Goal: Information Seeking & Learning: Find specific fact

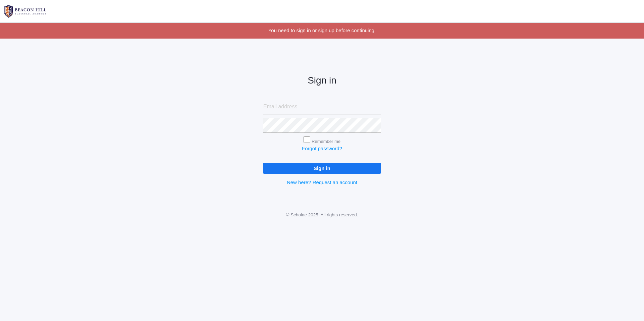
type input "ribkabrodt@gmail.com"
click at [295, 167] on input "Sign in" at bounding box center [321, 168] width 117 height 11
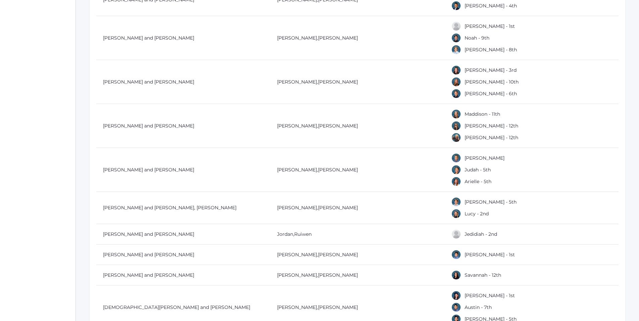
scroll to position [7486, 0]
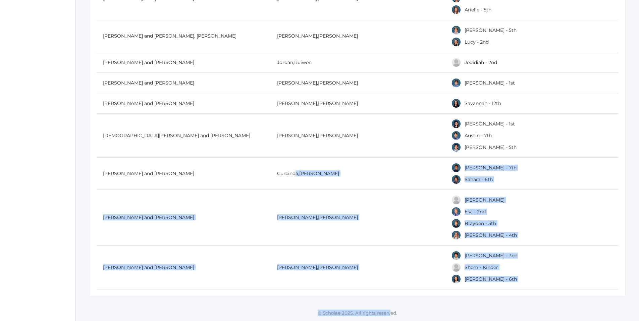
drag, startPoint x: 296, startPoint y: 172, endPoint x: 399, endPoint y: 337, distance: 194.3
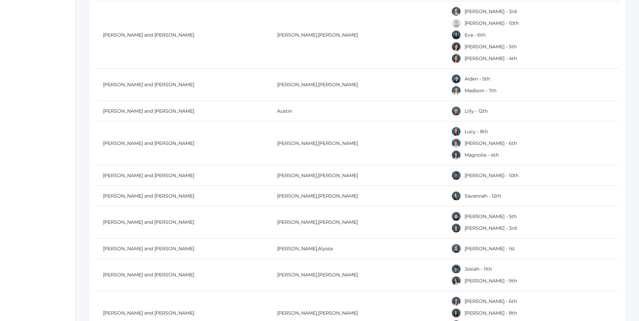
scroll to position [5285, 0]
click at [358, 122] on td "[PERSON_NAME]" at bounding box center [357, 144] width 174 height 44
click at [294, 122] on td "[PERSON_NAME]" at bounding box center [357, 144] width 174 height 44
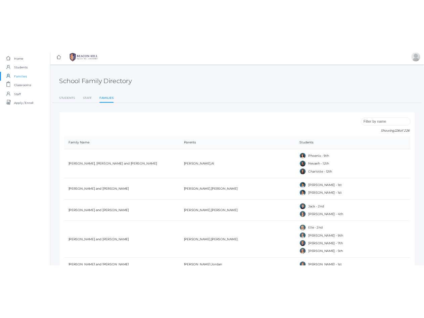
scroll to position [0, 0]
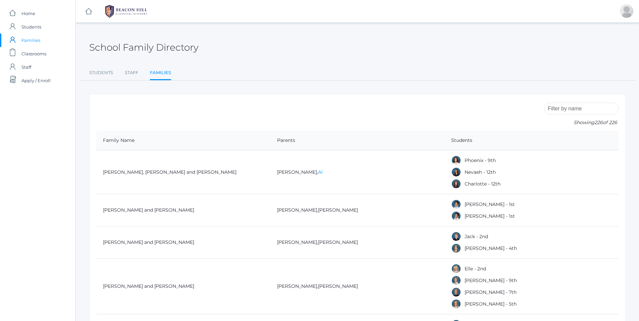
click at [318, 170] on link "Al" at bounding box center [320, 172] width 5 height 6
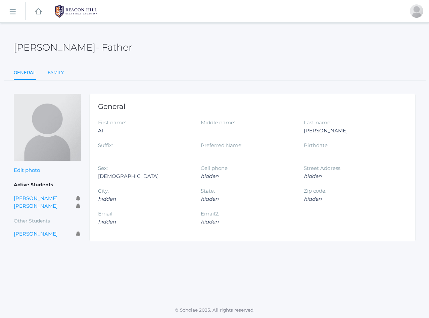
click at [51, 74] on link "Family" at bounding box center [56, 72] width 16 height 13
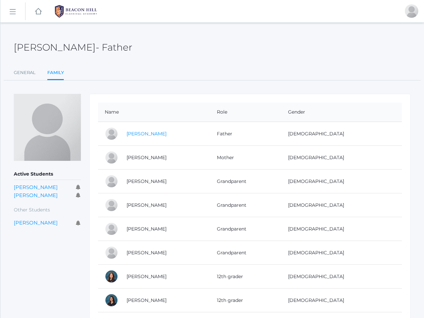
click at [138, 135] on link "[PERSON_NAME]" at bounding box center [146, 134] width 40 height 6
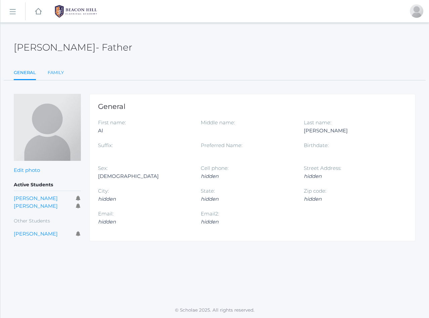
click at [56, 73] on link "Family" at bounding box center [56, 72] width 16 height 13
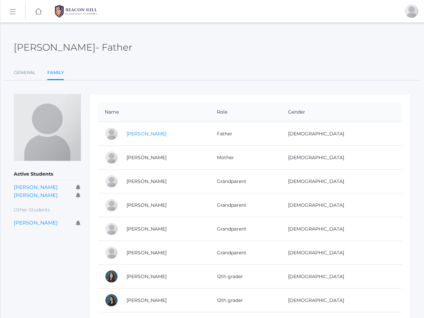
click at [130, 136] on link "[PERSON_NAME]" at bounding box center [146, 134] width 40 height 6
click at [137, 156] on link "[PERSON_NAME]" at bounding box center [146, 158] width 40 height 6
click at [129, 183] on link "[PERSON_NAME]" at bounding box center [146, 181] width 40 height 6
click at [134, 208] on link "[PERSON_NAME]" at bounding box center [146, 205] width 40 height 6
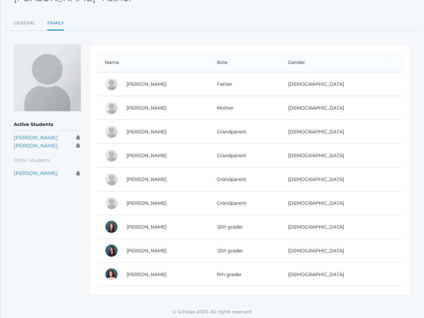
scroll to position [51, 0]
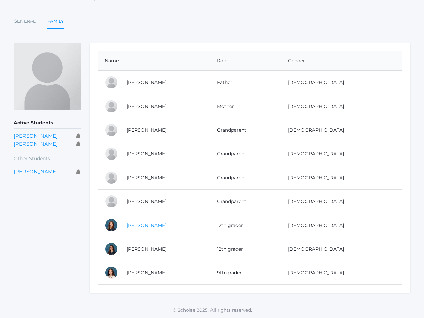
click at [150, 226] on link "[PERSON_NAME]" at bounding box center [146, 225] width 40 height 6
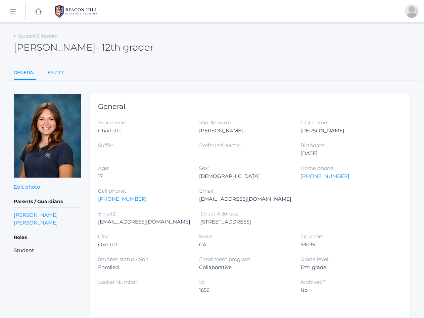
click at [60, 78] on link "Family" at bounding box center [56, 72] width 16 height 13
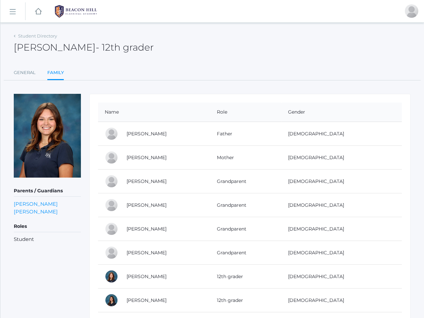
click at [248, 67] on ul "General Family" at bounding box center [212, 73] width 397 height 14
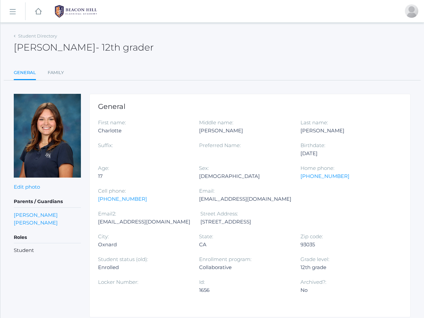
scroll to position [51, 0]
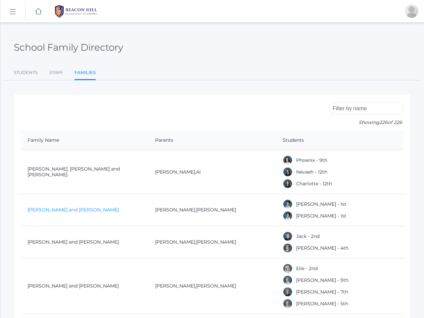
click at [69, 211] on link "[PERSON_NAME] and [PERSON_NAME]" at bounding box center [73, 210] width 91 height 6
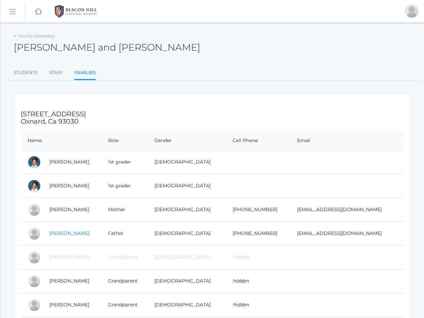
click at [73, 233] on link "[PERSON_NAME]" at bounding box center [69, 234] width 40 height 6
drag, startPoint x: 47, startPoint y: 233, endPoint x: 370, endPoint y: 228, distance: 323.5
click at [370, 228] on tr "[PERSON_NAME] Father [DEMOGRAPHIC_DATA] [PHONE_NUMBER] [EMAIL_ADDRESS][DOMAIN_N…" at bounding box center [212, 234] width 382 height 24
copy tr "[PERSON_NAME] Father [DEMOGRAPHIC_DATA] [PHONE_NUMBER] [EMAIL_ADDRESS][DOMAIN_N…"
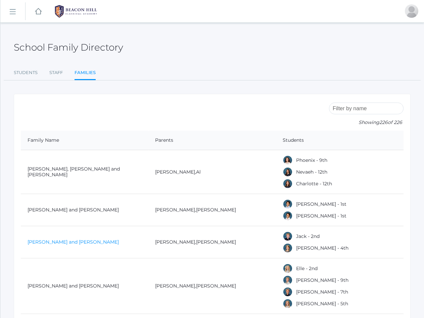
click at [49, 243] on link "[PERSON_NAME] and [PERSON_NAME]" at bounding box center [73, 242] width 91 height 6
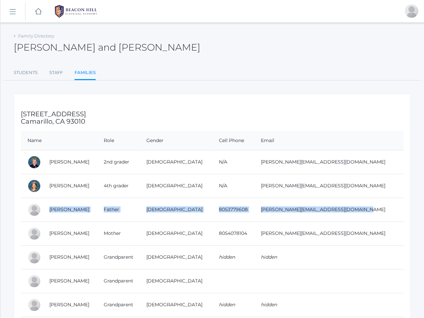
drag, startPoint x: 46, startPoint y: 211, endPoint x: 355, endPoint y: 208, distance: 309.0
click at [355, 208] on tr "[PERSON_NAME] Father [DEMOGRAPHIC_DATA] 8053779608 [PERSON_NAME][EMAIL_ADDRESS]…" at bounding box center [212, 210] width 382 height 24
copy tr "[PERSON_NAME] Father [DEMOGRAPHIC_DATA] 8053779608 [PERSON_NAME][EMAIL_ADDRESS]…"
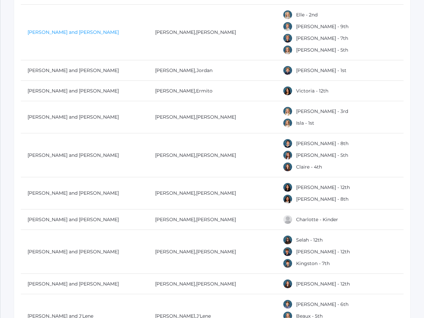
scroll to position [254, 0]
click at [74, 34] on link "[PERSON_NAME] and [PERSON_NAME]" at bounding box center [73, 32] width 91 height 6
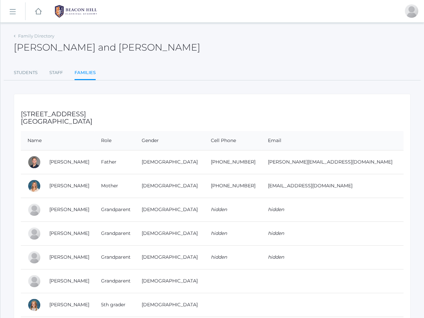
drag, startPoint x: 48, startPoint y: 161, endPoint x: 367, endPoint y: 168, distance: 319.1
click at [367, 168] on tr "[PERSON_NAME] Father [DEMOGRAPHIC_DATA] [PHONE_NUMBER] [PERSON_NAME][EMAIL_ADDR…" at bounding box center [212, 162] width 382 height 24
copy tr "[PERSON_NAME] Father [DEMOGRAPHIC_DATA] [PHONE_NUMBER] [PERSON_NAME][EMAIL_ADDR…"
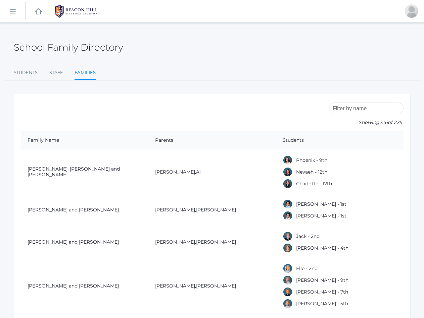
scroll to position [254, 0]
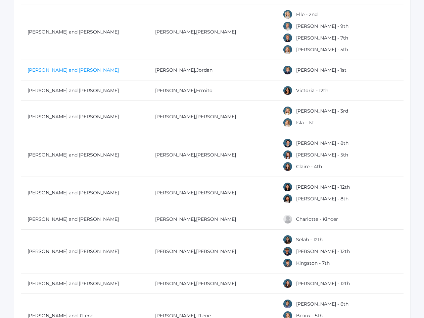
click at [36, 71] on link "[PERSON_NAME] and [PERSON_NAME]" at bounding box center [73, 70] width 91 height 6
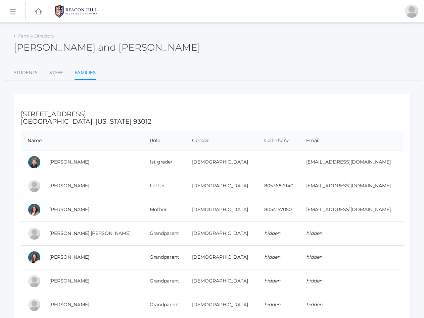
drag, startPoint x: 48, startPoint y: 186, endPoint x: 371, endPoint y: 186, distance: 323.1
click at [371, 186] on tr "[PERSON_NAME] Father [DEMOGRAPHIC_DATA] 8053683940 [EMAIL_ADDRESS][DOMAIN_NAME]" at bounding box center [212, 186] width 382 height 24
copy tr "[PERSON_NAME] Father [DEMOGRAPHIC_DATA] 8053683940 [EMAIL_ADDRESS][DOMAIN_NAME]"
click at [44, 236] on td "[PERSON_NAME] [PERSON_NAME]" at bounding box center [93, 234] width 100 height 24
drag, startPoint x: 44, startPoint y: 233, endPoint x: 320, endPoint y: 234, distance: 275.8
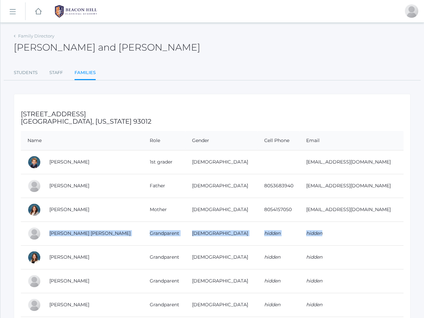
click at [320, 234] on tr "[PERSON_NAME] [PERSON_NAME] Grandparent [DEMOGRAPHIC_DATA] hidden hidden" at bounding box center [212, 234] width 382 height 24
click at [320, 234] on td "hidden" at bounding box center [351, 234] width 104 height 24
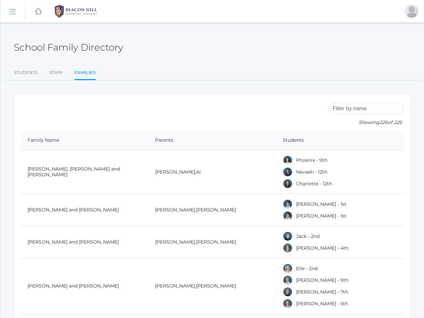
scroll to position [254, 0]
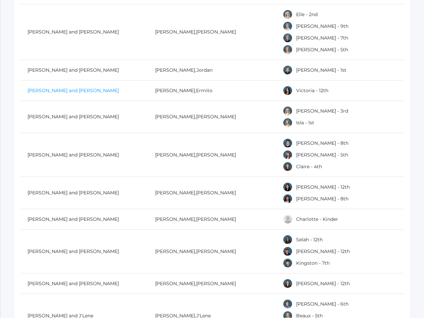
click at [35, 92] on link "[PERSON_NAME] and [PERSON_NAME]" at bounding box center [73, 91] width 91 height 6
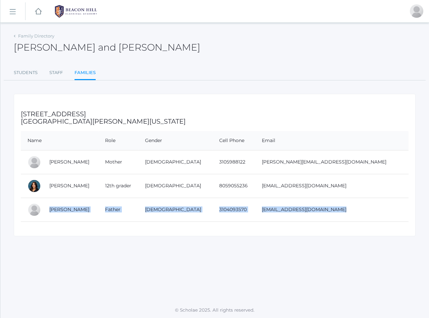
drag, startPoint x: 46, startPoint y: 208, endPoint x: 381, endPoint y: 225, distance: 335.9
click at [381, 225] on div "[STREET_ADDRESS] [GEOGRAPHIC_DATA][PERSON_NAME], [US_STATE] 93012 Name Role Gen…" at bounding box center [215, 165] width 402 height 143
copy table "[PERSON_NAME] Father [DEMOGRAPHIC_DATA] 3104093570 [EMAIL_ADDRESS][DOMAIN_NAME]"
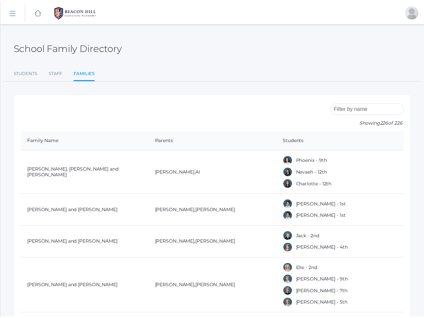
scroll to position [254, 0]
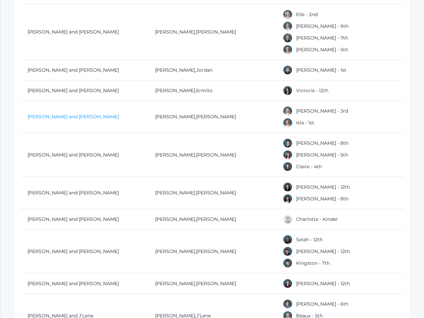
click at [40, 119] on link "[PERSON_NAME] and [PERSON_NAME]" at bounding box center [73, 117] width 91 height 6
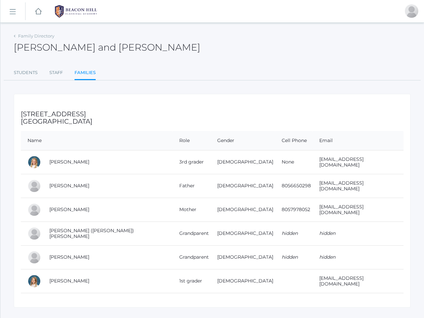
drag, startPoint x: 47, startPoint y: 185, endPoint x: 350, endPoint y: 194, distance: 303.1
click at [350, 194] on tr "[PERSON_NAME] Father [DEMOGRAPHIC_DATA] 8056650298 [EMAIL_ADDRESS][DOMAIN_NAME]" at bounding box center [212, 186] width 382 height 24
copy tr "[PERSON_NAME] Father [DEMOGRAPHIC_DATA] 8056650298 [EMAIL_ADDRESS][DOMAIN_NAME]"
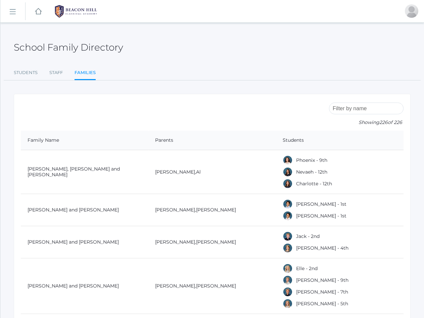
scroll to position [254, 0]
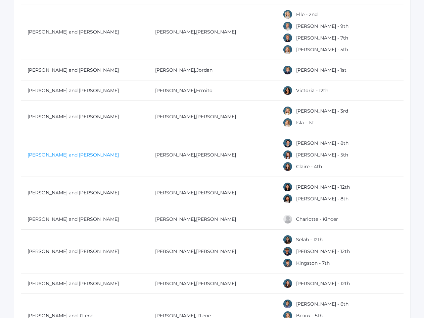
click at [47, 155] on link "[PERSON_NAME] and [PERSON_NAME]" at bounding box center [73, 155] width 91 height 6
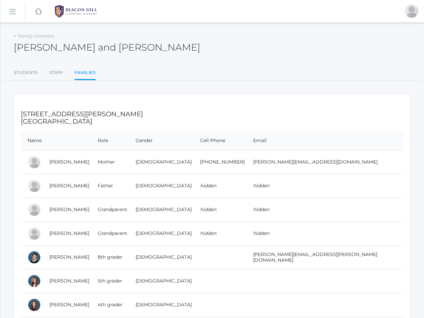
drag, startPoint x: 47, startPoint y: 163, endPoint x: 357, endPoint y: 163, distance: 310.4
click at [357, 163] on tr "[PERSON_NAME] Mother [DEMOGRAPHIC_DATA] [PHONE_NUMBER] [PERSON_NAME][EMAIL_ADDR…" at bounding box center [212, 162] width 382 height 24
copy tr "[PERSON_NAME] Mother [DEMOGRAPHIC_DATA] [PHONE_NUMBER] [PERSON_NAME][EMAIL_ADDR…"
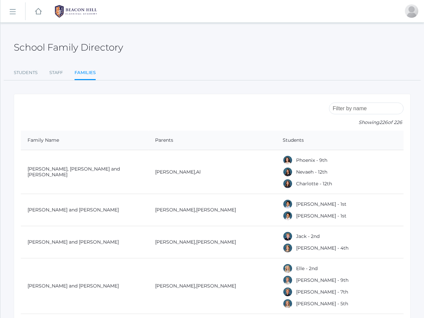
scroll to position [254, 0]
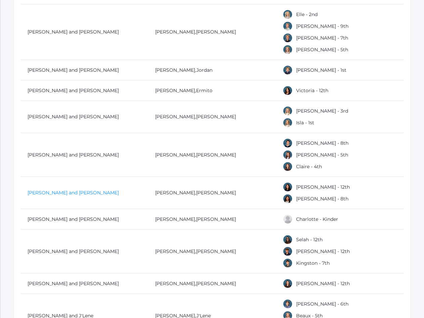
click at [46, 193] on link "[PERSON_NAME] and [PERSON_NAME]" at bounding box center [73, 193] width 91 height 6
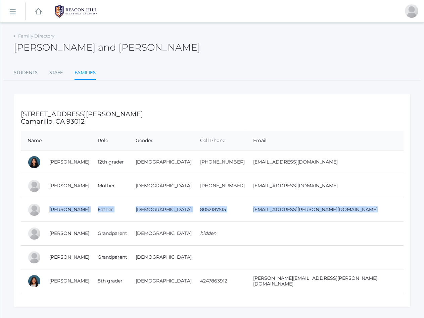
drag, startPoint x: 47, startPoint y: 209, endPoint x: 336, endPoint y: 208, distance: 288.9
click at [336, 208] on tr "[PERSON_NAME] Father [DEMOGRAPHIC_DATA] 8052187515 [EMAIL_ADDRESS][PERSON_NAME]…" at bounding box center [212, 210] width 382 height 24
copy tr "[PERSON_NAME] Father [DEMOGRAPHIC_DATA] 8052187515 [EMAIL_ADDRESS][PERSON_NAME]…"
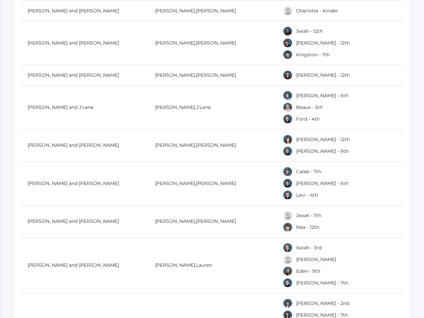
scroll to position [463, 0]
click at [55, 12] on link "[PERSON_NAME] and [PERSON_NAME]" at bounding box center [73, 10] width 91 height 6
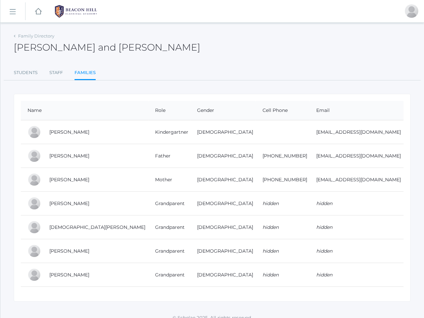
drag, startPoint x: 45, startPoint y: 158, endPoint x: 368, endPoint y: 156, distance: 323.4
click at [368, 156] on tr "[PERSON_NAME] Father [DEMOGRAPHIC_DATA] [PHONE_NUMBER] [EMAIL_ADDRESS][DOMAIN_N…" at bounding box center [212, 156] width 382 height 24
copy tr "[PERSON_NAME] Father [DEMOGRAPHIC_DATA] [PHONE_NUMBER] [EMAIL_ADDRESS][DOMAIN_N…"
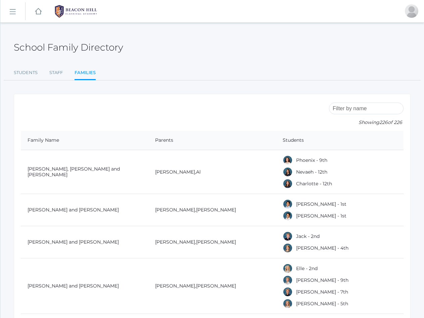
scroll to position [463, 0]
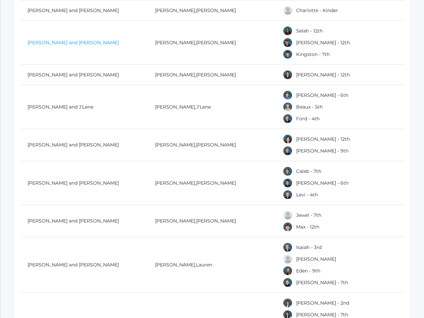
click at [55, 42] on link "[PERSON_NAME] and [PERSON_NAME]" at bounding box center [73, 43] width 91 height 6
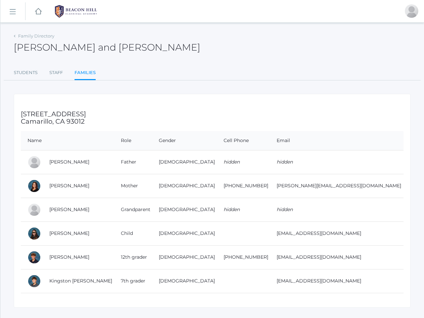
drag, startPoint x: 45, startPoint y: 186, endPoint x: 379, endPoint y: 195, distance: 334.3
click at [379, 195] on tr "[PERSON_NAME] Mother [DEMOGRAPHIC_DATA] [PHONE_NUMBER] [PERSON_NAME][EMAIL_ADDR…" at bounding box center [212, 186] width 382 height 24
copy tr "[PERSON_NAME] Mother [DEMOGRAPHIC_DATA] [PHONE_NUMBER] [PERSON_NAME][EMAIL_ADDR…"
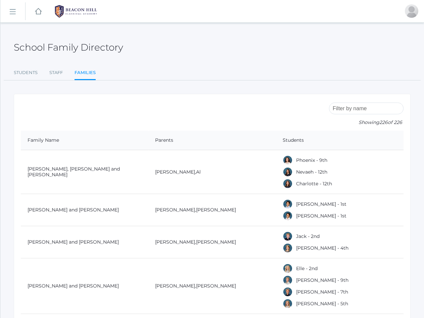
scroll to position [463, 0]
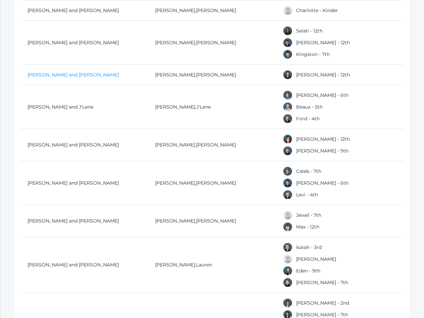
click at [69, 76] on link "[PERSON_NAME] and [PERSON_NAME]" at bounding box center [73, 75] width 91 height 6
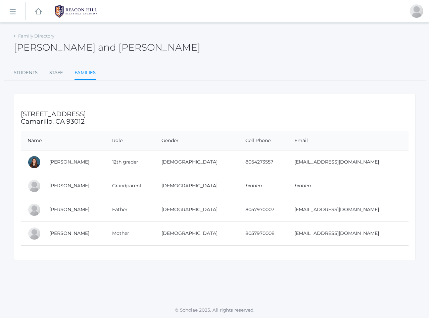
click at [50, 206] on td "[PERSON_NAME]" at bounding box center [74, 210] width 63 height 24
drag, startPoint x: 47, startPoint y: 212, endPoint x: 367, endPoint y: 213, distance: 320.8
click at [367, 213] on tr "[PERSON_NAME] Father [DEMOGRAPHIC_DATA] 8057970007 [EMAIL_ADDRESS][DOMAIN_NAME]" at bounding box center [215, 210] width 388 height 24
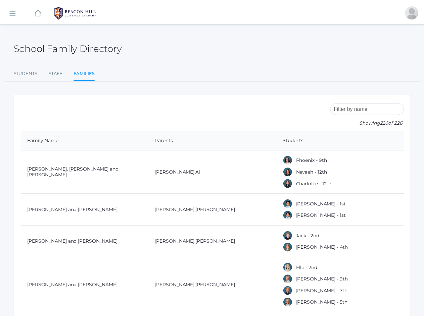
scroll to position [463, 0]
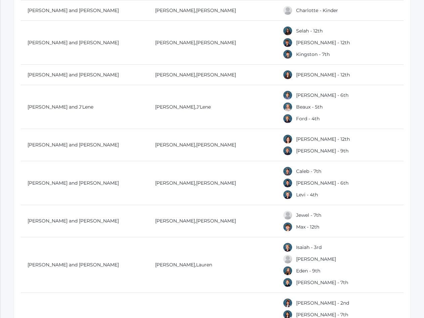
click at [25, 107] on td "[PERSON_NAME] and J'Lene" at bounding box center [84, 107] width 127 height 44
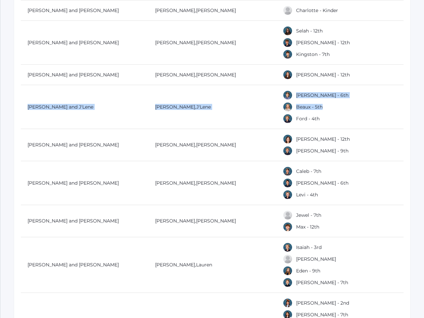
drag, startPoint x: 25, startPoint y: 107, endPoint x: 289, endPoint y: 112, distance: 264.1
click at [289, 112] on tr "[PERSON_NAME] and [PERSON_NAME] , J'[PERSON_NAME] - 6th Beaux - 5th Ford - 4th" at bounding box center [212, 107] width 382 height 44
click at [74, 105] on link "[PERSON_NAME] and J'Lene" at bounding box center [61, 107] width 66 height 6
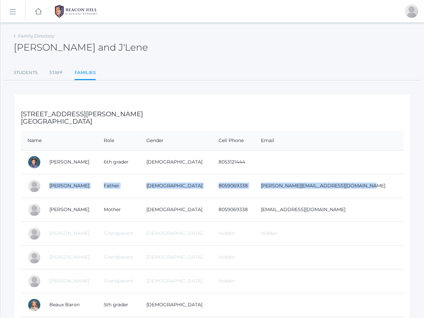
drag, startPoint x: 46, startPoint y: 187, endPoint x: 370, endPoint y: 182, distance: 324.2
click at [370, 182] on tr "[PERSON_NAME] Father [DEMOGRAPHIC_DATA] 8059069338 [PERSON_NAME][EMAIL_ADDRESS]…" at bounding box center [212, 186] width 382 height 24
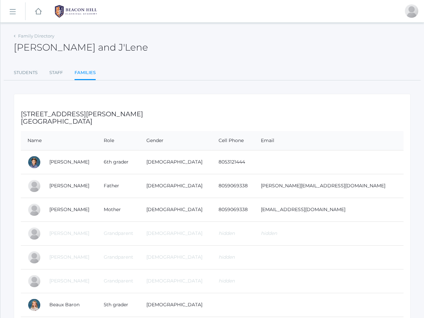
click at [27, 90] on div "Family Directory [PERSON_NAME] and J'Lene Students Staff Families Students Staf…" at bounding box center [212, 229] width 397 height 396
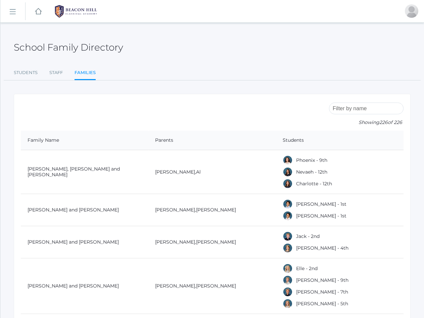
scroll to position [463, 0]
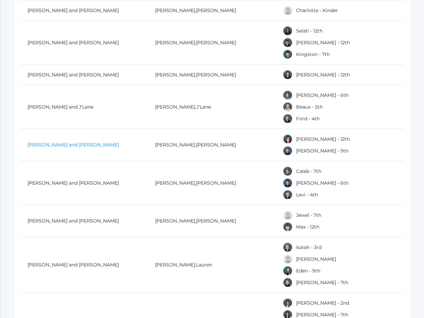
click at [41, 145] on link "[PERSON_NAME] and [PERSON_NAME]" at bounding box center [73, 145] width 91 height 6
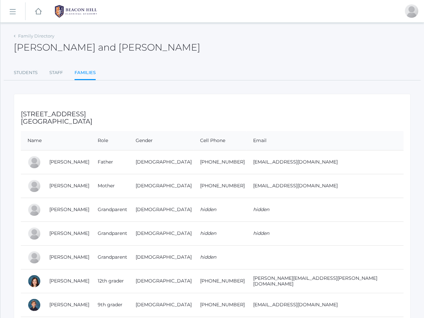
drag, startPoint x: 47, startPoint y: 163, endPoint x: 352, endPoint y: 165, distance: 305.3
click at [352, 165] on tr "[PERSON_NAME] Father [DEMOGRAPHIC_DATA] [PHONE_NUMBER] [EMAIL_ADDRESS][DOMAIN_N…" at bounding box center [212, 162] width 382 height 24
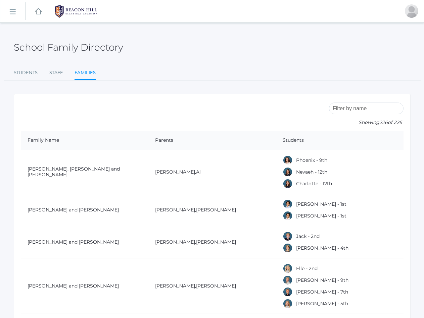
scroll to position [463, 0]
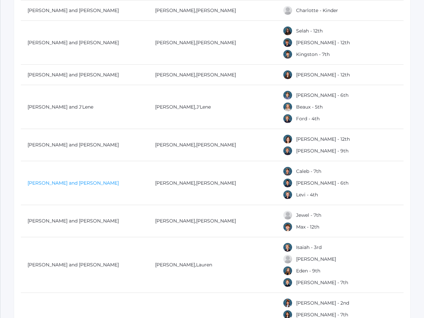
click at [30, 185] on link "[PERSON_NAME] and [PERSON_NAME]" at bounding box center [73, 183] width 91 height 6
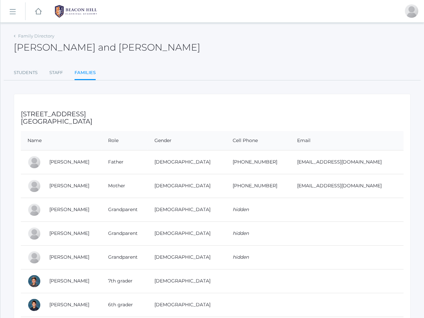
drag, startPoint x: 47, startPoint y: 162, endPoint x: 377, endPoint y: 168, distance: 329.9
click at [377, 168] on tr "[PERSON_NAME] Father [DEMOGRAPHIC_DATA] [PHONE_NUMBER] [EMAIL_ADDRESS][DOMAIN_N…" at bounding box center [212, 162] width 382 height 24
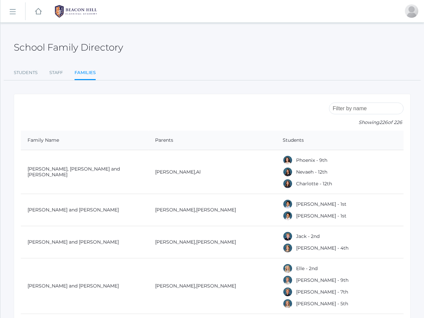
scroll to position [463, 0]
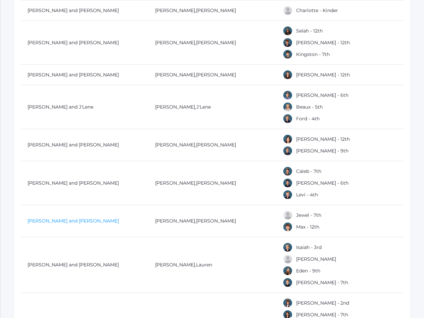
click at [71, 222] on link "[PERSON_NAME] and [PERSON_NAME]" at bounding box center [73, 221] width 91 height 6
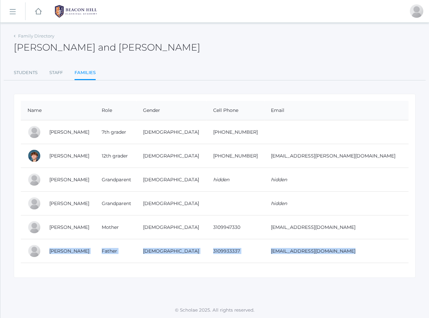
drag, startPoint x: 46, startPoint y: 253, endPoint x: 359, endPoint y: 280, distance: 314.9
click at [359, 280] on div "Family Directory [PERSON_NAME] and [PERSON_NAME] Students Staff Families Studen…" at bounding box center [214, 162] width 428 height 263
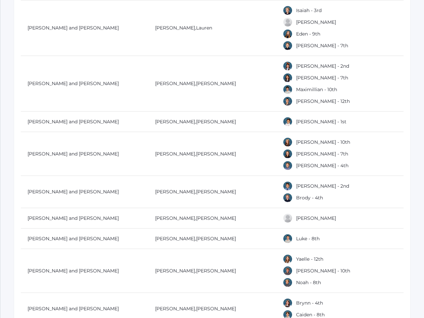
scroll to position [702, 0]
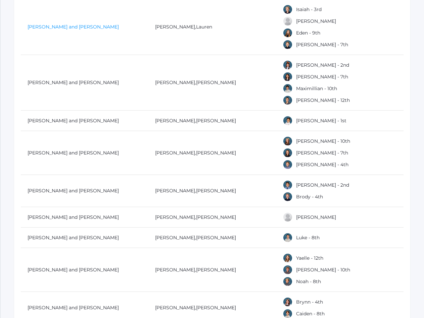
click at [51, 26] on link "[PERSON_NAME] and [PERSON_NAME]" at bounding box center [73, 27] width 91 height 6
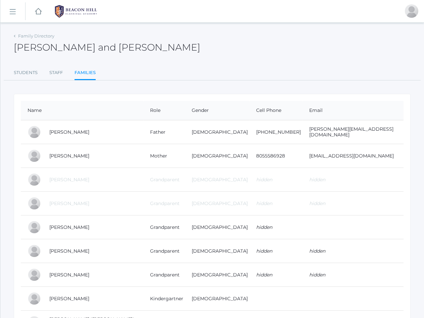
drag, startPoint x: 49, startPoint y: 133, endPoint x: 375, endPoint y: 140, distance: 326.9
click at [375, 140] on tr "[PERSON_NAME] Father [DEMOGRAPHIC_DATA] [PHONE_NUMBER] [PERSON_NAME][EMAIL_ADDR…" at bounding box center [212, 132] width 382 height 24
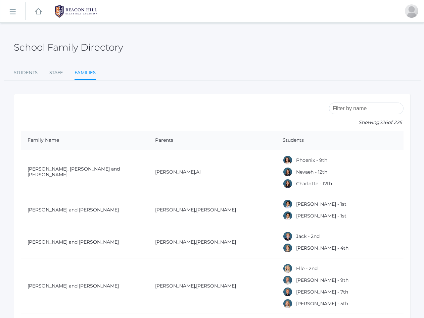
scroll to position [702, 0]
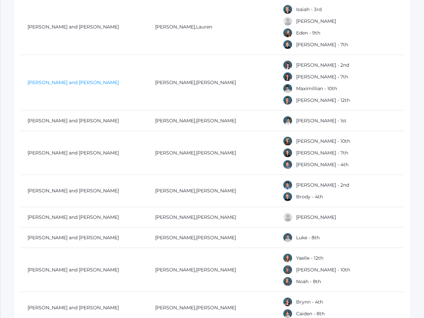
click at [38, 83] on link "[PERSON_NAME] and [PERSON_NAME]" at bounding box center [73, 83] width 91 height 6
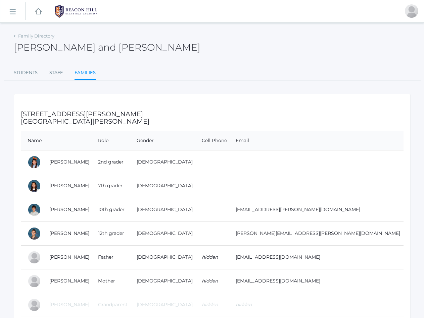
drag, startPoint x: 46, startPoint y: 258, endPoint x: 332, endPoint y: 264, distance: 286.6
click at [332, 264] on tr "[PERSON_NAME] Father [DEMOGRAPHIC_DATA] hidden [EMAIL_ADDRESS][DOMAIN_NAME]" at bounding box center [212, 258] width 382 height 24
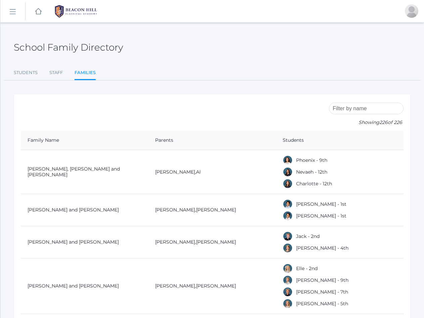
scroll to position [702, 0]
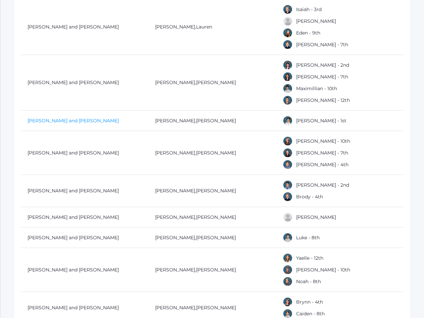
click at [52, 118] on link "[PERSON_NAME] and [PERSON_NAME]" at bounding box center [73, 121] width 91 height 6
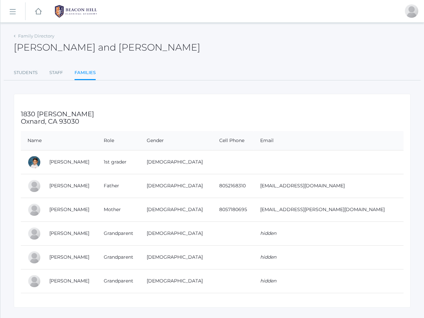
drag, startPoint x: 43, startPoint y: 186, endPoint x: 362, endPoint y: 190, distance: 318.4
click at [362, 190] on tr "[PERSON_NAME] Father [DEMOGRAPHIC_DATA] 8052168310 [EMAIL_ADDRESS][DOMAIN_NAME]" at bounding box center [212, 186] width 382 height 24
click at [75, 186] on link "[PERSON_NAME]" at bounding box center [69, 186] width 40 height 6
drag, startPoint x: 47, startPoint y: 184, endPoint x: 369, endPoint y: 189, distance: 321.5
click at [369, 189] on tr "[PERSON_NAME] Father [DEMOGRAPHIC_DATA] 8052168310 [EMAIL_ADDRESS][DOMAIN_NAME]" at bounding box center [212, 186] width 382 height 24
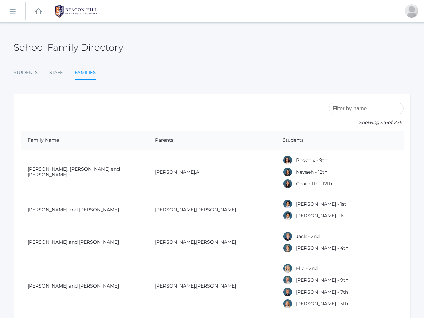
scroll to position [702, 0]
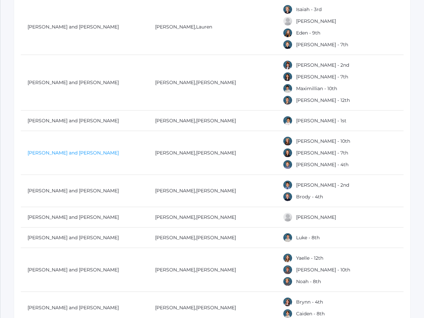
click at [32, 154] on link "[PERSON_NAME] and [PERSON_NAME]" at bounding box center [73, 153] width 91 height 6
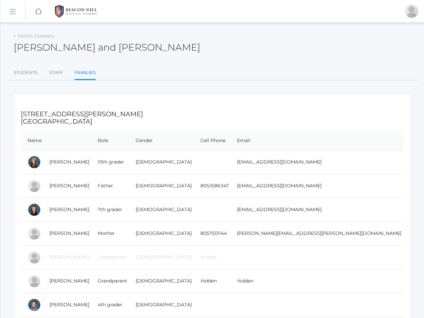
drag, startPoint x: 46, startPoint y: 184, endPoint x: 349, endPoint y: 185, distance: 303.3
click at [349, 185] on tr "[PERSON_NAME] Father [DEMOGRAPHIC_DATA] 8053586347 [EMAIL_ADDRESS][DOMAIN_NAME]" at bounding box center [212, 186] width 382 height 24
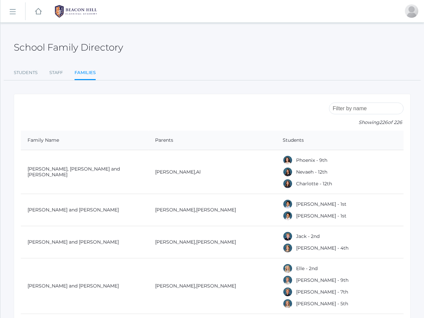
scroll to position [702, 0]
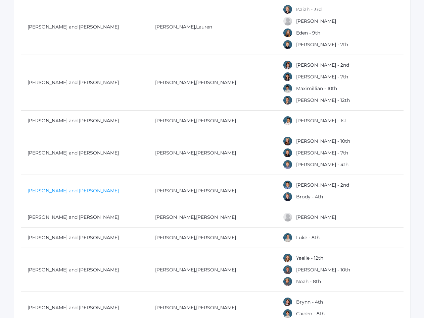
click at [76, 191] on link "[PERSON_NAME] and [PERSON_NAME]" at bounding box center [73, 191] width 91 height 6
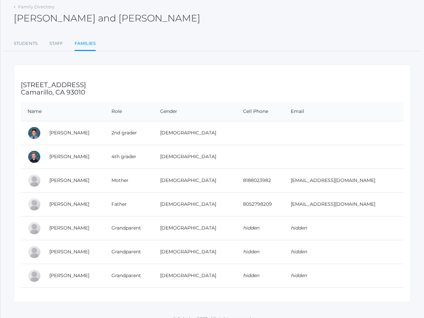
scroll to position [38, 0]
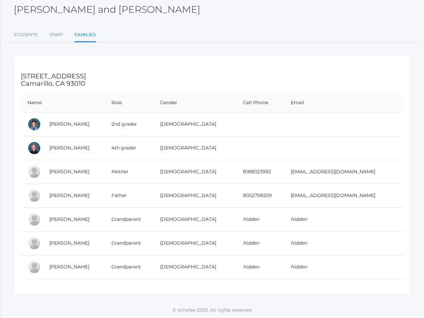
drag, startPoint x: 46, startPoint y: 195, endPoint x: 370, endPoint y: 197, distance: 323.8
click at [370, 197] on tr "[PERSON_NAME] Father [DEMOGRAPHIC_DATA] 8052798209 [EMAIL_ADDRESS][DOMAIN_NAME]" at bounding box center [212, 196] width 382 height 24
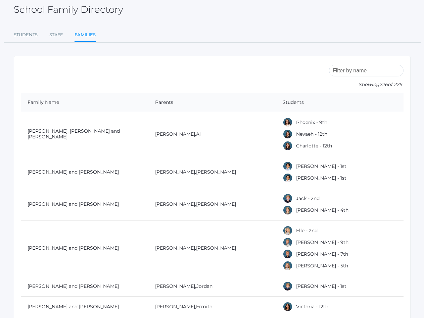
scroll to position [702, 0]
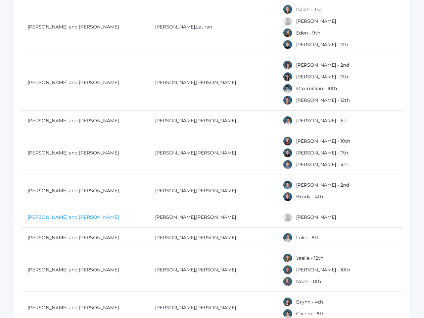
click at [59, 218] on link "[PERSON_NAME] and [PERSON_NAME]" at bounding box center [73, 217] width 91 height 6
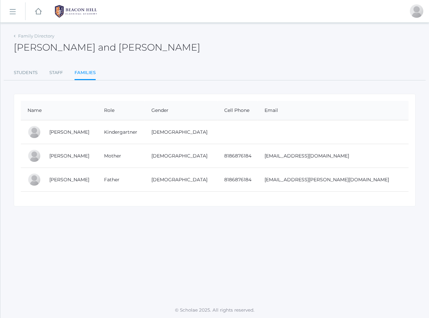
click at [48, 180] on td "[PERSON_NAME]" at bounding box center [70, 180] width 55 height 24
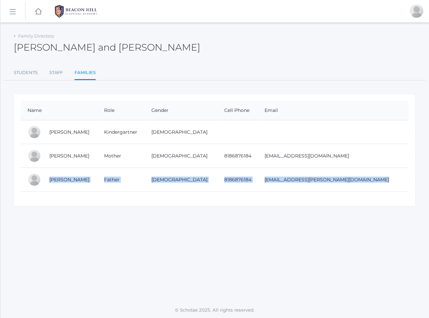
drag, startPoint x: 48, startPoint y: 180, endPoint x: 373, endPoint y: 186, distance: 324.8
click at [373, 186] on tr "[PERSON_NAME] Father [DEMOGRAPHIC_DATA] 8186876184 [EMAIL_ADDRESS][PERSON_NAME]…" at bounding box center [215, 180] width 388 height 24
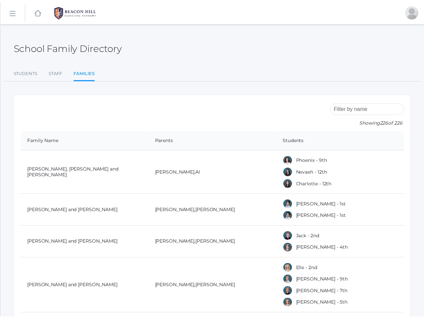
scroll to position [702, 0]
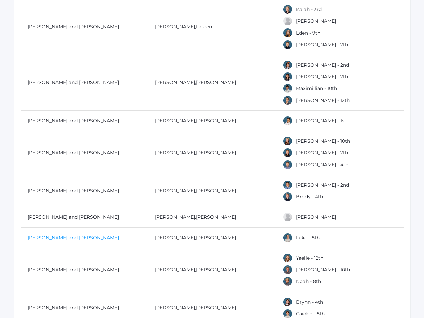
click at [44, 239] on link "[PERSON_NAME] and [PERSON_NAME]" at bounding box center [73, 238] width 91 height 6
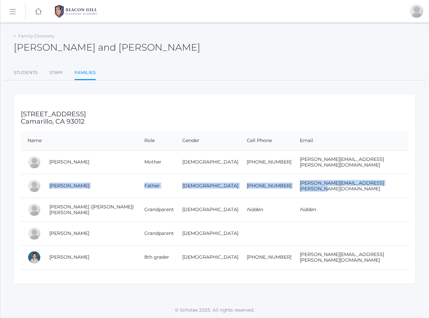
drag, startPoint x: 45, startPoint y: 184, endPoint x: 374, endPoint y: 186, distance: 329.8
click at [374, 186] on tr "[PERSON_NAME] Father [DEMOGRAPHIC_DATA] [PHONE_NUMBER] [PERSON_NAME][EMAIL_ADDR…" at bounding box center [215, 186] width 388 height 24
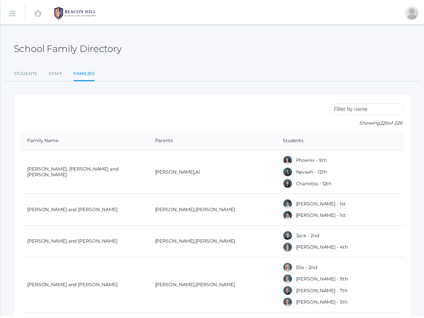
scroll to position [702, 0]
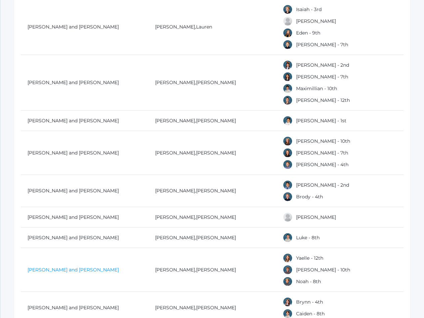
click at [56, 269] on link "[PERSON_NAME] and [PERSON_NAME]" at bounding box center [73, 270] width 91 height 6
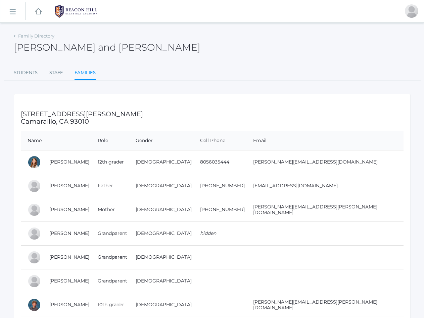
drag, startPoint x: 47, startPoint y: 185, endPoint x: 352, endPoint y: 194, distance: 305.8
click at [352, 194] on tr "[PERSON_NAME] Father [DEMOGRAPHIC_DATA] [PHONE_NUMBER] [EMAIL_ADDRESS][DOMAIN_N…" at bounding box center [212, 186] width 382 height 24
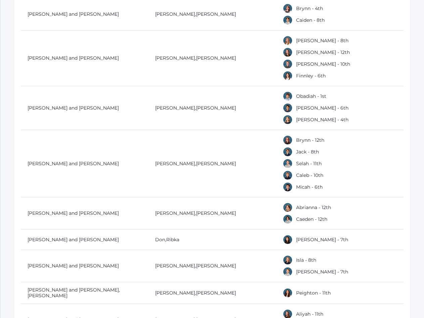
scroll to position [996, 0]
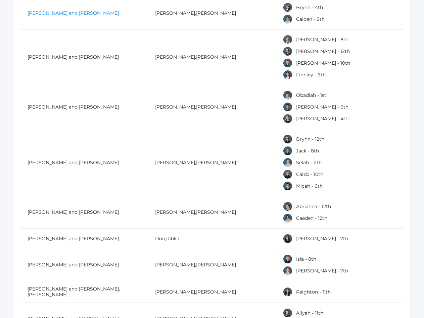
click at [71, 13] on link "[PERSON_NAME] and [PERSON_NAME]" at bounding box center [73, 13] width 91 height 6
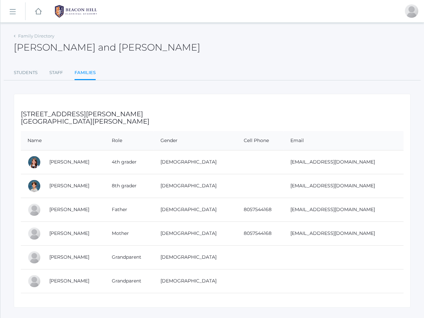
drag, startPoint x: 46, startPoint y: 211, endPoint x: 359, endPoint y: 212, distance: 312.7
click at [359, 212] on tr "[PERSON_NAME] Father [DEMOGRAPHIC_DATA] 8057544168 [EMAIL_ADDRESS][DOMAIN_NAME]" at bounding box center [212, 210] width 382 height 24
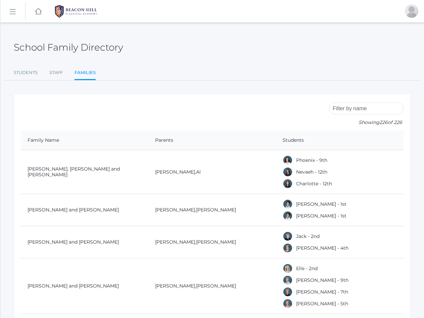
scroll to position [996, 0]
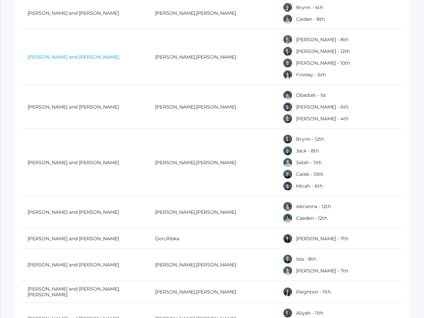
click at [50, 59] on link "[PERSON_NAME] and [PERSON_NAME]" at bounding box center [73, 57] width 91 height 6
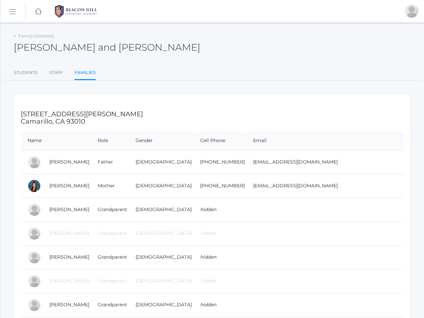
drag, startPoint x: 44, startPoint y: 162, endPoint x: 341, endPoint y: 164, distance: 296.9
click at [341, 164] on tr "[PERSON_NAME] Father [DEMOGRAPHIC_DATA] [PHONE_NUMBER] [EMAIL_ADDRESS][DOMAIN_N…" at bounding box center [212, 162] width 382 height 24
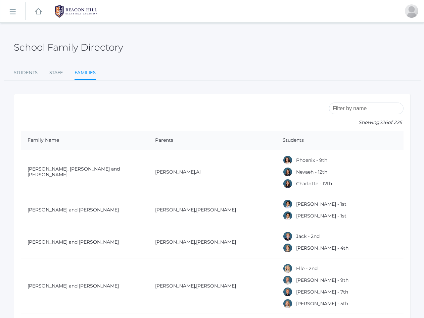
scroll to position [996, 0]
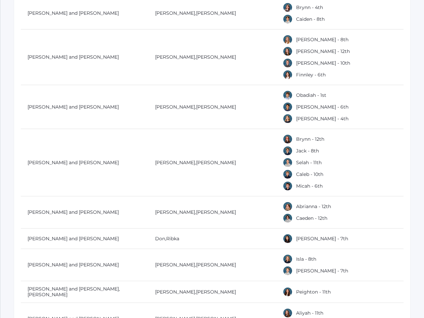
click at [67, 110] on td "[PERSON_NAME] and [PERSON_NAME]" at bounding box center [84, 107] width 127 height 44
click at [66, 109] on link "[PERSON_NAME] and [PERSON_NAME]" at bounding box center [73, 107] width 91 height 6
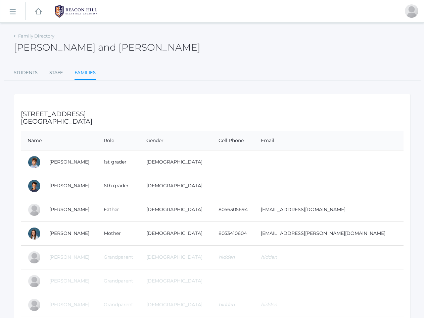
drag, startPoint x: 47, startPoint y: 208, endPoint x: 349, endPoint y: 219, distance: 301.8
click at [349, 219] on tr "[PERSON_NAME] Father [DEMOGRAPHIC_DATA] 8056305694 [EMAIL_ADDRESS][DOMAIN_NAME]" at bounding box center [212, 210] width 382 height 24
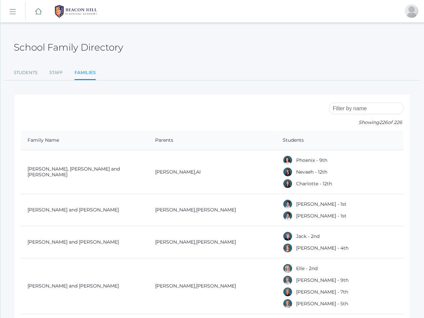
scroll to position [996, 0]
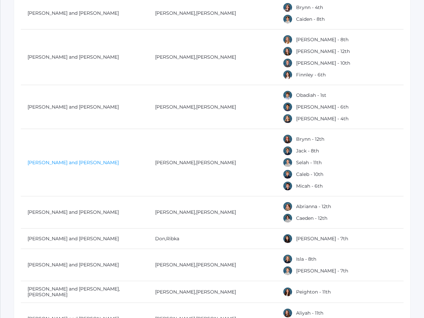
click at [45, 161] on link "[PERSON_NAME] and [PERSON_NAME]" at bounding box center [73, 163] width 91 height 6
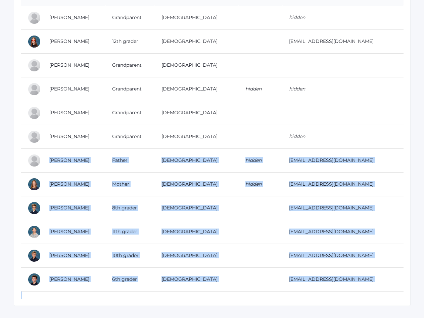
scroll to position [157, 0]
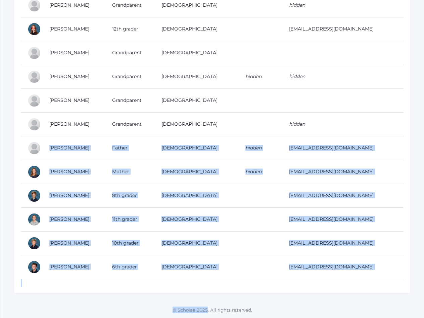
drag, startPoint x: 44, startPoint y: 304, endPoint x: 367, endPoint y: 149, distance: 357.9
click at [367, 149] on tr "[PERSON_NAME] Father [DEMOGRAPHIC_DATA] hidden [EMAIL_ADDRESS][DOMAIN_NAME]" at bounding box center [212, 148] width 382 height 24
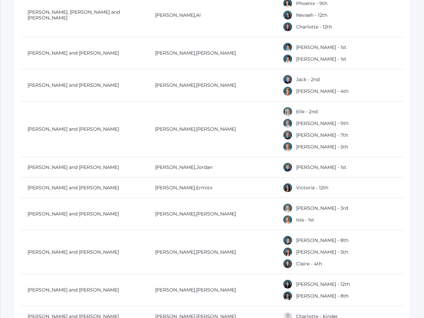
scroll to position [996, 0]
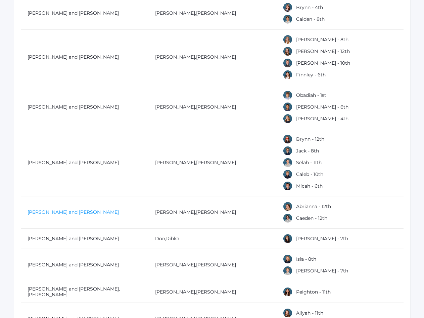
click at [64, 215] on link "[PERSON_NAME] and [PERSON_NAME]" at bounding box center [73, 212] width 91 height 6
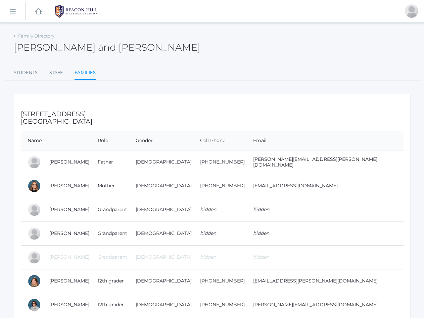
drag, startPoint x: 47, startPoint y: 162, endPoint x: 361, endPoint y: 162, distance: 314.0
click at [361, 162] on tr "[PERSON_NAME] Father [DEMOGRAPHIC_DATA] [PHONE_NUMBER] [PERSON_NAME][EMAIL_ADDR…" at bounding box center [212, 162] width 382 height 24
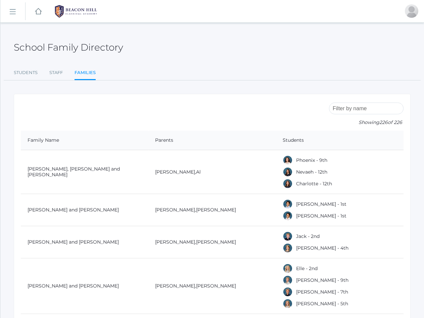
scroll to position [996, 0]
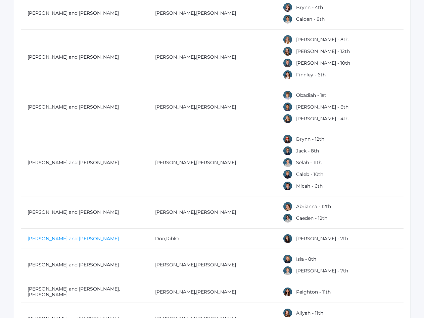
click at [50, 241] on link "[PERSON_NAME] and [PERSON_NAME]" at bounding box center [73, 239] width 91 height 6
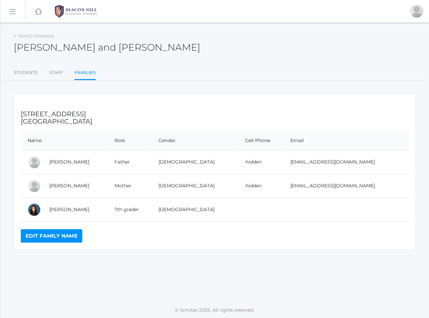
drag, startPoint x: 47, startPoint y: 161, endPoint x: 364, endPoint y: 165, distance: 316.4
click at [364, 165] on tr "[PERSON_NAME] Father [DEMOGRAPHIC_DATA] hidden [EMAIL_ADDRESS][DOMAIN_NAME]" at bounding box center [215, 162] width 388 height 24
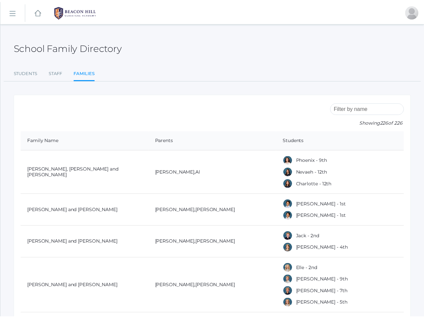
scroll to position [996, 0]
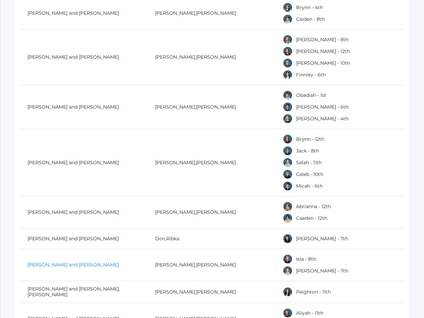
click at [49, 265] on link "[PERSON_NAME] and [PERSON_NAME]" at bounding box center [73, 265] width 91 height 6
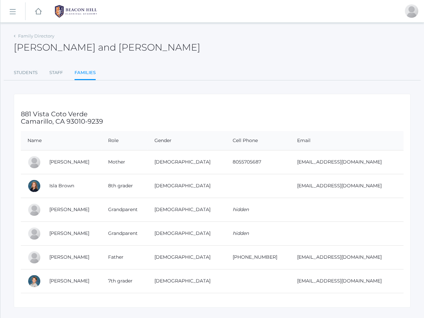
drag, startPoint x: 47, startPoint y: 258, endPoint x: 379, endPoint y: 260, distance: 332.8
click at [379, 260] on tr "[PERSON_NAME] Father [DEMOGRAPHIC_DATA] [PHONE_NUMBER] [EMAIL_ADDRESS][DOMAIN_N…" at bounding box center [212, 258] width 382 height 24
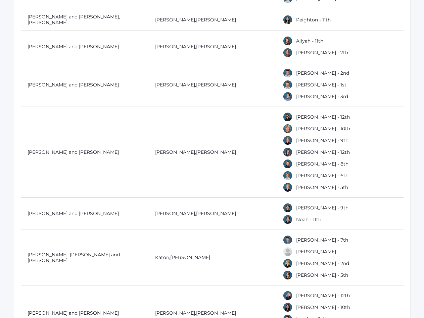
scroll to position [1269, 0]
click at [84, 20] on link "[PERSON_NAME] and [PERSON_NAME], [PERSON_NAME]" at bounding box center [74, 19] width 92 height 12
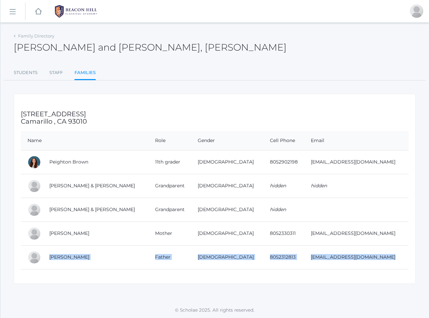
drag, startPoint x: 48, startPoint y: 259, endPoint x: 387, endPoint y: 272, distance: 339.8
click at [387, 272] on div "[STREET_ADDRESS] Name Role Gender Cell Phone Email [PERSON_NAME] 11th grader [D…" at bounding box center [215, 189] width 402 height 190
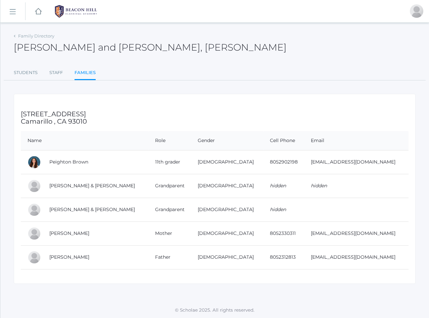
click at [90, 226] on td "[PERSON_NAME]" at bounding box center [96, 234] width 106 height 24
drag, startPoint x: 46, startPoint y: 257, endPoint x: 377, endPoint y: 268, distance: 331.0
click at [377, 268] on tr "[PERSON_NAME] Father [DEMOGRAPHIC_DATA] 8052312813 [EMAIL_ADDRESS][DOMAIN_NAME]" at bounding box center [215, 258] width 388 height 24
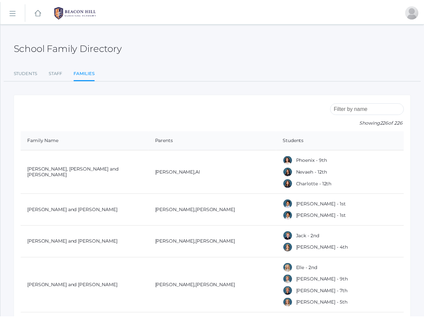
scroll to position [1269, 0]
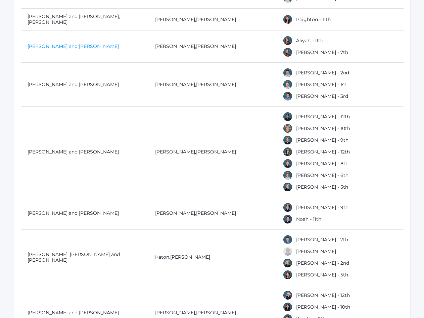
click at [49, 46] on link "[PERSON_NAME] and [PERSON_NAME]" at bounding box center [73, 46] width 91 height 6
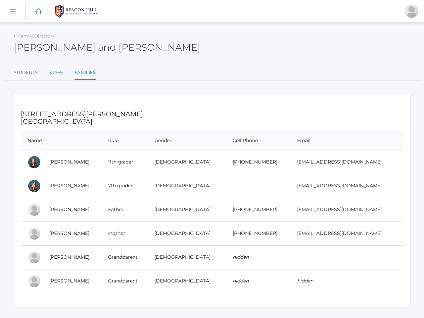
drag, startPoint x: 48, startPoint y: 209, endPoint x: 370, endPoint y: 212, distance: 322.8
click at [370, 212] on tr "[PERSON_NAME] Father [DEMOGRAPHIC_DATA] [PHONE_NUMBER] [EMAIL_ADDRESS][DOMAIN_N…" at bounding box center [212, 210] width 382 height 24
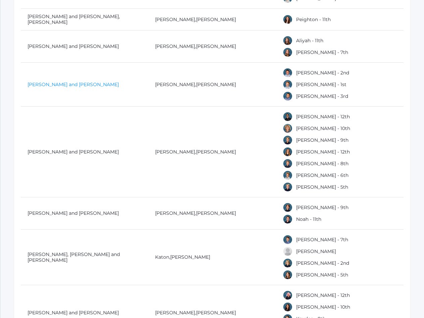
click at [57, 82] on link "[PERSON_NAME] and [PERSON_NAME]" at bounding box center [73, 85] width 91 height 6
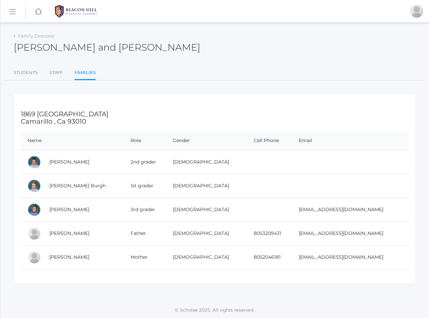
drag, startPoint x: 47, startPoint y: 233, endPoint x: 371, endPoint y: 233, distance: 324.8
click at [371, 233] on tr "[PERSON_NAME] Father [DEMOGRAPHIC_DATA] 8053209431 [EMAIL_ADDRESS][DOMAIN_NAME]" at bounding box center [215, 234] width 388 height 24
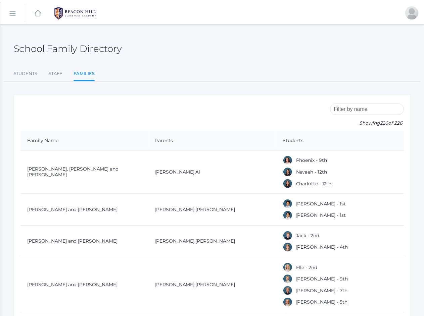
scroll to position [1269, 0]
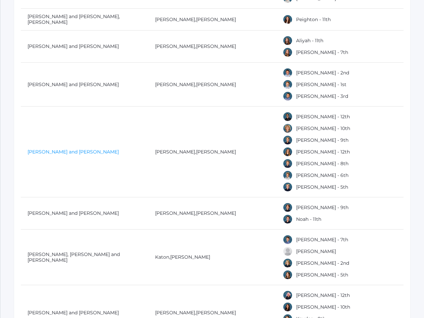
click at [62, 151] on link "[PERSON_NAME] and [PERSON_NAME]" at bounding box center [73, 152] width 91 height 6
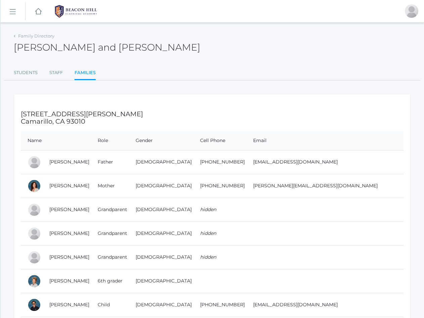
drag, startPoint x: 47, startPoint y: 162, endPoint x: 328, endPoint y: 159, distance: 281.8
click at [328, 159] on tr "[PERSON_NAME] Father [DEMOGRAPHIC_DATA] [PHONE_NUMBER] [EMAIL_ADDRESS][DOMAIN_N…" at bounding box center [212, 162] width 382 height 24
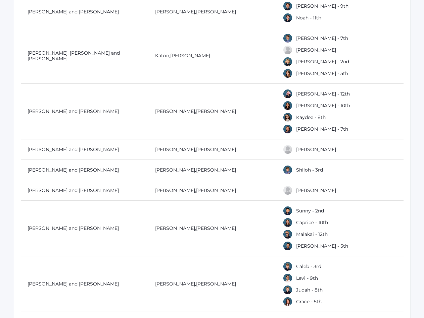
scroll to position [1471, 0]
click at [56, 10] on link "[PERSON_NAME] and [PERSON_NAME]" at bounding box center [73, 11] width 91 height 6
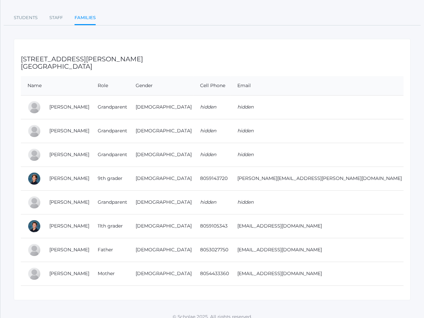
scroll to position [62, 0]
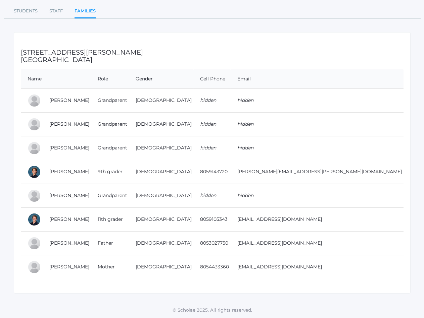
drag, startPoint x: 46, startPoint y: 244, endPoint x: 328, endPoint y: 244, distance: 281.8
click at [328, 244] on tr "[PERSON_NAME] Father [DEMOGRAPHIC_DATA] 8053027750 [EMAIL_ADDRESS][DOMAIN_NAME]" at bounding box center [212, 244] width 382 height 24
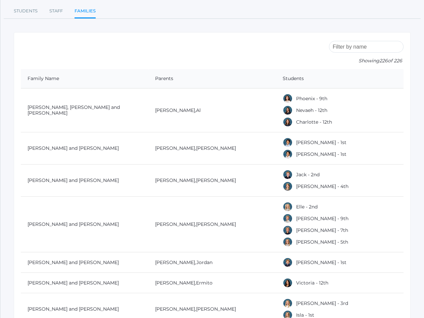
scroll to position [1471, 0]
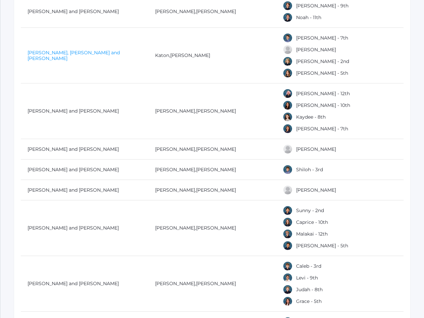
click at [44, 51] on link "[PERSON_NAME], [PERSON_NAME] and [PERSON_NAME]" at bounding box center [74, 56] width 92 height 12
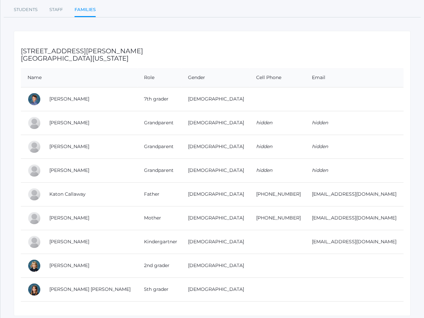
scroll to position [86, 0]
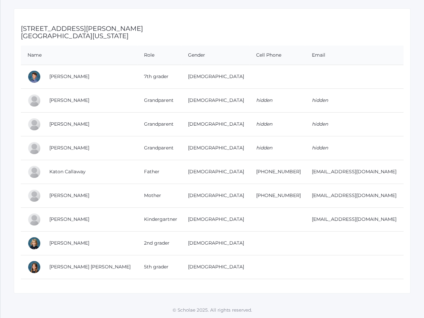
click at [47, 173] on td "Katon Callaway" at bounding box center [90, 172] width 95 height 24
drag, startPoint x: 47, startPoint y: 173, endPoint x: 370, endPoint y: 173, distance: 322.8
click at [370, 173] on tr "Katon Callaway Father [DEMOGRAPHIC_DATA] [PHONE_NUMBER] [EMAIL_ADDRESS][DOMAIN_…" at bounding box center [212, 172] width 382 height 24
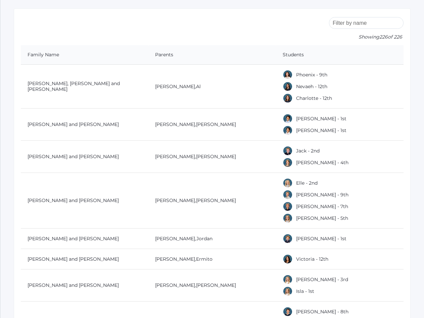
scroll to position [1471, 0]
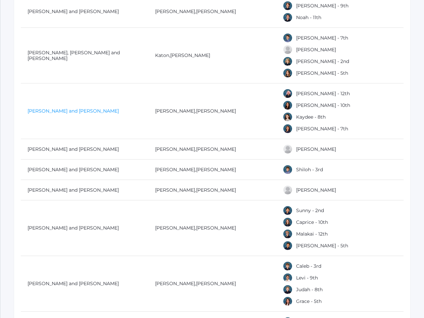
click at [48, 110] on link "[PERSON_NAME] and [PERSON_NAME]" at bounding box center [73, 111] width 91 height 6
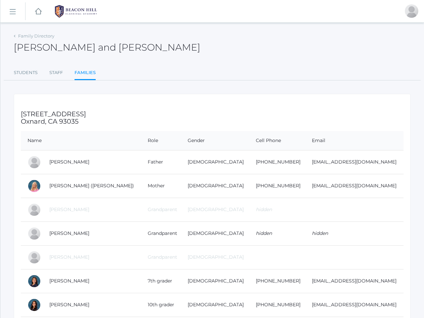
drag, startPoint x: 48, startPoint y: 162, endPoint x: 382, endPoint y: 168, distance: 334.2
click at [382, 168] on tr "[PERSON_NAME] Father [DEMOGRAPHIC_DATA] [PHONE_NUMBER] [EMAIL_ADDRESS][DOMAIN_N…" at bounding box center [212, 162] width 382 height 24
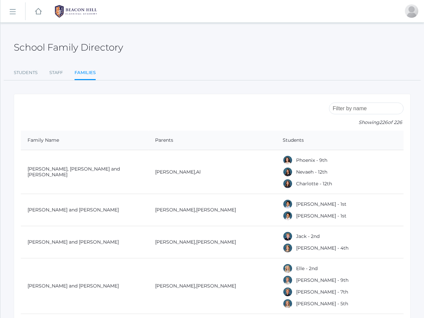
scroll to position [1471, 0]
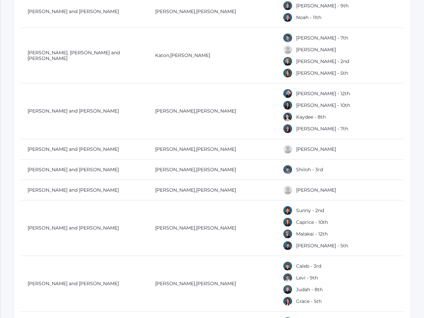
click at [52, 152] on td "[PERSON_NAME] and [PERSON_NAME]" at bounding box center [84, 149] width 127 height 20
click at [52, 148] on link "[PERSON_NAME] and [PERSON_NAME]" at bounding box center [73, 149] width 91 height 6
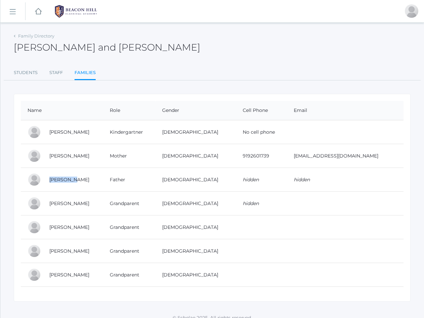
drag, startPoint x: 47, startPoint y: 182, endPoint x: 73, endPoint y: 175, distance: 27.7
click at [73, 175] on td "[PERSON_NAME]" at bounding box center [73, 180] width 60 height 24
click at [54, 154] on link "[PERSON_NAME]" at bounding box center [69, 156] width 40 height 6
drag, startPoint x: 47, startPoint y: 156, endPoint x: 371, endPoint y: 164, distance: 324.5
click at [371, 164] on tr "[PERSON_NAME] Mother [DEMOGRAPHIC_DATA] 9192601739 [EMAIL_ADDRESS][DOMAIN_NAME]" at bounding box center [212, 156] width 382 height 24
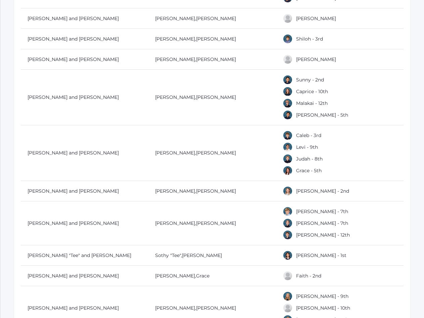
scroll to position [1608, 0]
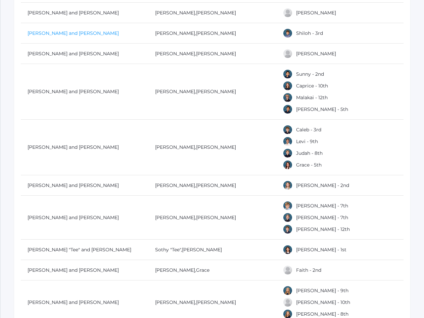
click at [74, 31] on link "[PERSON_NAME] and [PERSON_NAME]" at bounding box center [73, 33] width 91 height 6
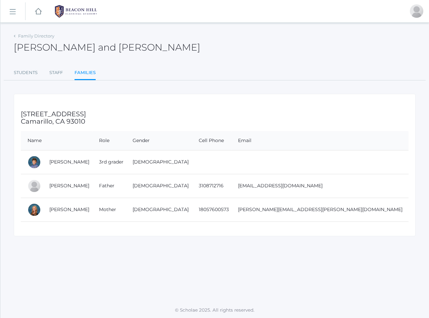
drag, startPoint x: 44, startPoint y: 195, endPoint x: 340, endPoint y: 190, distance: 296.0
click at [340, 190] on tr "[PERSON_NAME] Father [DEMOGRAPHIC_DATA] 3108712716 [EMAIL_ADDRESS][DOMAIN_NAME]" at bounding box center [215, 186] width 388 height 24
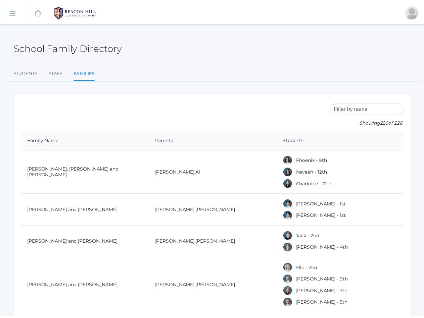
scroll to position [1608, 0]
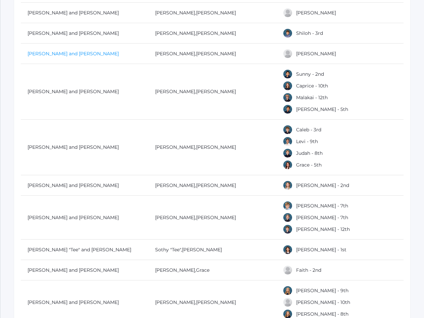
click at [64, 54] on link "[PERSON_NAME] and [PERSON_NAME]" at bounding box center [73, 54] width 91 height 6
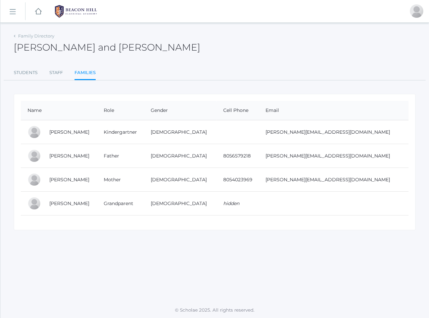
drag, startPoint x: 45, startPoint y: 156, endPoint x: 386, endPoint y: 165, distance: 340.7
click at [386, 165] on tr "[PERSON_NAME] Father [DEMOGRAPHIC_DATA] 8056579218 [PERSON_NAME][EMAIL_ADDRESS]…" at bounding box center [215, 156] width 388 height 24
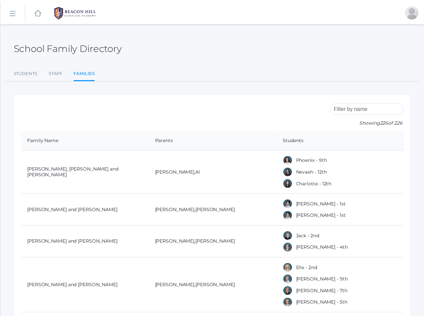
scroll to position [1608, 0]
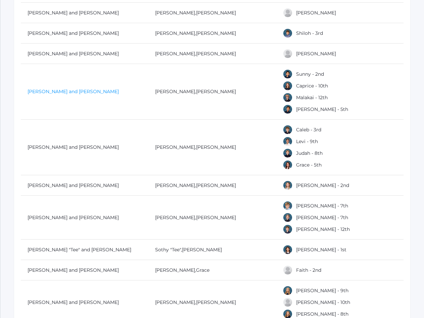
click at [50, 91] on link "[PERSON_NAME] and [PERSON_NAME]" at bounding box center [73, 92] width 91 height 6
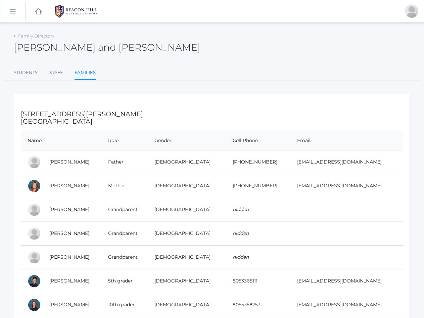
drag, startPoint x: 47, startPoint y: 161, endPoint x: 386, endPoint y: 158, distance: 339.2
click at [386, 158] on tr "[PERSON_NAME] Father [DEMOGRAPHIC_DATA] [PHONE_NUMBER] [EMAIL_ADDRESS][DOMAIN_N…" at bounding box center [212, 162] width 382 height 24
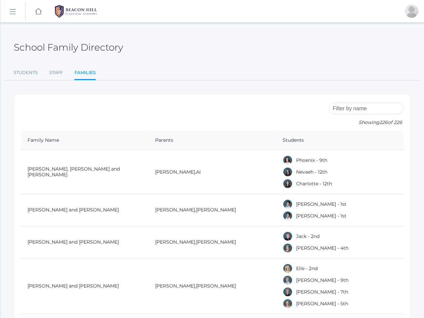
scroll to position [1608, 0]
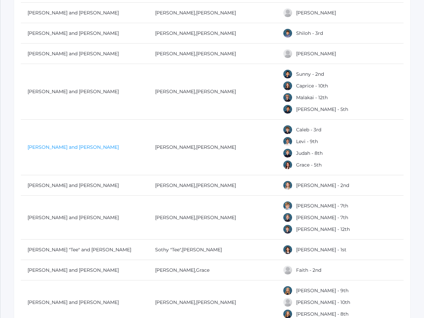
click at [42, 145] on link "[PERSON_NAME] and [PERSON_NAME]" at bounding box center [73, 147] width 91 height 6
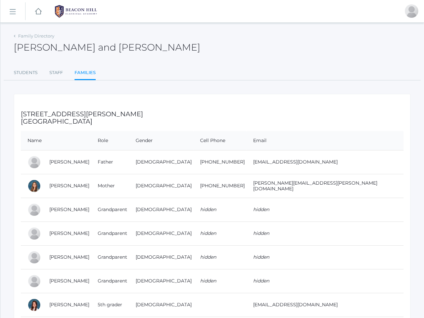
drag, startPoint x: 46, startPoint y: 164, endPoint x: 358, endPoint y: 161, distance: 312.4
click at [358, 161] on tr "[PERSON_NAME] Father [DEMOGRAPHIC_DATA] [PHONE_NUMBER] [EMAIL_ADDRESS][DOMAIN_N…" at bounding box center [212, 162] width 382 height 24
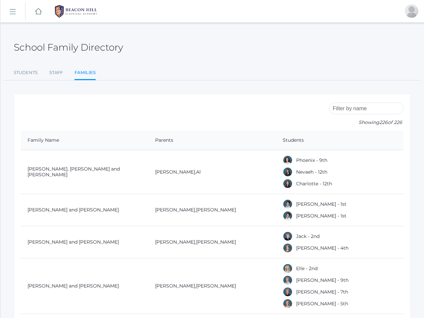
scroll to position [1608, 0]
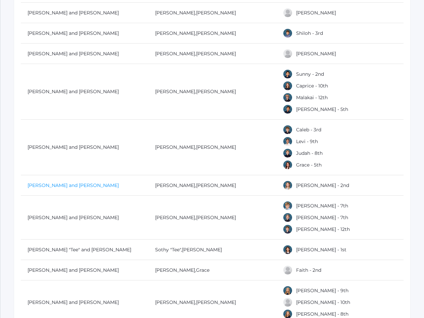
click at [39, 183] on link "[PERSON_NAME] and [PERSON_NAME]" at bounding box center [73, 186] width 91 height 6
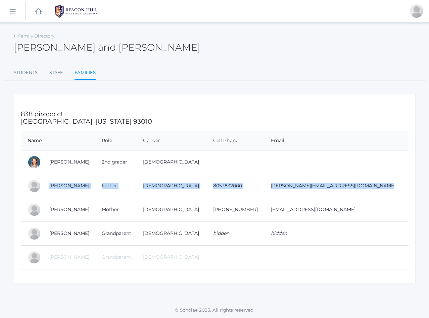
drag, startPoint x: 45, startPoint y: 186, endPoint x: 369, endPoint y: 192, distance: 323.8
click at [369, 192] on tr "[PERSON_NAME] Father [DEMOGRAPHIC_DATA] 8053832000 [PERSON_NAME][EMAIL_ADDRESS]…" at bounding box center [215, 186] width 388 height 24
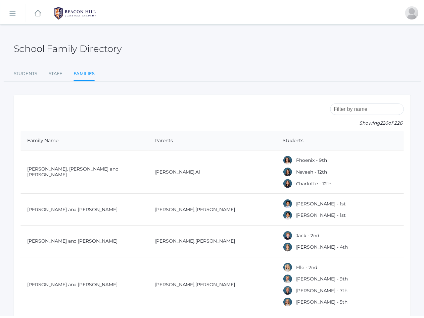
scroll to position [1608, 0]
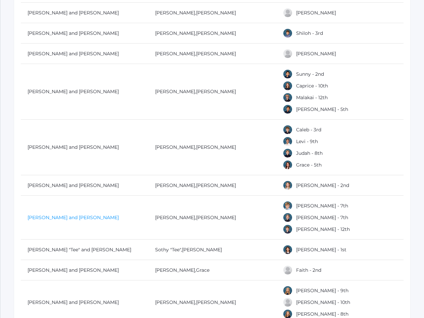
click at [40, 215] on link "[PERSON_NAME] and [PERSON_NAME]" at bounding box center [73, 218] width 91 height 6
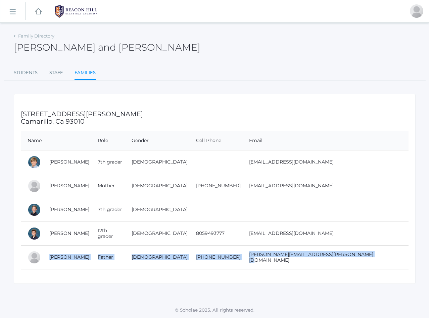
drag, startPoint x: 47, startPoint y: 257, endPoint x: 374, endPoint y: 261, distance: 326.8
click at [374, 261] on tr "[PERSON_NAME] Father [DEMOGRAPHIC_DATA] [PHONE_NUMBER] [PERSON_NAME][EMAIL_ADDR…" at bounding box center [215, 258] width 388 height 24
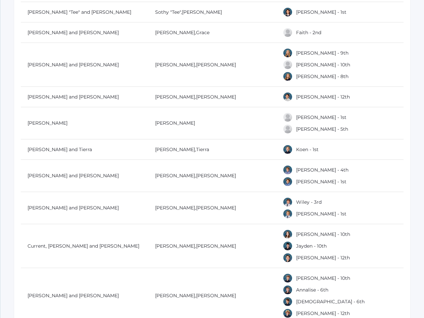
scroll to position [1846, 0]
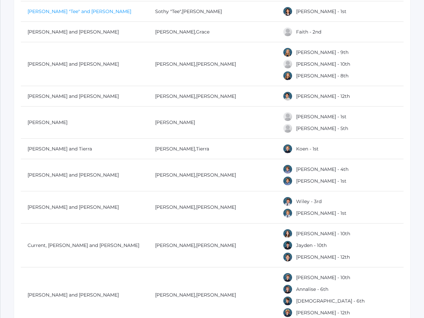
click at [78, 11] on link "[PERSON_NAME] "Tee" and [PERSON_NAME]" at bounding box center [80, 11] width 104 height 6
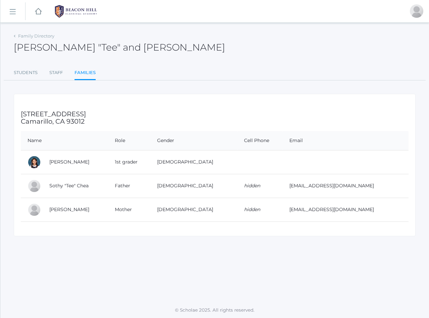
drag, startPoint x: 44, startPoint y: 186, endPoint x: 365, endPoint y: 190, distance: 320.8
click at [365, 190] on tr "Sothy "Tee" Chea Father [DEMOGRAPHIC_DATA] hidden [EMAIL_ADDRESS][DOMAIN_NAME]" at bounding box center [215, 186] width 388 height 24
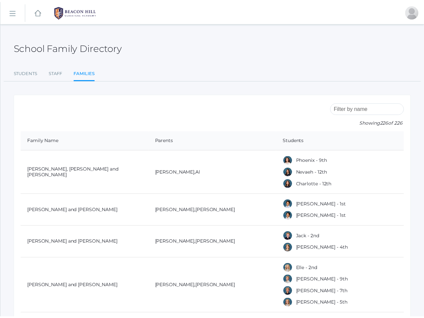
scroll to position [1846, 0]
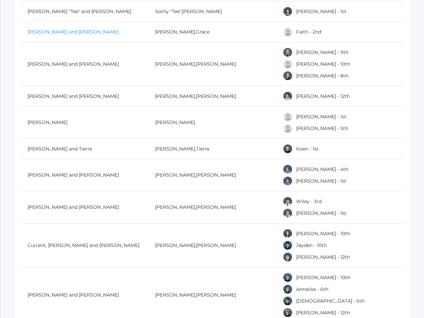
click at [30, 33] on link "[PERSON_NAME] and [PERSON_NAME]" at bounding box center [73, 32] width 91 height 6
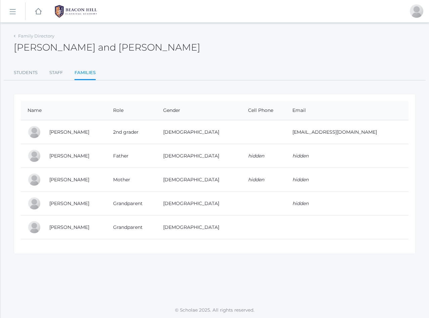
drag, startPoint x: 47, startPoint y: 133, endPoint x: 367, endPoint y: 141, distance: 319.9
click at [367, 141] on tr "[PERSON_NAME] 2nd grader [DEMOGRAPHIC_DATA] [EMAIL_ADDRESS][DOMAIN_NAME]" at bounding box center [215, 132] width 388 height 24
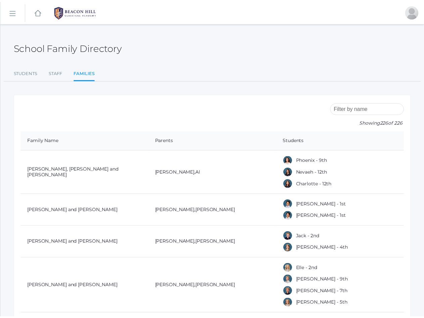
scroll to position [1846, 0]
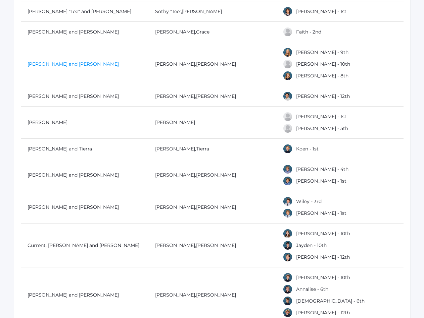
click at [54, 62] on link "[PERSON_NAME] and [PERSON_NAME]" at bounding box center [73, 64] width 91 height 6
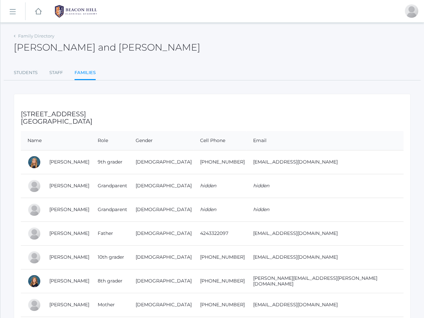
drag, startPoint x: 46, startPoint y: 235, endPoint x: 359, endPoint y: 240, distance: 313.4
click at [359, 240] on tr "[PERSON_NAME] Father [DEMOGRAPHIC_DATA] 4243322097 [EMAIL_ADDRESS][DOMAIN_NAME]" at bounding box center [212, 234] width 382 height 24
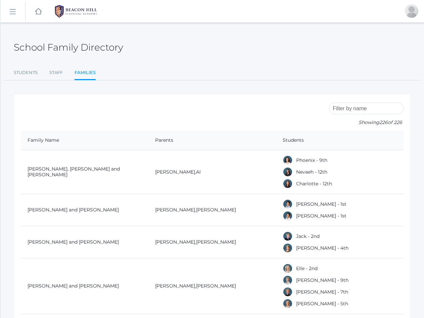
scroll to position [1846, 0]
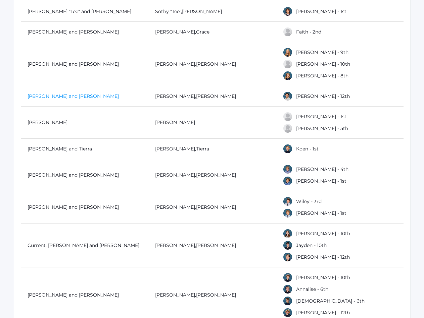
click at [62, 96] on link "[PERSON_NAME] and [PERSON_NAME]" at bounding box center [73, 96] width 91 height 6
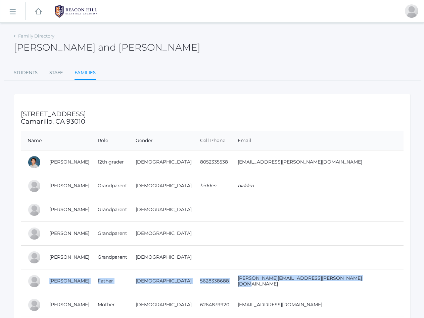
drag, startPoint x: 46, startPoint y: 281, endPoint x: 368, endPoint y: 285, distance: 322.1
click at [368, 285] on tr "[PERSON_NAME] Father [DEMOGRAPHIC_DATA] 5628338688 [PERSON_NAME][EMAIL_ADDRESS]…" at bounding box center [212, 281] width 382 height 24
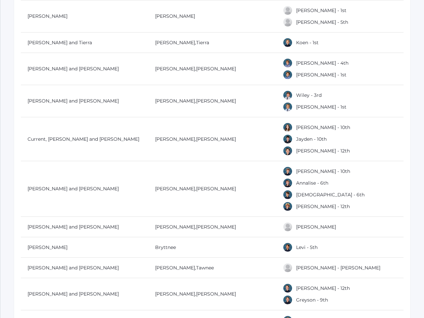
scroll to position [1953, 0]
click at [46, 14] on link "[PERSON_NAME]" at bounding box center [48, 15] width 40 height 6
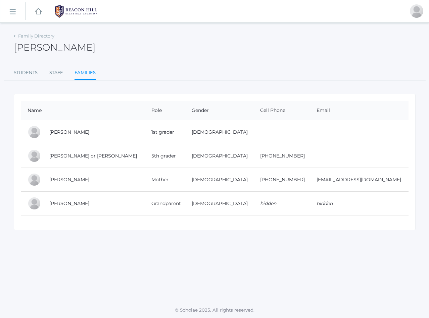
drag, startPoint x: 48, startPoint y: 181, endPoint x: 381, endPoint y: 184, distance: 333.2
click at [381, 184] on tr "[PERSON_NAME] Mother [DEMOGRAPHIC_DATA] [PHONE_NUMBER] [EMAIL_ADDRESS][DOMAIN_N…" at bounding box center [215, 180] width 388 height 24
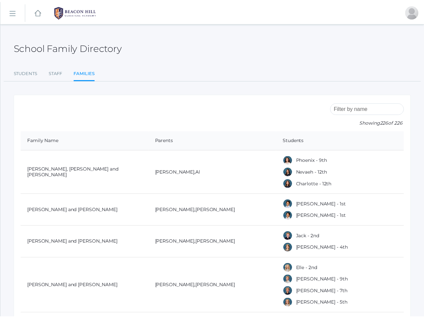
scroll to position [1953, 0]
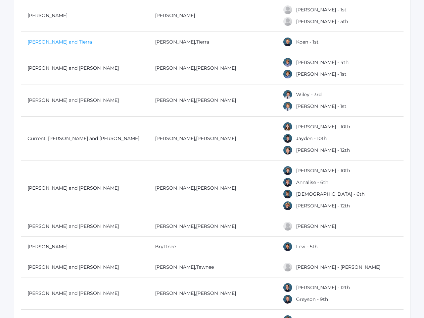
click at [57, 41] on link "[PERSON_NAME] and Tierra" at bounding box center [60, 42] width 64 height 6
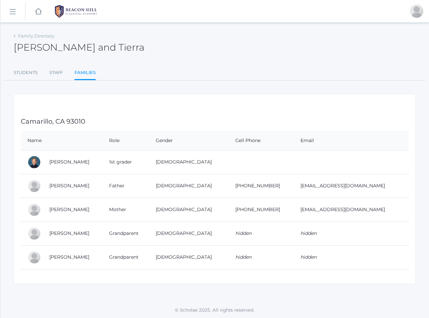
drag, startPoint x: 48, startPoint y: 188, endPoint x: 382, endPoint y: 195, distance: 334.6
click at [382, 195] on tr "[PERSON_NAME] Father [DEMOGRAPHIC_DATA] [PHONE_NUMBER] [EMAIL_ADDRESS][DOMAIN_N…" at bounding box center [215, 186] width 388 height 24
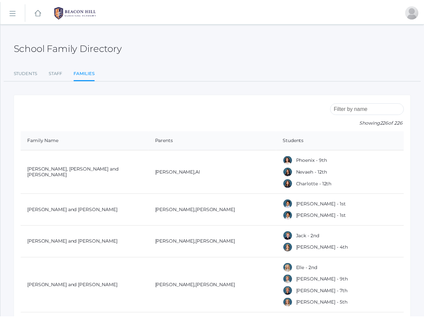
scroll to position [1953, 0]
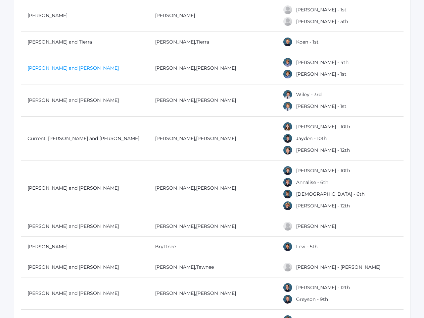
click at [33, 67] on link "[PERSON_NAME] and [PERSON_NAME]" at bounding box center [73, 68] width 91 height 6
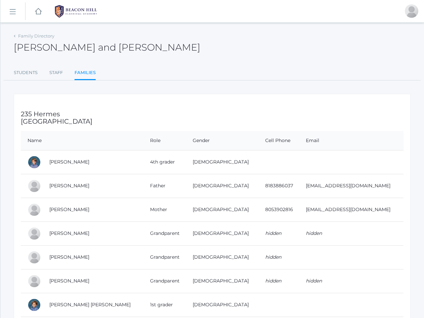
drag, startPoint x: 46, startPoint y: 186, endPoint x: 356, endPoint y: 193, distance: 310.4
click at [356, 193] on tr "[PERSON_NAME] Father [DEMOGRAPHIC_DATA] 8183886037 [EMAIL_ADDRESS][DOMAIN_NAME]" at bounding box center [212, 186] width 382 height 24
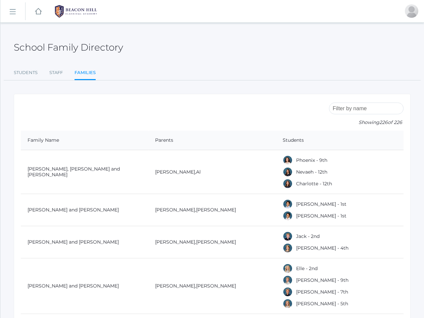
scroll to position [1953, 0]
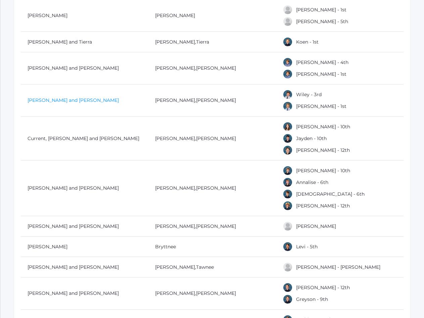
click at [55, 97] on link "[PERSON_NAME] and [PERSON_NAME]" at bounding box center [73, 100] width 91 height 6
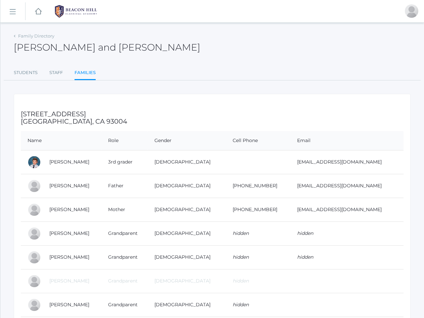
drag, startPoint x: 48, startPoint y: 189, endPoint x: 366, endPoint y: 194, distance: 318.8
click at [366, 194] on tr "[PERSON_NAME] Father [DEMOGRAPHIC_DATA] [PHONE_NUMBER] [EMAIL_ADDRESS][DOMAIN_N…" at bounding box center [212, 186] width 382 height 24
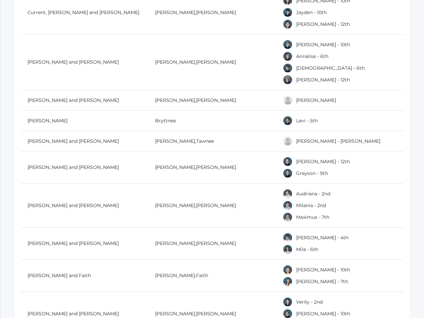
scroll to position [2080, 0]
click at [72, 9] on link "Current, [PERSON_NAME] and [PERSON_NAME]" at bounding box center [84, 12] width 112 height 6
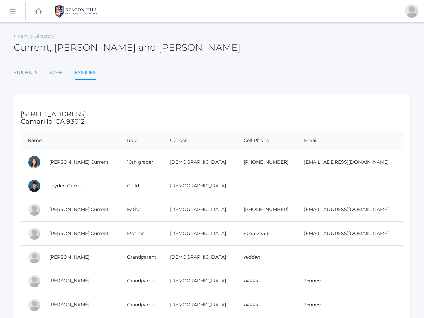
drag, startPoint x: 46, startPoint y: 213, endPoint x: 364, endPoint y: 211, distance: 317.4
click at [364, 211] on tr "[PERSON_NAME] Current Father [DEMOGRAPHIC_DATA] [PHONE_NUMBER] [EMAIL_ADDRESS][…" at bounding box center [212, 210] width 382 height 24
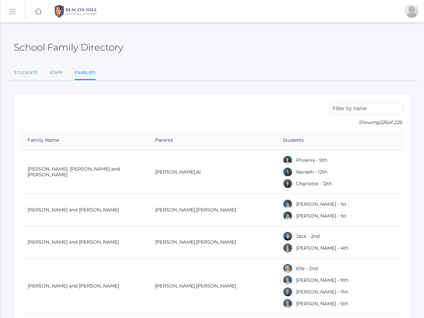
scroll to position [2080, 0]
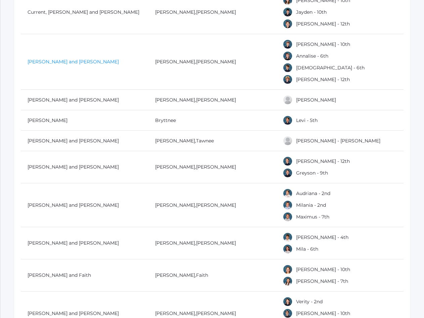
click at [51, 63] on link "[PERSON_NAME] and [PERSON_NAME]" at bounding box center [73, 62] width 91 height 6
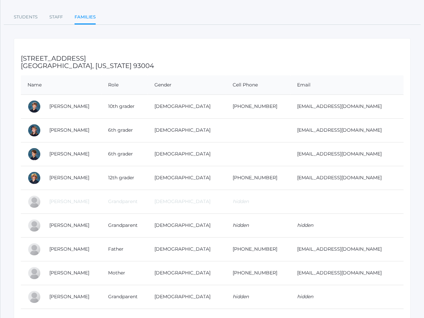
scroll to position [57, 0]
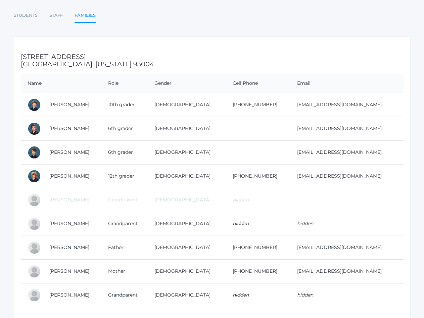
drag, startPoint x: 46, startPoint y: 251, endPoint x: 348, endPoint y: 248, distance: 302.0
click at [348, 248] on tr "[PERSON_NAME] Father [DEMOGRAPHIC_DATA] [PHONE_NUMBER] [EMAIL_ADDRESS][DOMAIN_N…" at bounding box center [212, 248] width 382 height 24
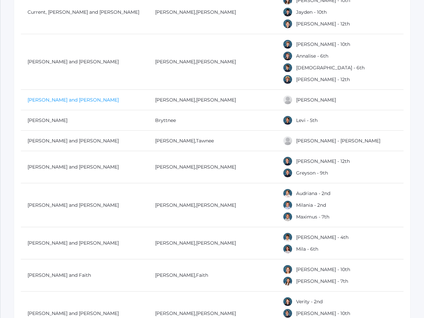
click at [40, 99] on link "[PERSON_NAME] and [PERSON_NAME]" at bounding box center [73, 100] width 91 height 6
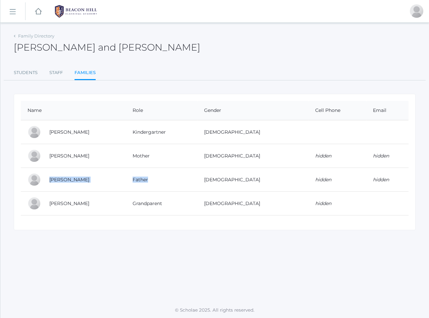
drag, startPoint x: 47, startPoint y: 181, endPoint x: 204, endPoint y: 183, distance: 157.0
click at [204, 183] on tr "[PERSON_NAME] Father [DEMOGRAPHIC_DATA] hidden hidden" at bounding box center [215, 180] width 388 height 24
click at [100, 157] on td "[PERSON_NAME]" at bounding box center [84, 156] width 83 height 24
drag, startPoint x: 46, startPoint y: 181, endPoint x: 386, endPoint y: 184, distance: 340.6
click at [386, 184] on tr "[PERSON_NAME] Father [DEMOGRAPHIC_DATA] hidden hidden" at bounding box center [215, 180] width 388 height 24
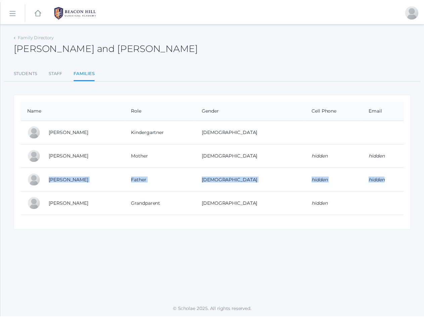
scroll to position [2080, 0]
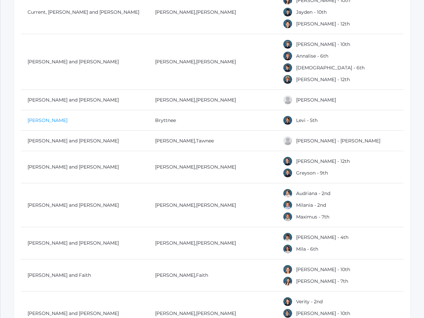
click at [50, 118] on link "[PERSON_NAME]" at bounding box center [48, 120] width 40 height 6
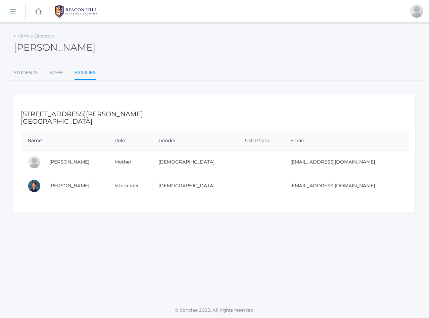
drag, startPoint x: 46, startPoint y: 162, endPoint x: 363, endPoint y: 163, distance: 317.1
click at [363, 163] on tr "[PERSON_NAME] Mother [DEMOGRAPHIC_DATA] [EMAIL_ADDRESS][DOMAIN_NAME]" at bounding box center [215, 162] width 388 height 24
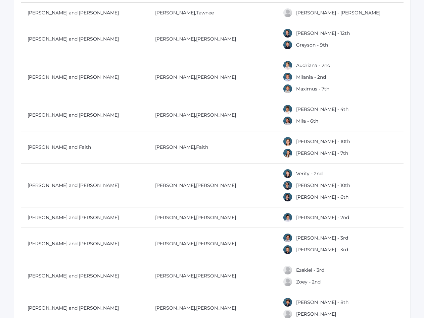
scroll to position [2210, 0]
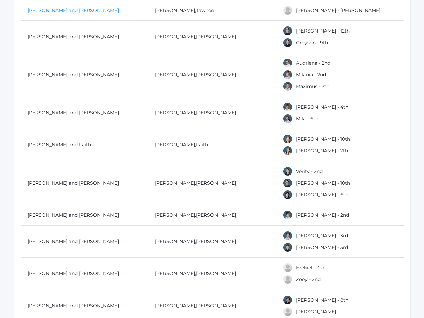
click at [82, 12] on link "[PERSON_NAME] and [PERSON_NAME]" at bounding box center [73, 10] width 91 height 6
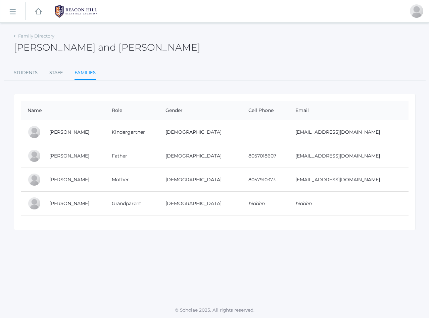
drag, startPoint x: 46, startPoint y: 156, endPoint x: 364, endPoint y: 159, distance: 318.1
click at [364, 159] on tr "[PERSON_NAME] Father [DEMOGRAPHIC_DATA] 8057018607 [EMAIL_ADDRESS][DOMAIN_NAME]" at bounding box center [215, 156] width 388 height 24
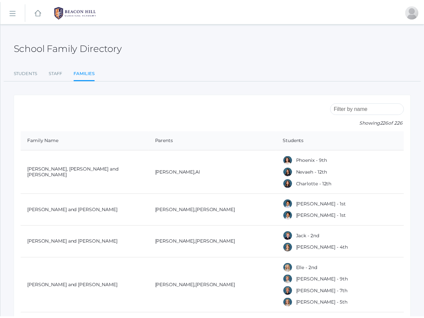
scroll to position [2210, 0]
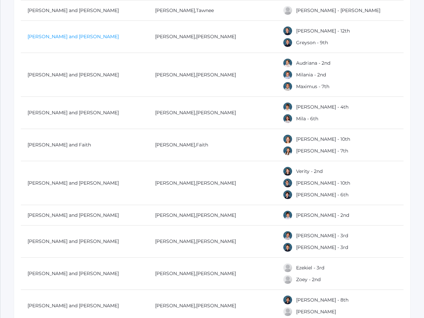
click at [52, 34] on link "[PERSON_NAME] and [PERSON_NAME]" at bounding box center [73, 37] width 91 height 6
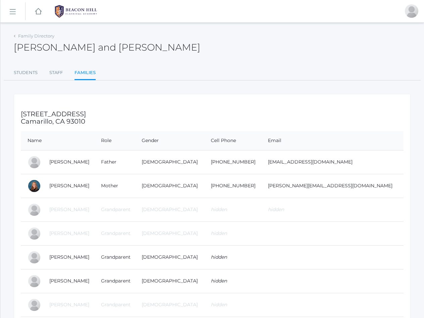
drag, startPoint x: 48, startPoint y: 161, endPoint x: 335, endPoint y: 165, distance: 287.6
click at [335, 165] on tr "[PERSON_NAME] Father [DEMOGRAPHIC_DATA] [PHONE_NUMBER] [EMAIL_ADDRESS][DOMAIN_N…" at bounding box center [212, 162] width 382 height 24
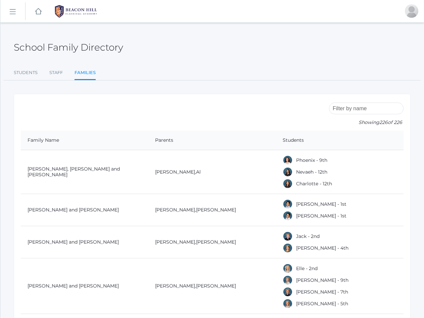
scroll to position [2210, 0]
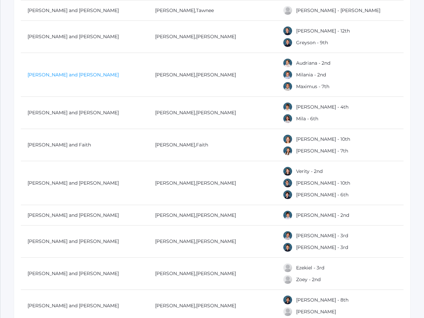
click at [65, 72] on link "[PERSON_NAME] and [PERSON_NAME]" at bounding box center [73, 75] width 91 height 6
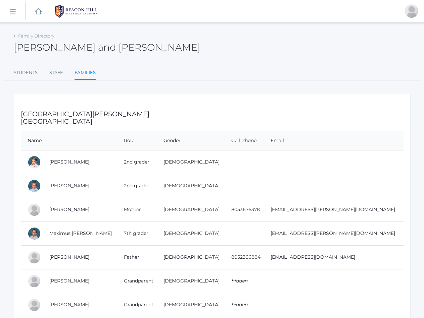
drag, startPoint x: 46, startPoint y: 261, endPoint x: 356, endPoint y: 260, distance: 310.7
click at [356, 260] on tr "[PERSON_NAME] Father [DEMOGRAPHIC_DATA] 8052366884 [EMAIL_ADDRESS][DOMAIN_NAME]" at bounding box center [212, 258] width 382 height 24
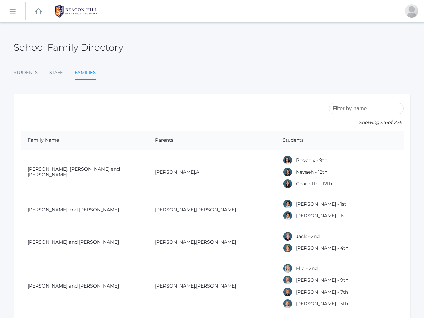
scroll to position [2210, 0]
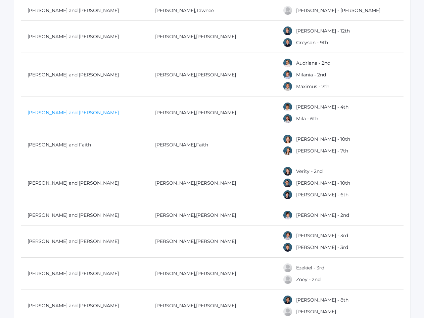
click at [36, 114] on link "[PERSON_NAME] and [PERSON_NAME]" at bounding box center [73, 113] width 91 height 6
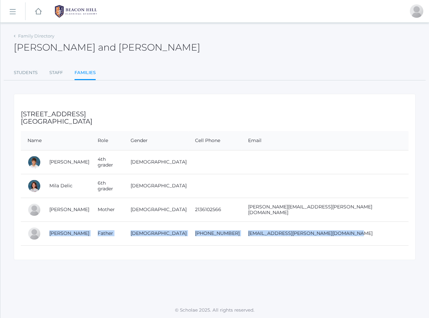
drag, startPoint x: 44, startPoint y: 237, endPoint x: 357, endPoint y: 237, distance: 313.0
click at [357, 237] on tr "[PERSON_NAME] Father [DEMOGRAPHIC_DATA] [PHONE_NUMBER] [EMAIL_ADDRESS][PERSON_N…" at bounding box center [215, 234] width 388 height 24
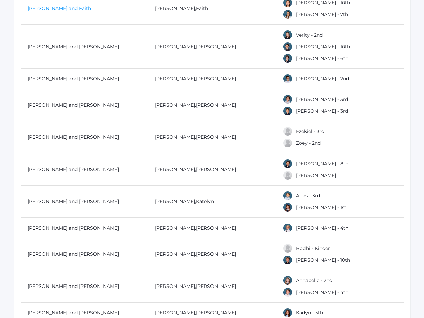
scroll to position [2347, 0]
click at [68, 7] on link "[PERSON_NAME] and Faith" at bounding box center [59, 8] width 63 height 6
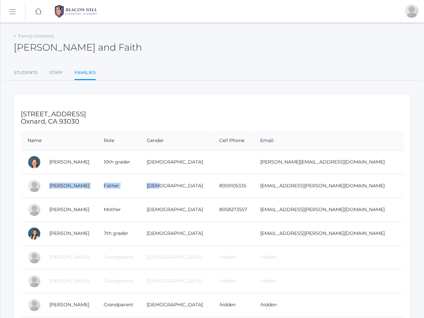
drag, startPoint x: 48, startPoint y: 187, endPoint x: 203, endPoint y: 187, distance: 155.3
click at [203, 187] on tr "[PERSON_NAME] Father [DEMOGRAPHIC_DATA] 8059105335 [EMAIL_ADDRESS][PERSON_NAME]…" at bounding box center [212, 186] width 382 height 24
drag, startPoint x: 349, startPoint y: 187, endPoint x: 47, endPoint y: 184, distance: 301.6
click at [47, 184] on tr "[PERSON_NAME] Father [DEMOGRAPHIC_DATA] 8059105335 [EMAIL_ADDRESS][PERSON_NAME]…" at bounding box center [212, 186] width 382 height 24
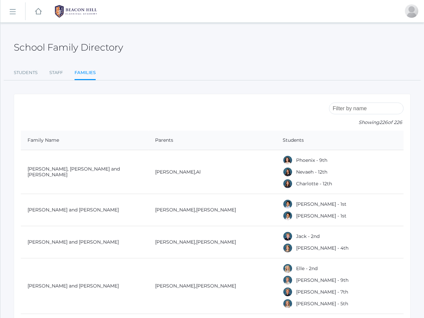
scroll to position [2347, 0]
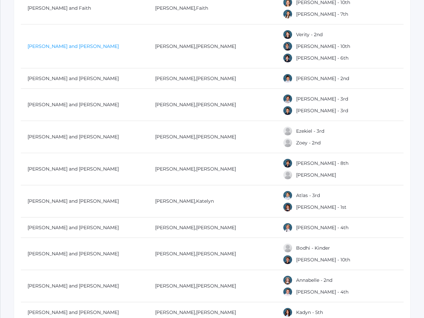
click at [83, 47] on link "[PERSON_NAME] and [PERSON_NAME]" at bounding box center [73, 46] width 91 height 6
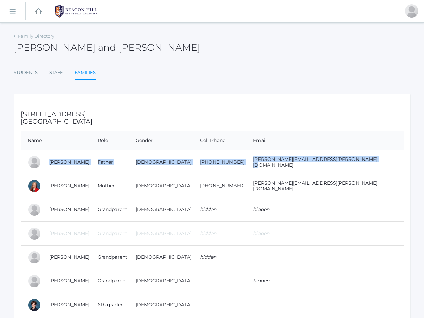
drag, startPoint x: 46, startPoint y: 160, endPoint x: 345, endPoint y: 168, distance: 299.0
click at [345, 168] on tr "[PERSON_NAME] Father [DEMOGRAPHIC_DATA] [PHONE_NUMBER] [PERSON_NAME][EMAIL_ADDR…" at bounding box center [212, 162] width 382 height 24
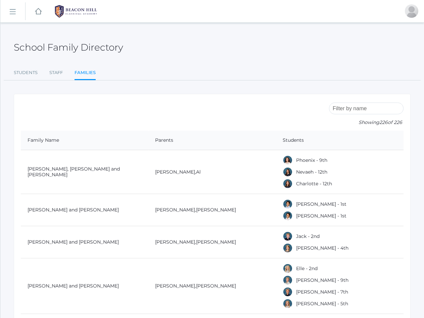
scroll to position [2347, 0]
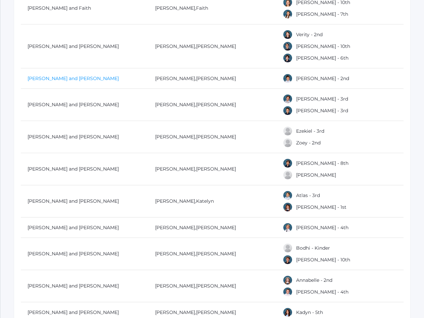
click at [38, 77] on link "[PERSON_NAME] and [PERSON_NAME]" at bounding box center [73, 78] width 91 height 6
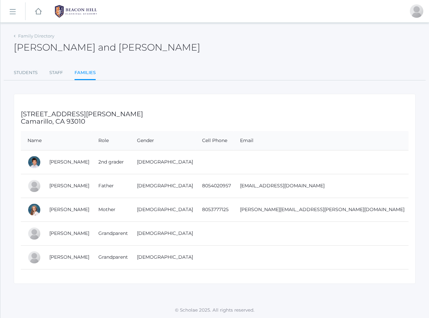
drag, startPoint x: 47, startPoint y: 187, endPoint x: 335, endPoint y: 191, distance: 288.6
click at [335, 191] on tr "[PERSON_NAME] Father [DEMOGRAPHIC_DATA] 8054020957 [EMAIL_ADDRESS][DOMAIN_NAME]" at bounding box center [215, 186] width 388 height 24
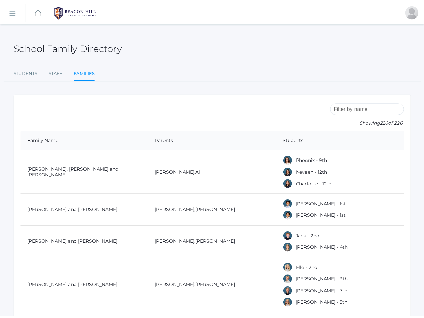
scroll to position [2347, 0]
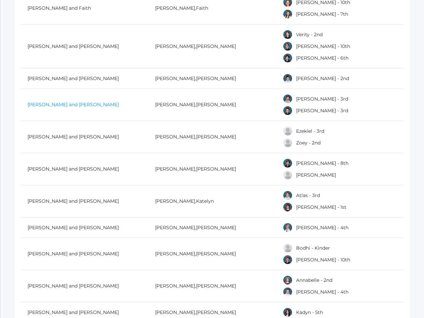
click at [62, 102] on link "[PERSON_NAME] and [PERSON_NAME]" at bounding box center [73, 105] width 91 height 6
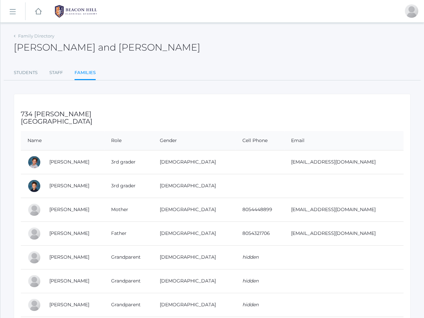
drag, startPoint x: 47, startPoint y: 236, endPoint x: 360, endPoint y: 242, distance: 312.8
click at [360, 242] on tr "[PERSON_NAME] Father [DEMOGRAPHIC_DATA] 8054321706 [EMAIL_ADDRESS][DOMAIN_NAME]" at bounding box center [212, 234] width 382 height 24
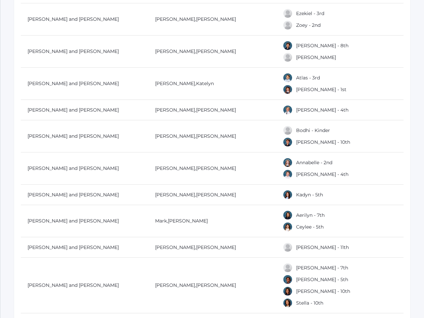
scroll to position [2465, 0]
click at [80, 17] on link "[PERSON_NAME] and [PERSON_NAME]" at bounding box center [73, 19] width 91 height 6
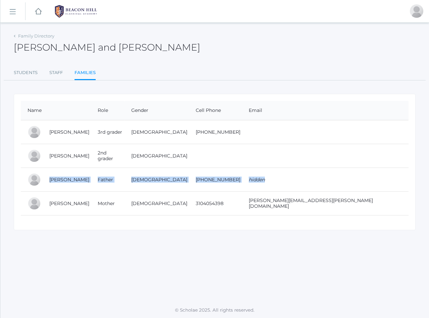
drag, startPoint x: 45, startPoint y: 180, endPoint x: 318, endPoint y: 188, distance: 273.2
click at [318, 188] on tr "[PERSON_NAME] Father [DEMOGRAPHIC_DATA] [PHONE_NUMBER] hidden" at bounding box center [215, 180] width 388 height 24
click at [318, 188] on td "hidden" at bounding box center [325, 180] width 166 height 24
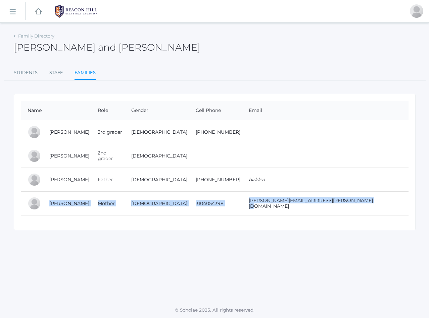
drag, startPoint x: 47, startPoint y: 204, endPoint x: 385, endPoint y: 208, distance: 337.6
click at [385, 208] on tr "[PERSON_NAME] Mother [DEMOGRAPHIC_DATA] 3104054398 [PERSON_NAME][EMAIL_ADDRESS]…" at bounding box center [215, 204] width 388 height 24
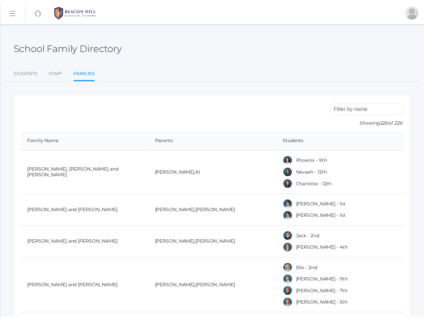
scroll to position [2465, 0]
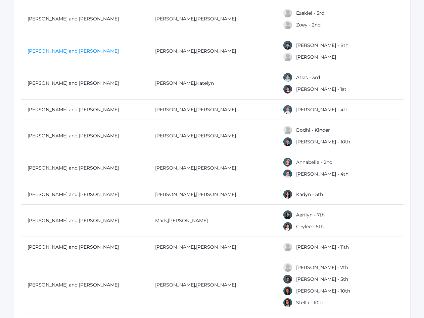
click at [40, 50] on link "[PERSON_NAME] and [PERSON_NAME]" at bounding box center [73, 51] width 91 height 6
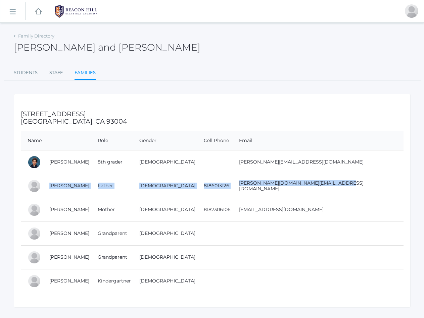
drag, startPoint x: 48, startPoint y: 188, endPoint x: 318, endPoint y: 188, distance: 270.4
click at [318, 188] on tr "[PERSON_NAME] Father [DEMOGRAPHIC_DATA] 8186013126 [PERSON_NAME][DOMAIN_NAME][E…" at bounding box center [212, 186] width 382 height 24
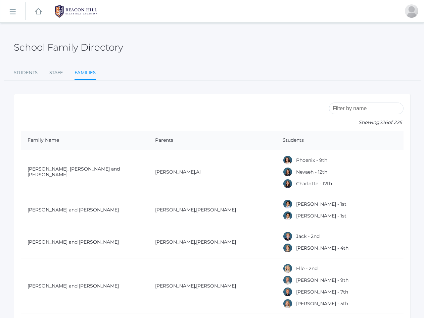
scroll to position [2465, 0]
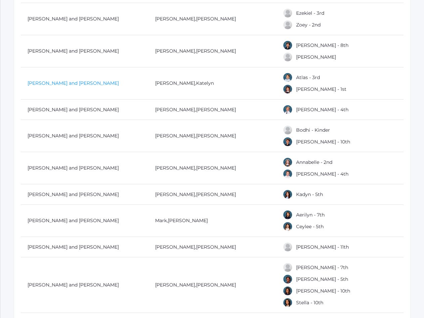
click at [51, 82] on link "[PERSON_NAME] and [PERSON_NAME]" at bounding box center [73, 83] width 91 height 6
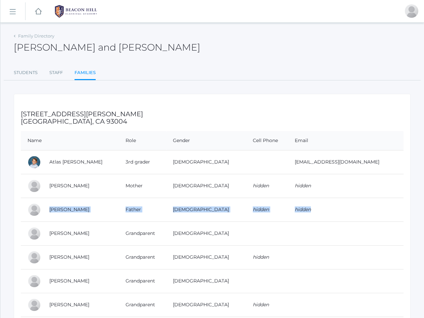
drag, startPoint x: 47, startPoint y: 210, endPoint x: 322, endPoint y: 219, distance: 275.3
click at [322, 219] on tr "[PERSON_NAME] Father [DEMOGRAPHIC_DATA] hidden hidden" at bounding box center [212, 210] width 382 height 24
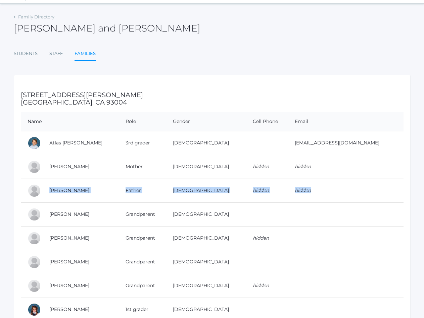
scroll to position [15, 0]
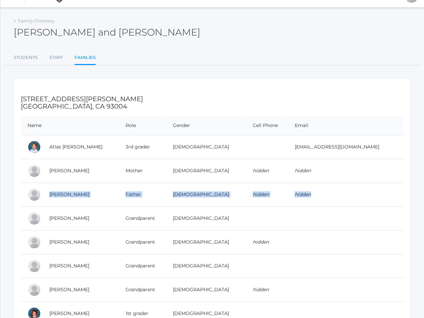
drag, startPoint x: 44, startPoint y: 147, endPoint x: 373, endPoint y: 144, distance: 328.8
click at [373, 144] on tr "Atlas [PERSON_NAME] 3rd grader [DEMOGRAPHIC_DATA] [EMAIL_ADDRESS][DOMAIN_NAME]" at bounding box center [212, 147] width 382 height 24
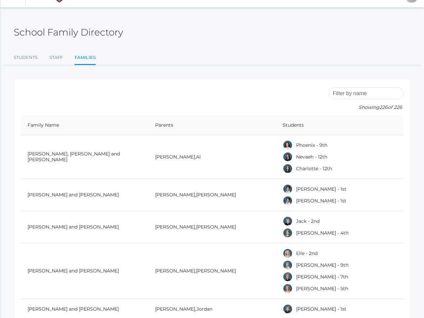
scroll to position [2465, 0]
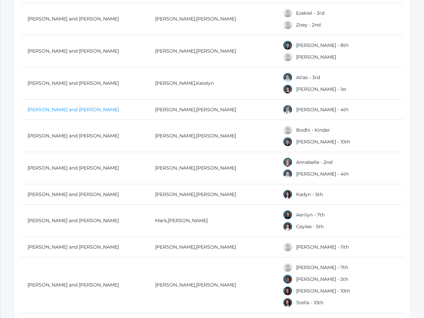
click at [60, 108] on link "[PERSON_NAME] and [PERSON_NAME]" at bounding box center [73, 110] width 91 height 6
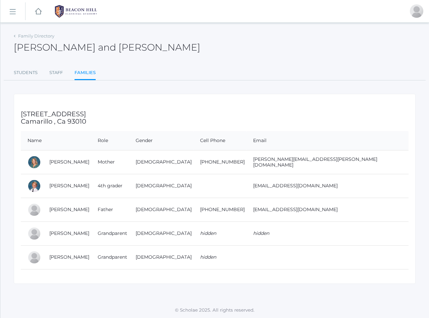
drag, startPoint x: 46, startPoint y: 210, endPoint x: 336, endPoint y: 212, distance: 289.9
click at [336, 212] on tr "[PERSON_NAME] Father [DEMOGRAPHIC_DATA] [PHONE_NUMBER] [EMAIL_ADDRESS][DOMAIN_N…" at bounding box center [215, 210] width 388 height 24
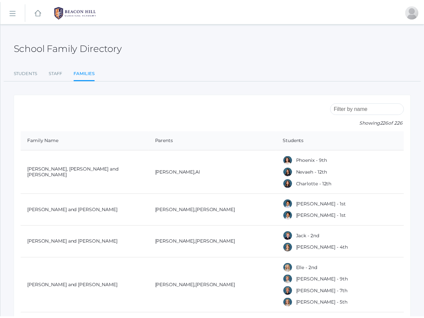
scroll to position [2465, 0]
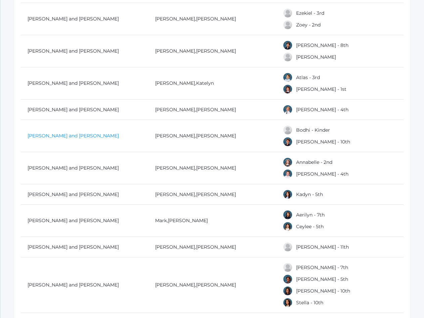
click at [57, 136] on link "[PERSON_NAME] and [PERSON_NAME]" at bounding box center [73, 136] width 91 height 6
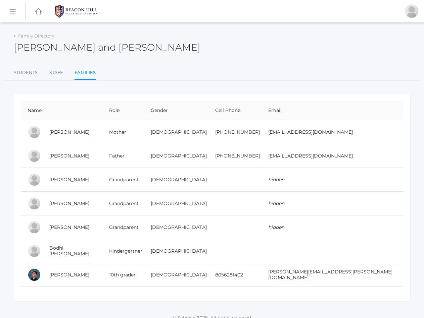
drag, startPoint x: 46, startPoint y: 155, endPoint x: 348, endPoint y: 162, distance: 302.4
click at [348, 162] on tr "[PERSON_NAME] Father [DEMOGRAPHIC_DATA] [PHONE_NUMBER] [EMAIL_ADDRESS][DOMAIN_N…" at bounding box center [212, 156] width 382 height 24
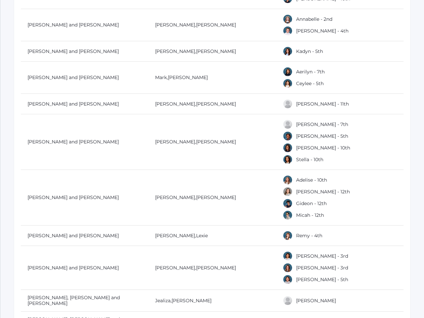
scroll to position [2609, 0]
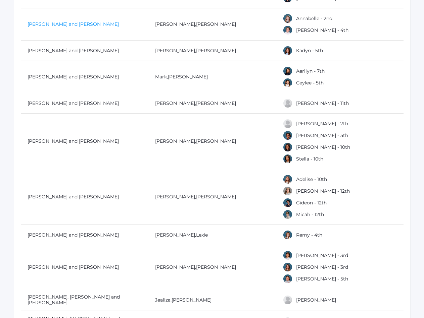
click at [82, 22] on link "[PERSON_NAME] and [PERSON_NAME]" at bounding box center [73, 24] width 91 height 6
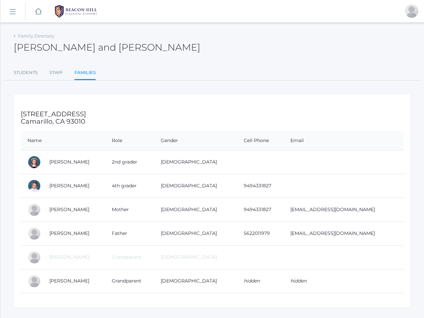
drag, startPoint x: 47, startPoint y: 239, endPoint x: 363, endPoint y: 241, distance: 316.1
click at [363, 241] on tr "[PERSON_NAME] Father [DEMOGRAPHIC_DATA] 5622011979 [EMAIL_ADDRESS][DOMAIN_NAME]" at bounding box center [212, 234] width 382 height 24
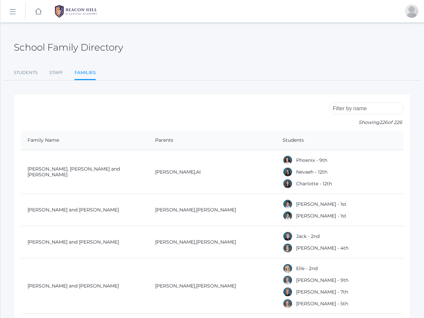
scroll to position [2609, 0]
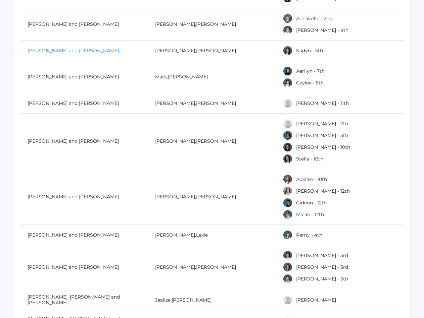
click at [34, 51] on link "[PERSON_NAME] and [PERSON_NAME]" at bounding box center [73, 51] width 91 height 6
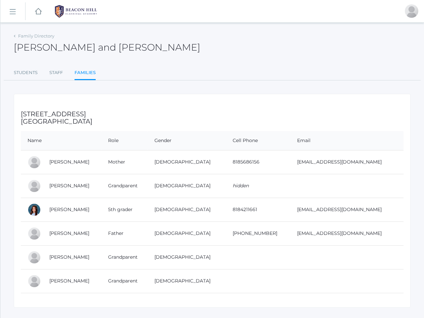
drag, startPoint x: 47, startPoint y: 234, endPoint x: 362, endPoint y: 238, distance: 315.1
click at [362, 238] on tr "[PERSON_NAME] Father [DEMOGRAPHIC_DATA] [PHONE_NUMBER] [EMAIL_ADDRESS][DOMAIN_N…" at bounding box center [212, 234] width 382 height 24
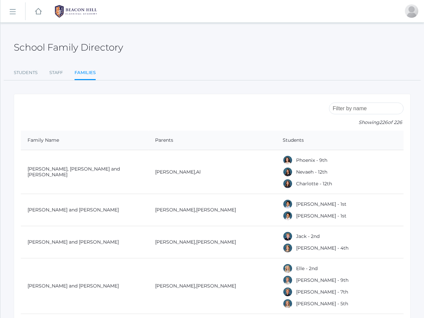
scroll to position [2609, 0]
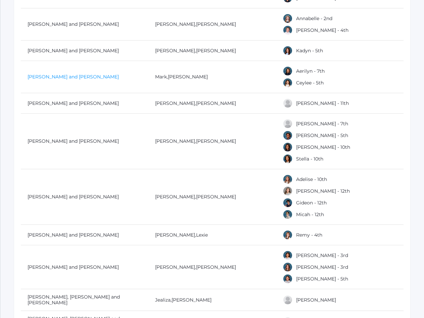
click at [51, 78] on link "[PERSON_NAME] and [PERSON_NAME]" at bounding box center [73, 77] width 91 height 6
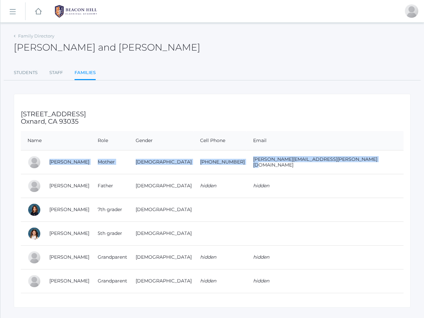
drag, startPoint x: 47, startPoint y: 160, endPoint x: 364, endPoint y: 162, distance: 317.1
click at [364, 162] on tr "[PERSON_NAME] Mother [DEMOGRAPHIC_DATA] [PHONE_NUMBER] [PERSON_NAME][EMAIL_ADDR…" at bounding box center [212, 162] width 382 height 24
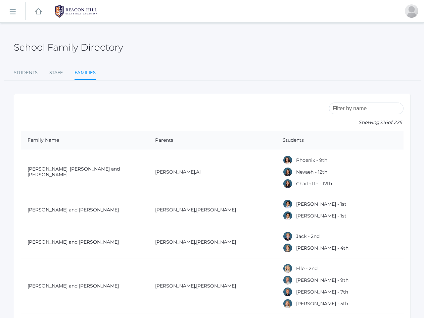
scroll to position [2609, 0]
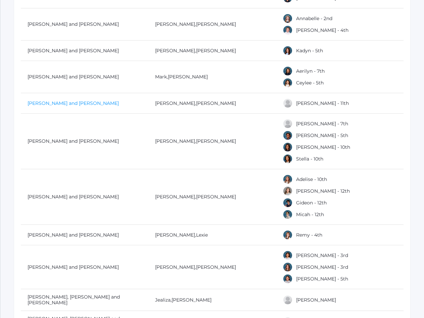
click at [50, 105] on link "[PERSON_NAME] and [PERSON_NAME]" at bounding box center [73, 103] width 91 height 6
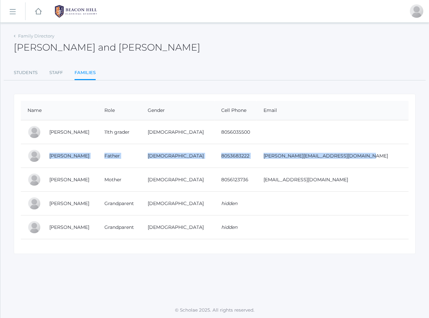
drag, startPoint x: 46, startPoint y: 156, endPoint x: 366, endPoint y: 159, distance: 320.8
click at [366, 159] on tr "[PERSON_NAME] Father [DEMOGRAPHIC_DATA] 8053683222 [PERSON_NAME][EMAIL_ADDRESS]…" at bounding box center [215, 156] width 388 height 24
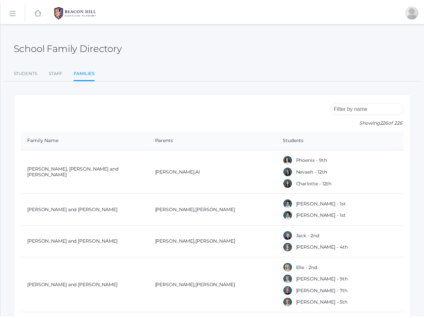
scroll to position [2609, 0]
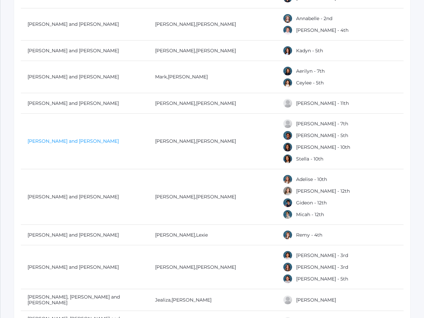
click at [53, 139] on link "[PERSON_NAME] and [PERSON_NAME]" at bounding box center [73, 141] width 91 height 6
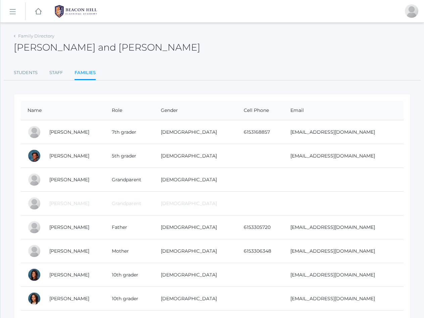
drag, startPoint x: 46, startPoint y: 226, endPoint x: 365, endPoint y: 231, distance: 319.1
click at [365, 231] on tr "[PERSON_NAME] Father [DEMOGRAPHIC_DATA] 6153305720 [EMAIL_ADDRESS][DOMAIN_NAME]" at bounding box center [212, 228] width 382 height 24
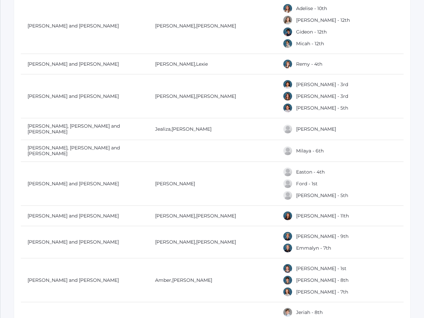
scroll to position [2781, 0]
click at [78, 26] on link "[PERSON_NAME] and [PERSON_NAME]" at bounding box center [73, 25] width 91 height 6
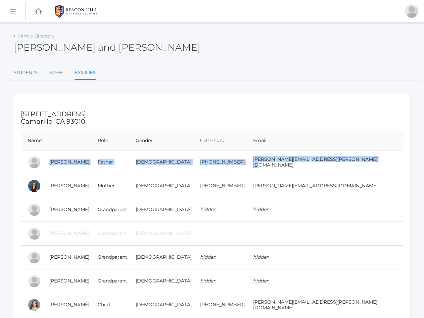
drag, startPoint x: 45, startPoint y: 164, endPoint x: 368, endPoint y: 167, distance: 323.8
click at [368, 167] on tr "[PERSON_NAME] Father [DEMOGRAPHIC_DATA] [PHONE_NUMBER] [PERSON_NAME][EMAIL_ADDR…" at bounding box center [212, 162] width 382 height 24
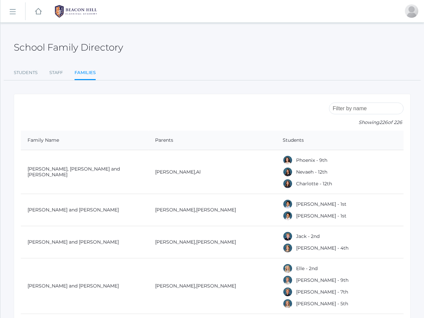
scroll to position [2781, 0]
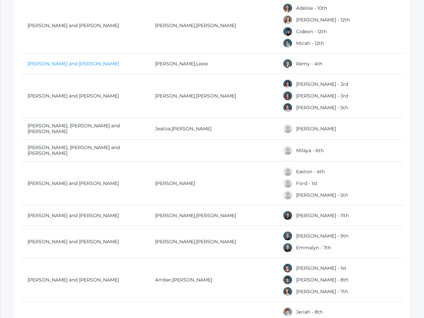
click at [34, 64] on link "[PERSON_NAME] and [PERSON_NAME]" at bounding box center [73, 64] width 91 height 6
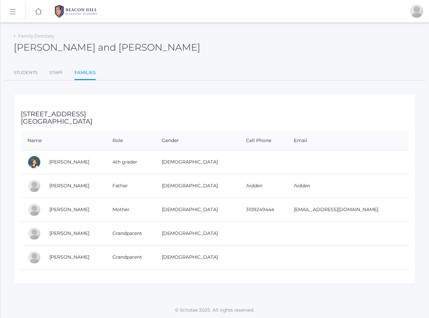
drag, startPoint x: 47, startPoint y: 211, endPoint x: 364, endPoint y: 215, distance: 317.1
click at [364, 215] on tr "[PERSON_NAME] Mother [DEMOGRAPHIC_DATA] 3109249444 [EMAIL_ADDRESS][DOMAIN_NAME]" at bounding box center [215, 210] width 388 height 24
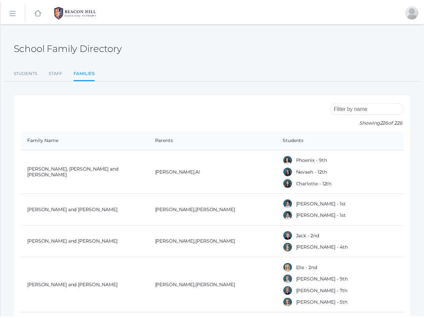
scroll to position [2781, 0]
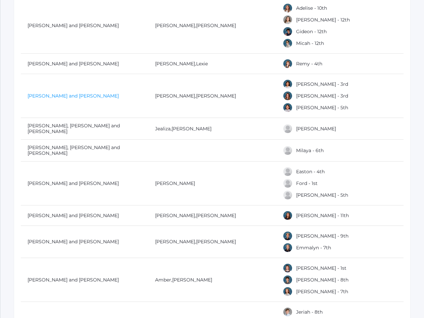
click at [49, 93] on link "[PERSON_NAME] and [PERSON_NAME]" at bounding box center [73, 96] width 91 height 6
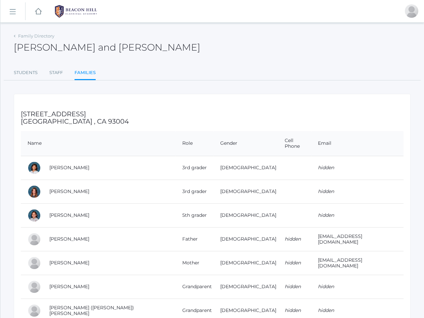
scroll to position [38, 0]
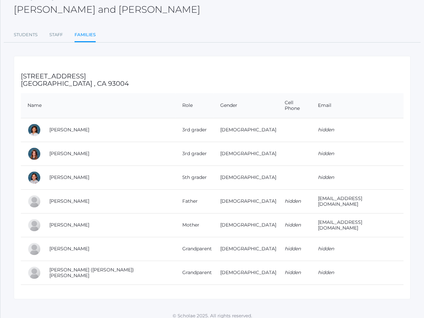
drag, startPoint x: 47, startPoint y: 195, endPoint x: 368, endPoint y: 193, distance: 321.4
click at [368, 193] on tr "[PERSON_NAME] Father [DEMOGRAPHIC_DATA] hidden [EMAIL_ADDRESS][DOMAIN_NAME]" at bounding box center [212, 202] width 382 height 24
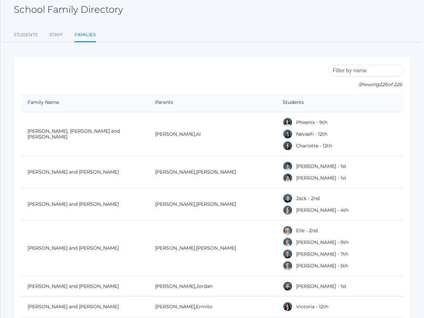
scroll to position [2781, 0]
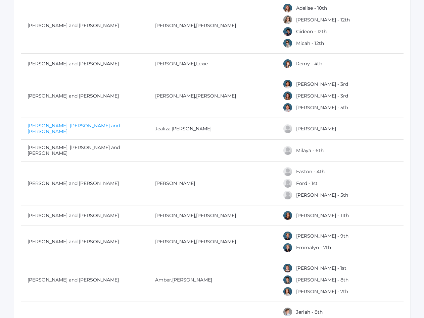
click at [56, 127] on link "[PERSON_NAME], [PERSON_NAME] and [PERSON_NAME]" at bounding box center [74, 129] width 92 height 12
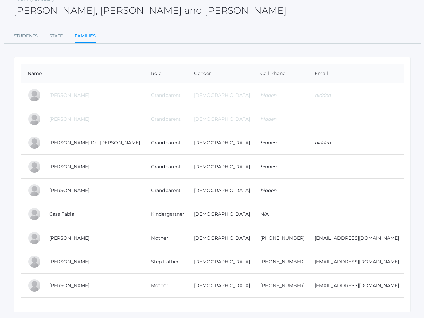
scroll to position [55, 0]
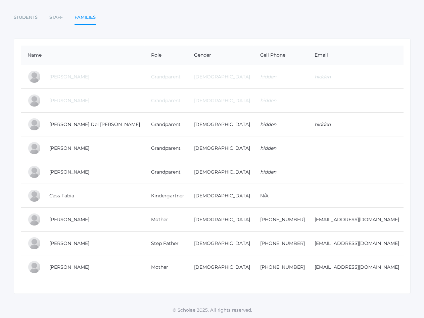
drag, startPoint x: 46, startPoint y: 242, endPoint x: 373, endPoint y: 249, distance: 326.9
click at [373, 249] on tr "[PERSON_NAME] Step Father [DEMOGRAPHIC_DATA] [PHONE_NUMBER] [EMAIL_ADDRESS][DOM…" at bounding box center [212, 244] width 382 height 24
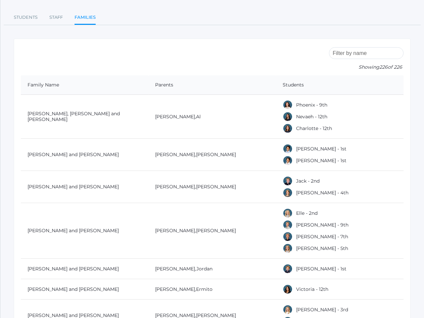
scroll to position [2781, 0]
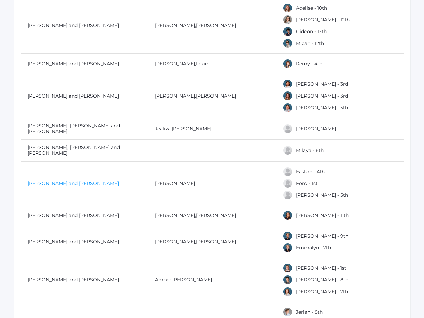
click at [50, 180] on td "[PERSON_NAME] and [PERSON_NAME]" at bounding box center [84, 184] width 127 height 44
click at [50, 181] on link "[PERSON_NAME] and [PERSON_NAME]" at bounding box center [73, 184] width 91 height 6
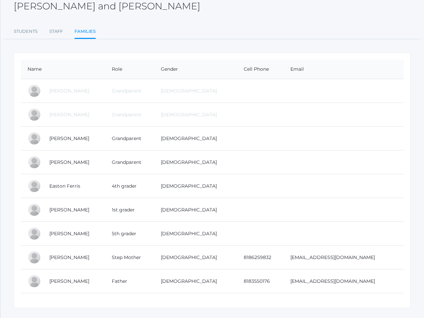
scroll to position [55, 0]
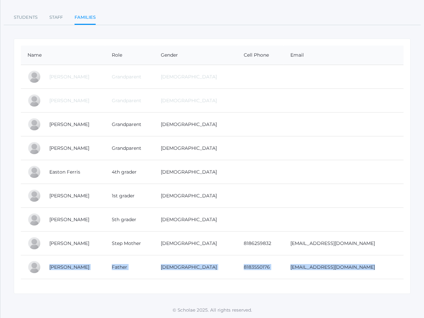
drag, startPoint x: 47, startPoint y: 269, endPoint x: 363, endPoint y: 280, distance: 316.9
click at [363, 280] on div "Name Role Gender Cell Phone Email [PERSON_NAME] Grandparent [DEMOGRAPHIC_DATA] …" at bounding box center [212, 167] width 397 height 256
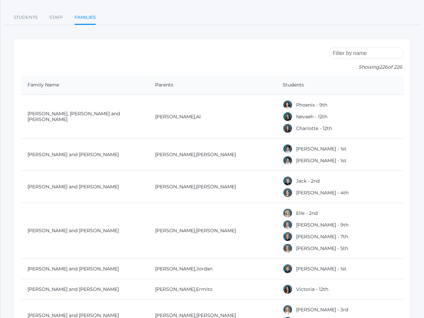
scroll to position [2781, 0]
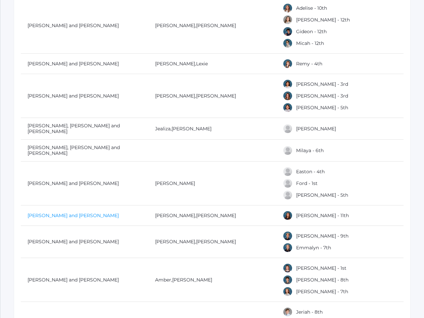
click at [51, 213] on link "[PERSON_NAME] and [PERSON_NAME]" at bounding box center [73, 216] width 91 height 6
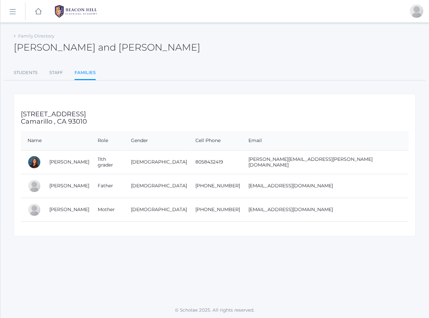
drag, startPoint x: 47, startPoint y: 188, endPoint x: 349, endPoint y: 208, distance: 303.0
click at [349, 208] on tbody "[PERSON_NAME] 11th grader [DEMOGRAPHIC_DATA] 8058432419 [PERSON_NAME][EMAIL_ADD…" at bounding box center [215, 185] width 388 height 71
click at [353, 197] on td "[EMAIL_ADDRESS][DOMAIN_NAME]" at bounding box center [325, 186] width 167 height 24
drag, startPoint x: 350, startPoint y: 188, endPoint x: 45, endPoint y: 187, distance: 305.0
click at [45, 187] on tr "[PERSON_NAME] Father [DEMOGRAPHIC_DATA] [PHONE_NUMBER] [EMAIL_ADDRESS][DOMAIN_N…" at bounding box center [215, 186] width 388 height 24
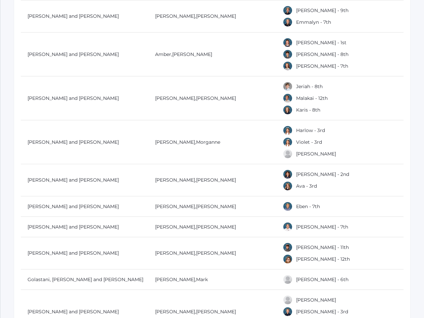
scroll to position [3008, 0]
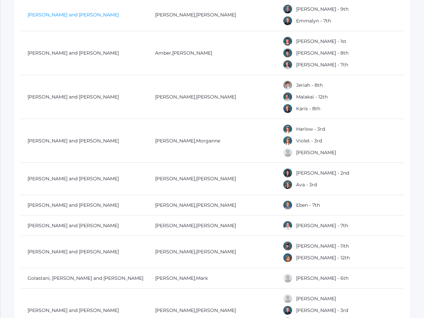
click at [54, 12] on link "[PERSON_NAME] and [PERSON_NAME]" at bounding box center [73, 15] width 91 height 6
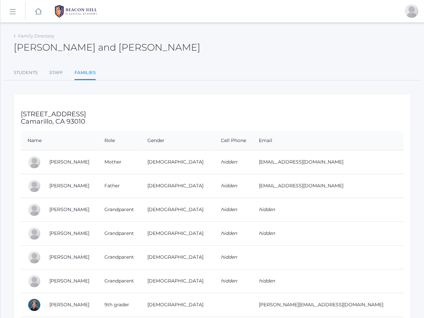
drag, startPoint x: 43, startPoint y: 185, endPoint x: 359, endPoint y: 193, distance: 316.5
click at [359, 193] on tr "[PERSON_NAME] Father [DEMOGRAPHIC_DATA] hidden [EMAIL_ADDRESS][DOMAIN_NAME]" at bounding box center [212, 186] width 382 height 24
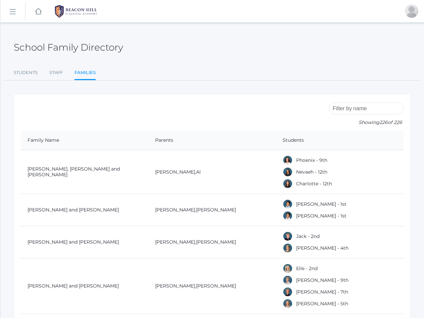
scroll to position [3008, 0]
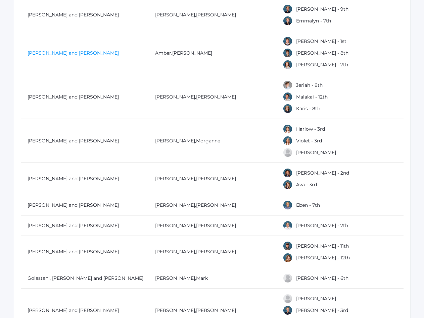
click at [39, 50] on link "[PERSON_NAME] and [PERSON_NAME]" at bounding box center [73, 53] width 91 height 6
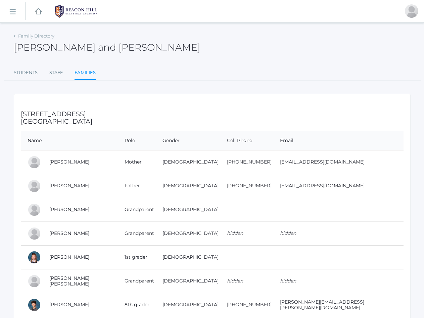
drag, startPoint x: 47, startPoint y: 185, endPoint x: 368, endPoint y: 186, distance: 320.8
click at [368, 186] on tr "[PERSON_NAME] Father [DEMOGRAPHIC_DATA] [PHONE_NUMBER] [EMAIL_ADDRESS][DOMAIN_N…" at bounding box center [212, 186] width 382 height 24
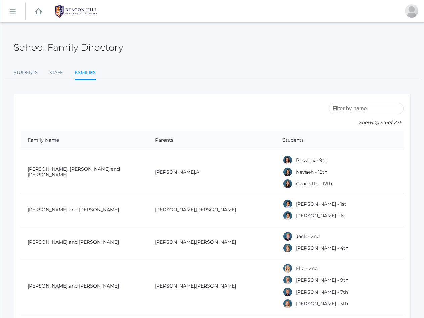
scroll to position [3008, 0]
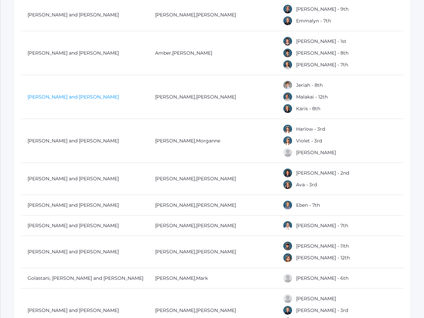
click at [52, 94] on link "[PERSON_NAME] and [PERSON_NAME]" at bounding box center [73, 97] width 91 height 6
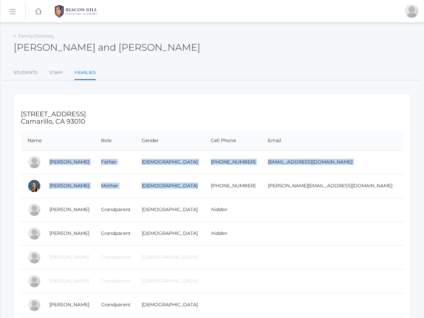
drag, startPoint x: 47, startPoint y: 164, endPoint x: 206, endPoint y: 183, distance: 160.5
click at [206, 183] on tbody "[PERSON_NAME] Father [DEMOGRAPHIC_DATA] [PHONE_NUMBER] [EMAIL_ADDRESS][DOMAIN_N…" at bounding box center [212, 281] width 382 height 262
click at [177, 173] on td "[DEMOGRAPHIC_DATA]" at bounding box center [169, 162] width 69 height 24
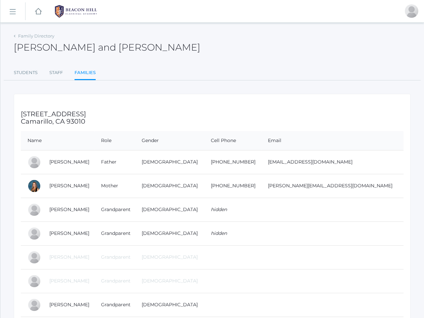
drag, startPoint x: 45, startPoint y: 163, endPoint x: 343, endPoint y: 172, distance: 298.4
click at [343, 172] on tr "[PERSON_NAME] Father [DEMOGRAPHIC_DATA] [PHONE_NUMBER] [EMAIL_ADDRESS][DOMAIN_N…" at bounding box center [212, 162] width 382 height 24
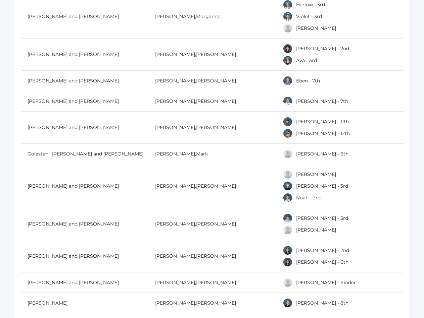
scroll to position [3133, 0]
click at [84, 13] on link "[PERSON_NAME] and [PERSON_NAME]" at bounding box center [73, 16] width 91 height 6
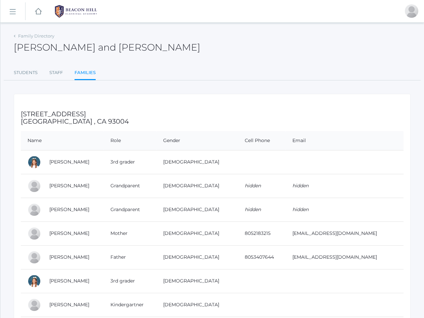
drag, startPoint x: 47, startPoint y: 261, endPoint x: 350, endPoint y: 262, distance: 303.3
click at [350, 262] on tr "[PERSON_NAME] Father [DEMOGRAPHIC_DATA] 8053407644 [EMAIL_ADDRESS][DOMAIN_NAME]" at bounding box center [212, 258] width 382 height 24
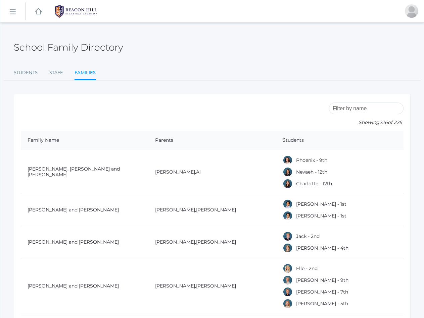
scroll to position [3133, 0]
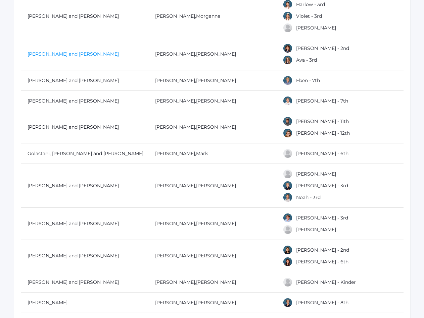
click at [38, 52] on link "[PERSON_NAME] and [PERSON_NAME]" at bounding box center [73, 54] width 91 height 6
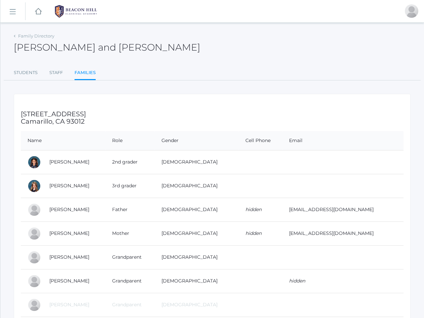
drag, startPoint x: 45, startPoint y: 209, endPoint x: 358, endPoint y: 213, distance: 312.7
click at [358, 213] on tr "[PERSON_NAME] Father [DEMOGRAPHIC_DATA] hidden [EMAIL_ADDRESS][DOMAIN_NAME]" at bounding box center [212, 210] width 382 height 24
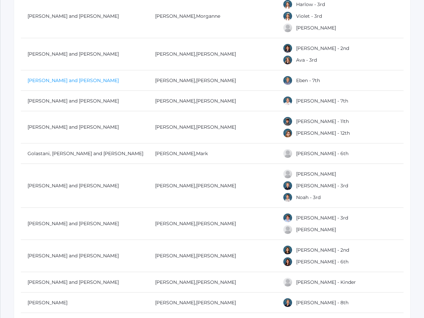
click at [57, 78] on link "[PERSON_NAME] and [PERSON_NAME]" at bounding box center [73, 81] width 91 height 6
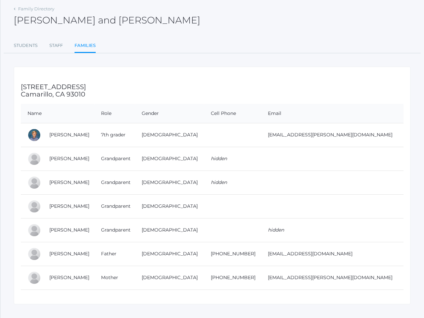
scroll to position [38, 0]
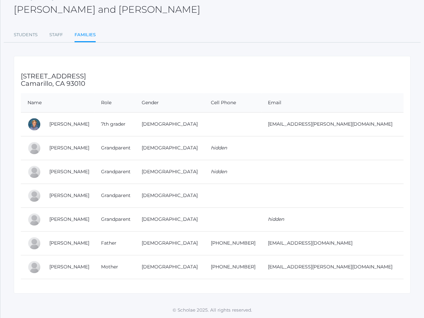
drag, startPoint x: 43, startPoint y: 245, endPoint x: 359, endPoint y: 247, distance: 316.1
click at [359, 247] on tr "[PERSON_NAME] Father [DEMOGRAPHIC_DATA] [PHONE_NUMBER] [EMAIL_ADDRESS][DOMAIN_N…" at bounding box center [212, 244] width 382 height 24
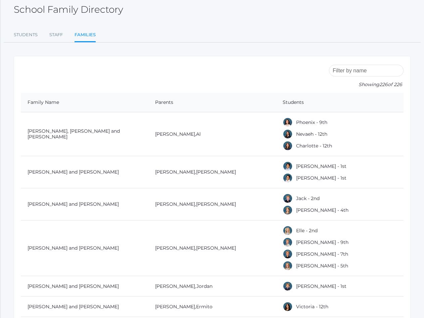
scroll to position [3133, 0]
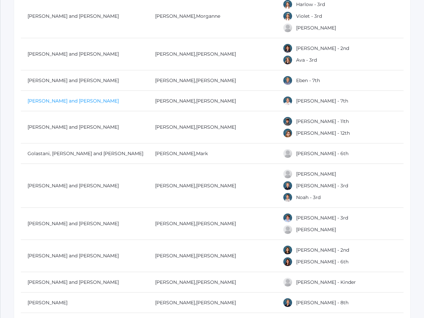
click at [49, 99] on link "[PERSON_NAME] and [PERSON_NAME]" at bounding box center [73, 101] width 91 height 6
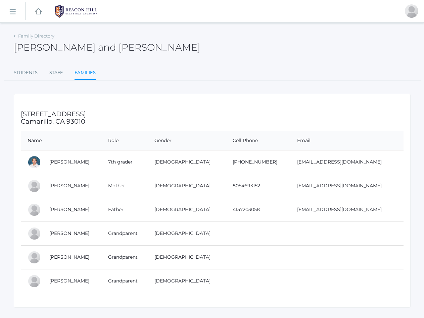
drag, startPoint x: 46, startPoint y: 210, endPoint x: 367, endPoint y: 215, distance: 321.1
click at [367, 215] on tr "[PERSON_NAME] Father [DEMOGRAPHIC_DATA] 4157203058 [EMAIL_ADDRESS][DOMAIN_NAME]" at bounding box center [212, 210] width 382 height 24
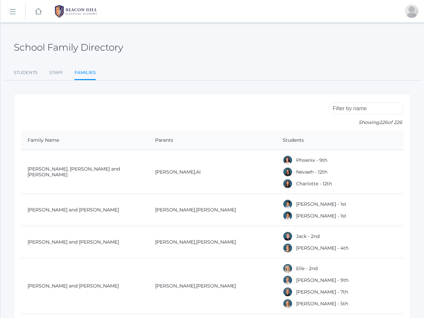
scroll to position [3133, 0]
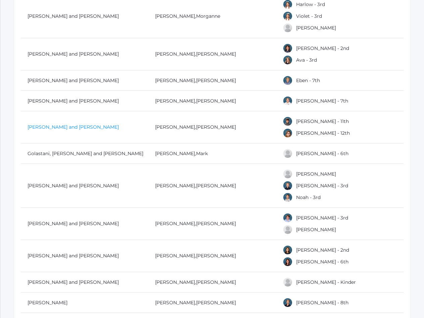
click at [48, 124] on link "[PERSON_NAME] and [PERSON_NAME]" at bounding box center [73, 127] width 91 height 6
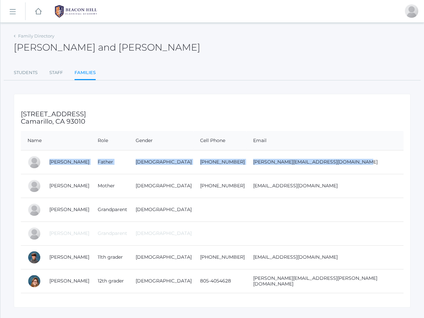
drag, startPoint x: 47, startPoint y: 163, endPoint x: 321, endPoint y: 172, distance: 273.9
click at [321, 172] on tr "[PERSON_NAME] Father [DEMOGRAPHIC_DATA] [PHONE_NUMBER] [PERSON_NAME][EMAIL_ADDR…" at bounding box center [212, 162] width 382 height 24
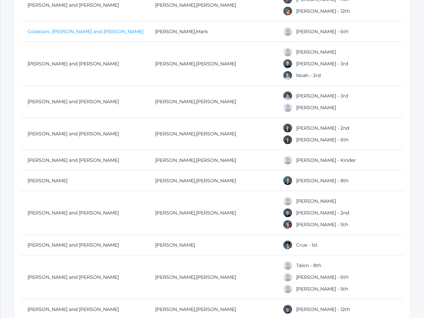
scroll to position [3256, 0]
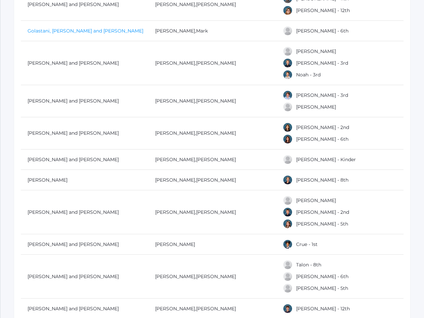
click at [65, 28] on link "Golastani, [PERSON_NAME] and [PERSON_NAME]" at bounding box center [86, 31] width 116 height 6
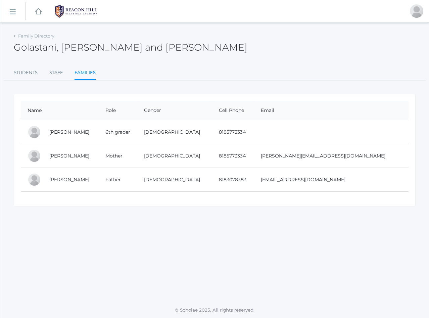
drag, startPoint x: 46, startPoint y: 181, endPoint x: 385, endPoint y: 212, distance: 339.9
drag, startPoint x: 385, startPoint y: 212, endPoint x: 367, endPoint y: 183, distance: 34.5
click at [367, 183] on td "[EMAIL_ADDRESS][DOMAIN_NAME]" at bounding box center [331, 180] width 154 height 24
drag, startPoint x: 367, startPoint y: 183, endPoint x: 48, endPoint y: 183, distance: 318.7
click at [48, 183] on tr "[PERSON_NAME] Father [DEMOGRAPHIC_DATA] 8183078383 [EMAIL_ADDRESS][DOMAIN_NAME]" at bounding box center [215, 180] width 388 height 24
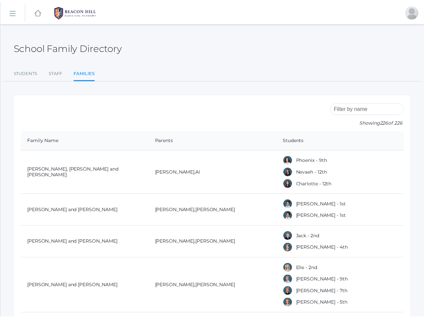
scroll to position [3256, 0]
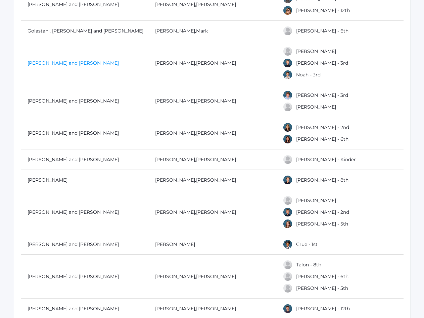
click at [57, 60] on td "[PERSON_NAME] and [PERSON_NAME]" at bounding box center [84, 63] width 127 height 44
click at [57, 60] on link "[PERSON_NAME] and [PERSON_NAME]" at bounding box center [73, 63] width 91 height 6
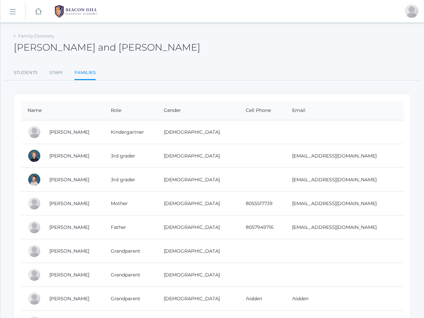
drag, startPoint x: 47, startPoint y: 229, endPoint x: 371, endPoint y: 231, distance: 323.4
click at [371, 231] on tr "[PERSON_NAME] Father [DEMOGRAPHIC_DATA] 8057949716 [EMAIL_ADDRESS][DOMAIN_NAME]" at bounding box center [212, 228] width 382 height 24
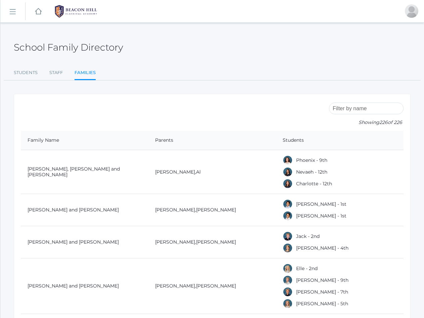
scroll to position [3256, 0]
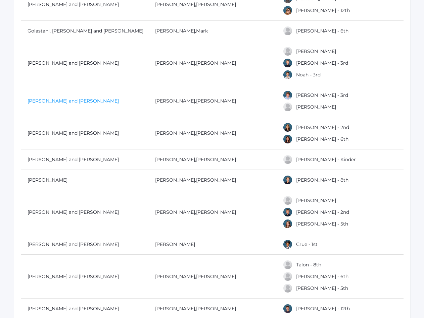
click at [58, 99] on link "[PERSON_NAME] and [PERSON_NAME]" at bounding box center [73, 101] width 91 height 6
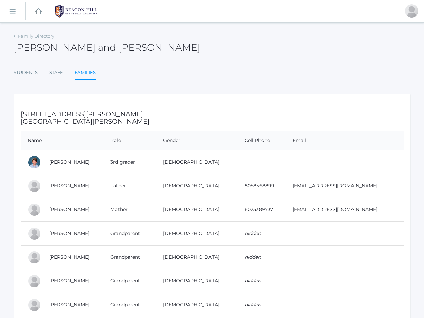
click at [46, 182] on td "[PERSON_NAME]" at bounding box center [73, 186] width 61 height 24
drag, startPoint x: 46, startPoint y: 188, endPoint x: 370, endPoint y: 194, distance: 324.2
click at [370, 194] on tr "[PERSON_NAME] Father [DEMOGRAPHIC_DATA] 8058568899 [EMAIL_ADDRESS][DOMAIN_NAME]" at bounding box center [212, 186] width 382 height 24
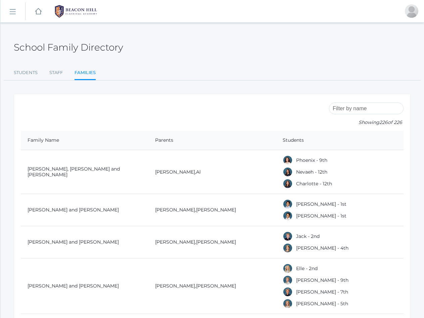
scroll to position [3256, 0]
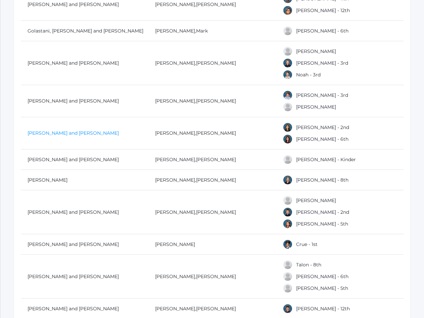
click at [48, 130] on link "[PERSON_NAME] and [PERSON_NAME]" at bounding box center [73, 133] width 91 height 6
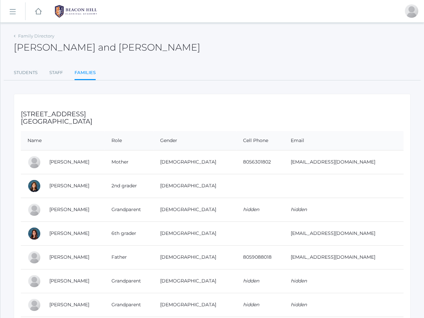
drag, startPoint x: 49, startPoint y: 258, endPoint x: 369, endPoint y: 260, distance: 320.4
click at [369, 260] on tr "[PERSON_NAME] Father [DEMOGRAPHIC_DATA] 8059088018 [EMAIL_ADDRESS][DOMAIN_NAME]" at bounding box center [212, 258] width 382 height 24
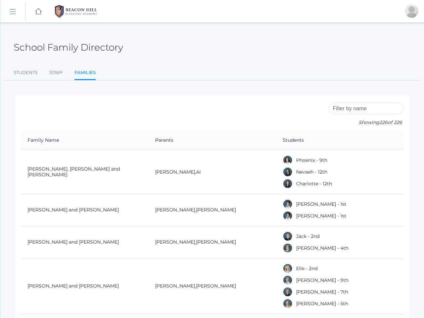
scroll to position [3256, 0]
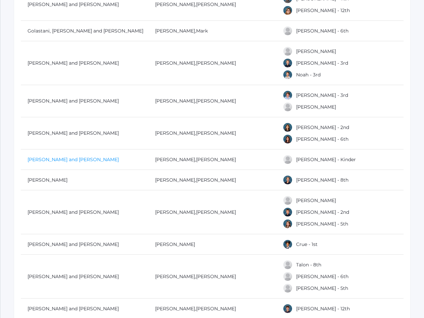
click at [66, 157] on link "[PERSON_NAME] and [PERSON_NAME]" at bounding box center [73, 160] width 91 height 6
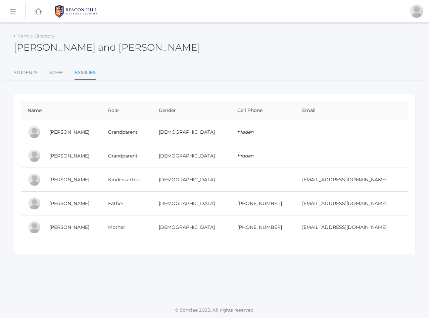
drag, startPoint x: 46, startPoint y: 205, endPoint x: 374, endPoint y: 210, distance: 327.8
click at [374, 210] on tr "[PERSON_NAME] Father [DEMOGRAPHIC_DATA] [PHONE_NUMBER] [EMAIL_ADDRESS][DOMAIN_N…" at bounding box center [215, 204] width 388 height 24
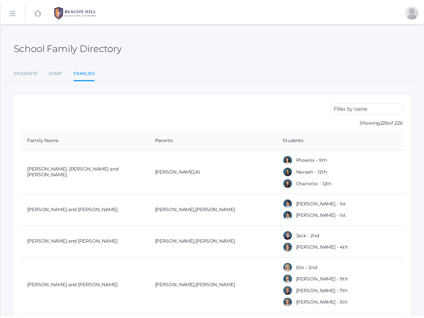
scroll to position [3256, 0]
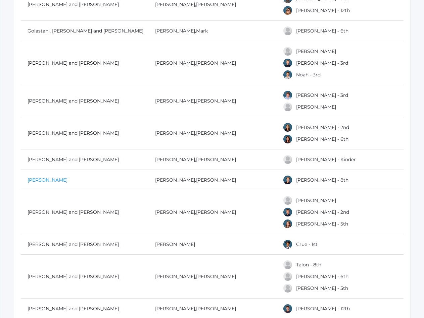
click at [45, 177] on link "[PERSON_NAME]" at bounding box center [48, 180] width 40 height 6
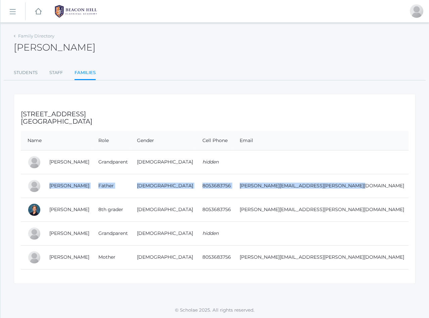
drag, startPoint x: 45, startPoint y: 187, endPoint x: 370, endPoint y: 185, distance: 325.5
click at [370, 185] on tr "[PERSON_NAME] Father [DEMOGRAPHIC_DATA] 8053683756 [PERSON_NAME][EMAIL_ADDRESS]…" at bounding box center [215, 186] width 388 height 24
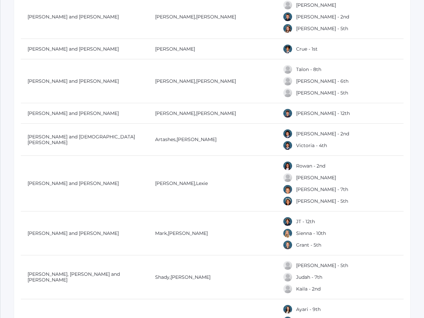
scroll to position [3451, 0]
click at [63, 13] on link "[PERSON_NAME] and [PERSON_NAME]" at bounding box center [73, 16] width 91 height 6
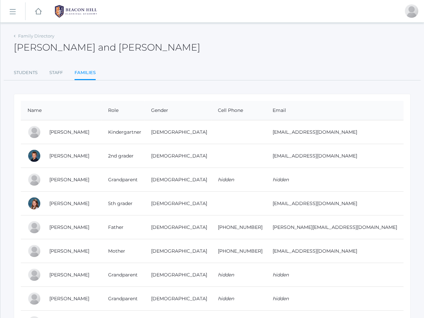
drag, startPoint x: 46, startPoint y: 229, endPoint x: 369, endPoint y: 229, distance: 322.4
click at [369, 229] on tr "[PERSON_NAME] Father [DEMOGRAPHIC_DATA] [PHONE_NUMBER] [PERSON_NAME][EMAIL_ADDR…" at bounding box center [212, 228] width 382 height 24
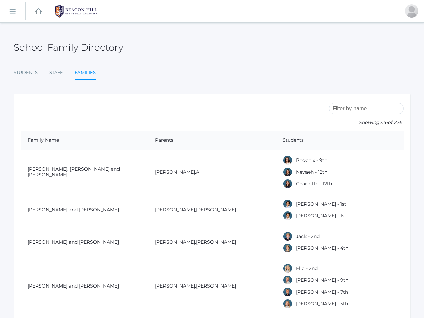
scroll to position [3451, 0]
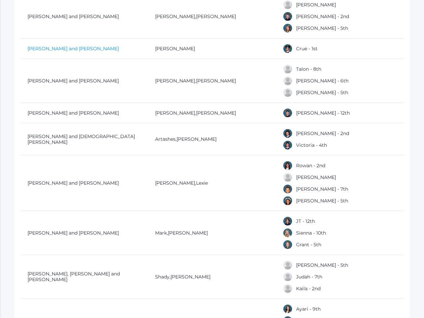
click at [49, 47] on link "[PERSON_NAME] and [PERSON_NAME]" at bounding box center [73, 49] width 91 height 6
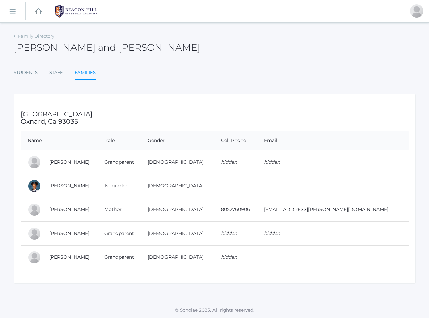
drag, startPoint x: 47, startPoint y: 210, endPoint x: 364, endPoint y: 205, distance: 316.4
click at [364, 205] on tr "[PERSON_NAME] Mother [DEMOGRAPHIC_DATA] 8052760906 [EMAIL_ADDRESS][PERSON_NAME]…" at bounding box center [215, 210] width 388 height 24
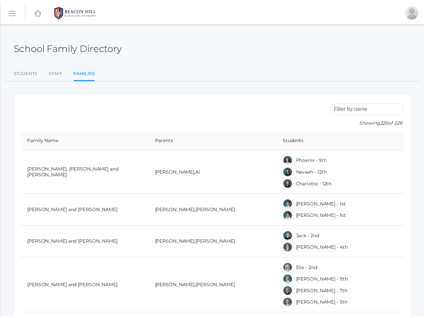
scroll to position [3451, 0]
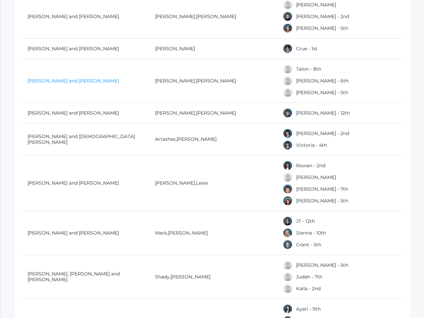
click at [46, 79] on link "[PERSON_NAME] and [PERSON_NAME]" at bounding box center [73, 81] width 91 height 6
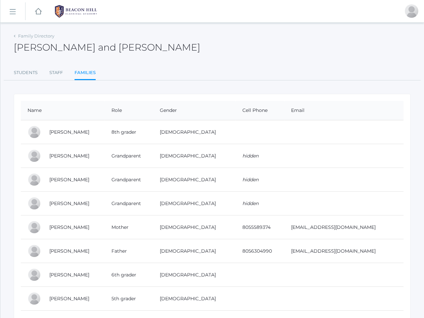
drag, startPoint x: 45, startPoint y: 253, endPoint x: 362, endPoint y: 258, distance: 317.1
click at [362, 258] on tr "[PERSON_NAME] Father [DEMOGRAPHIC_DATA] 8056304990 [EMAIL_ADDRESS][DOMAIN_NAME]" at bounding box center [212, 252] width 382 height 24
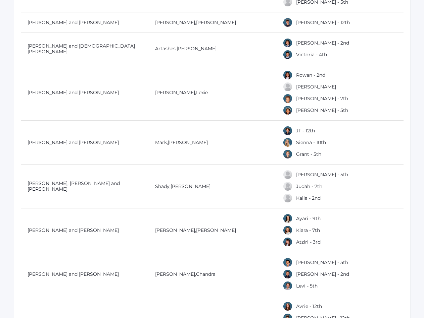
scroll to position [3542, 0]
click at [58, 19] on link "[PERSON_NAME] and [PERSON_NAME]" at bounding box center [73, 22] width 91 height 6
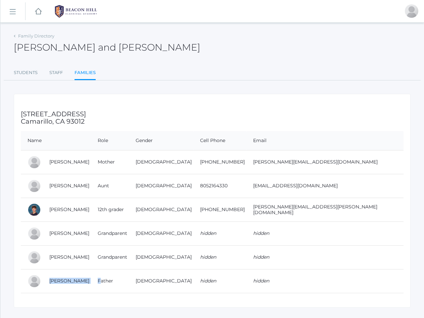
drag, startPoint x: 45, startPoint y: 281, endPoint x: 113, endPoint y: 284, distance: 67.8
click at [113, 284] on tr "[PERSON_NAME] Father [DEMOGRAPHIC_DATA] hidden hidden" at bounding box center [212, 281] width 382 height 24
click at [47, 165] on td "[PERSON_NAME]" at bounding box center [67, 162] width 48 height 24
drag, startPoint x: 47, startPoint y: 160, endPoint x: 335, endPoint y: 167, distance: 288.3
click at [335, 167] on tr "[PERSON_NAME] Mother [DEMOGRAPHIC_DATA] [PHONE_NUMBER] [PERSON_NAME][EMAIL_ADDR…" at bounding box center [212, 162] width 382 height 24
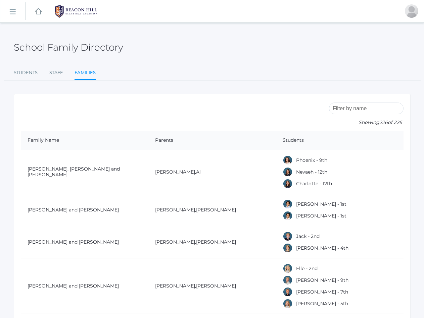
scroll to position [3542, 0]
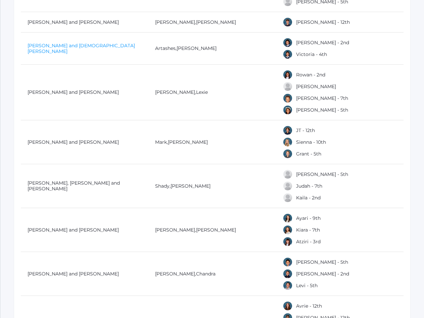
click at [50, 46] on link "[PERSON_NAME] and [DEMOGRAPHIC_DATA][PERSON_NAME]" at bounding box center [81, 49] width 107 height 12
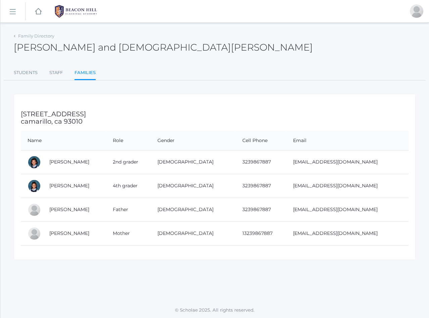
drag, startPoint x: 47, startPoint y: 211, endPoint x: 378, endPoint y: 215, distance: 331.2
click at [378, 215] on tr "[PERSON_NAME] Father [DEMOGRAPHIC_DATA] 3239867887 [EMAIL_ADDRESS][DOMAIN_NAME]" at bounding box center [215, 210] width 388 height 24
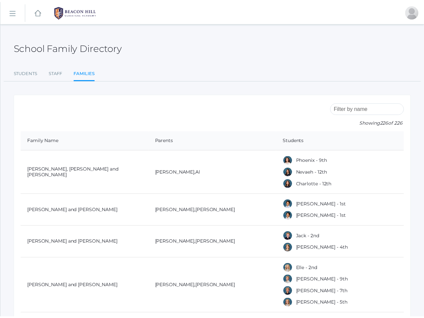
scroll to position [3542, 0]
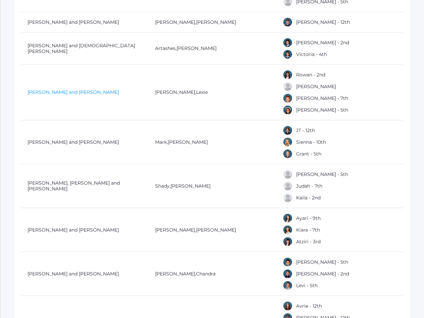
click at [45, 89] on link "[PERSON_NAME] and [PERSON_NAME]" at bounding box center [73, 92] width 91 height 6
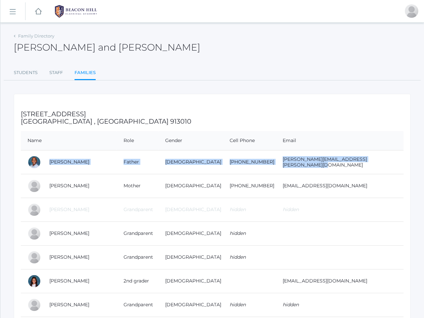
drag, startPoint x: 46, startPoint y: 162, endPoint x: 344, endPoint y: 167, distance: 297.6
click at [344, 167] on tr "[PERSON_NAME] Father [DEMOGRAPHIC_DATA] [PHONE_NUMBER] [PERSON_NAME][EMAIL_ADDR…" at bounding box center [212, 162] width 382 height 24
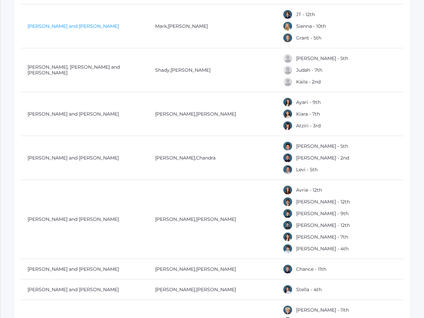
scroll to position [3659, 0]
click at [61, 23] on link "[PERSON_NAME] and [PERSON_NAME]" at bounding box center [73, 26] width 91 height 6
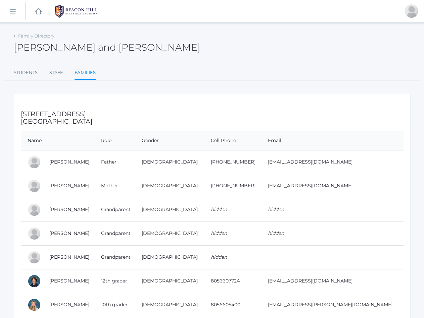
drag, startPoint x: 45, startPoint y: 162, endPoint x: 337, endPoint y: 168, distance: 292.0
click at [337, 168] on tr "[PERSON_NAME] Father [DEMOGRAPHIC_DATA] [PHONE_NUMBER] [EMAIL_ADDRESS][DOMAIN_N…" at bounding box center [212, 162] width 382 height 24
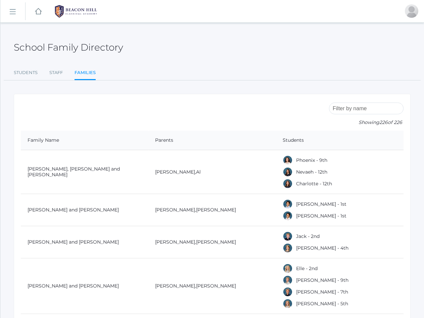
scroll to position [3659, 0]
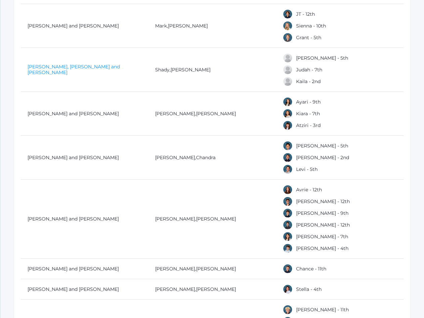
click at [41, 65] on link "[PERSON_NAME], [PERSON_NAME] and [PERSON_NAME]" at bounding box center [74, 70] width 92 height 12
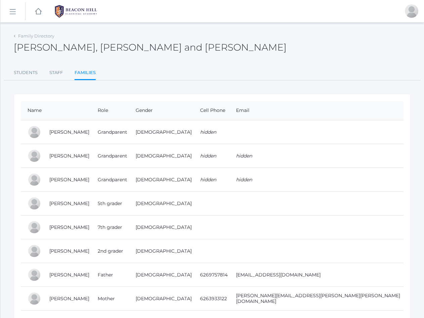
drag, startPoint x: 48, startPoint y: 276, endPoint x: 342, endPoint y: 285, distance: 293.7
click at [342, 285] on tr "[PERSON_NAME] Father [DEMOGRAPHIC_DATA] 6269757814 [EMAIL_ADDRESS][DOMAIN_NAME]" at bounding box center [212, 275] width 382 height 24
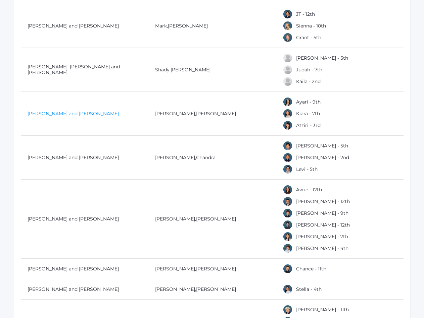
click at [56, 112] on link "[PERSON_NAME] and [PERSON_NAME]" at bounding box center [73, 114] width 91 height 6
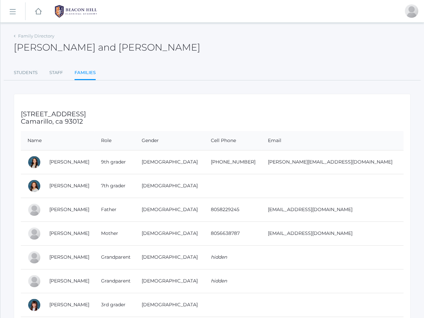
drag, startPoint x: 46, startPoint y: 210, endPoint x: 335, endPoint y: 216, distance: 289.3
click at [335, 216] on tr "[PERSON_NAME] Father [DEMOGRAPHIC_DATA] 8058229245 [EMAIL_ADDRESS][DOMAIN_NAME]" at bounding box center [212, 210] width 382 height 24
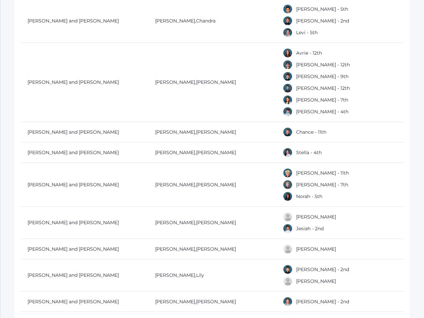
scroll to position [3796, 0]
click at [61, 17] on link "[PERSON_NAME] and [PERSON_NAME]" at bounding box center [73, 20] width 91 height 6
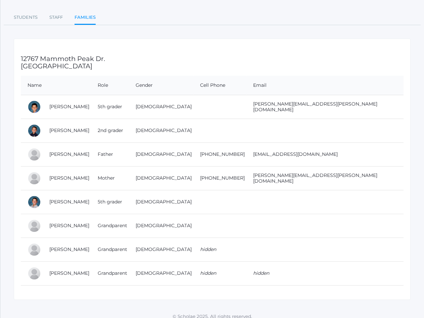
scroll to position [62, 0]
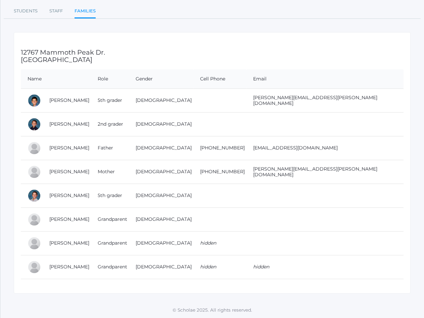
drag, startPoint x: 49, startPoint y: 148, endPoint x: 357, endPoint y: 150, distance: 308.7
click at [357, 150] on tr "[PERSON_NAME] Father [DEMOGRAPHIC_DATA] [PHONE_NUMBER] [EMAIL_ADDRESS][DOMAIN_N…" at bounding box center [212, 148] width 382 height 24
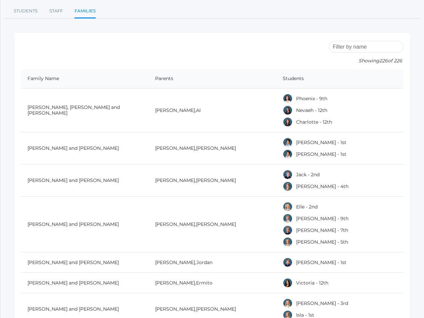
scroll to position [3796, 0]
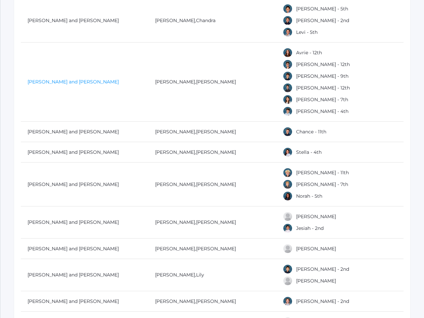
click at [44, 79] on link "[PERSON_NAME] and [PERSON_NAME]" at bounding box center [73, 82] width 91 height 6
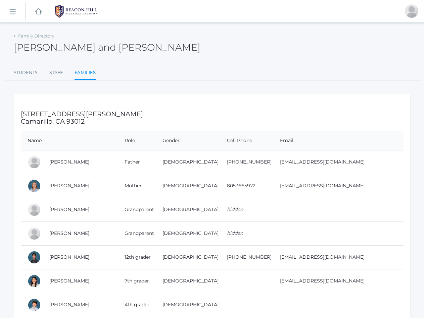
drag, startPoint x: 41, startPoint y: 164, endPoint x: 332, endPoint y: 169, distance: 291.6
click at [332, 169] on tr "[PERSON_NAME] Father [DEMOGRAPHIC_DATA] [PHONE_NUMBER] [EMAIL_ADDRESS][DOMAIN_N…" at bounding box center [212, 162] width 382 height 24
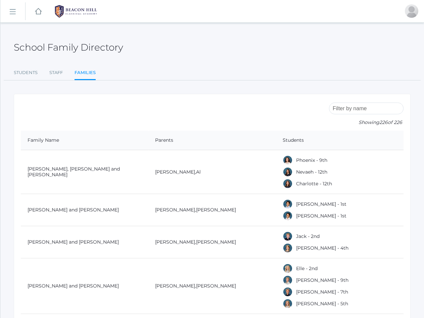
scroll to position [3796, 0]
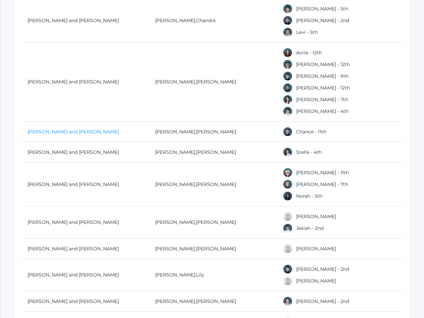
click at [76, 129] on link "[PERSON_NAME] and [PERSON_NAME]" at bounding box center [73, 132] width 91 height 6
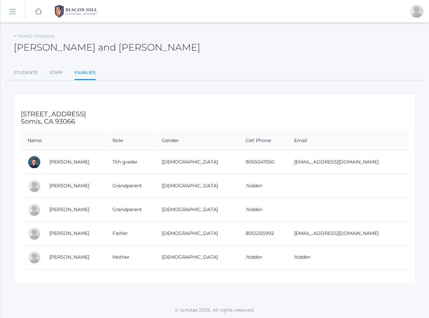
drag, startPoint x: 46, startPoint y: 233, endPoint x: 374, endPoint y: 242, distance: 328.6
click at [374, 242] on tr "[PERSON_NAME] Father [DEMOGRAPHIC_DATA] 8055355992 [EMAIL_ADDRESS][DOMAIN_NAME]" at bounding box center [215, 234] width 388 height 24
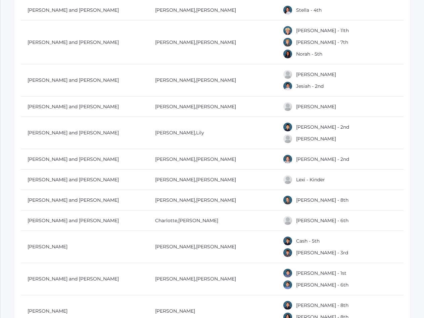
scroll to position [3939, 0]
click at [81, 7] on link "[PERSON_NAME] and [PERSON_NAME]" at bounding box center [73, 10] width 91 height 6
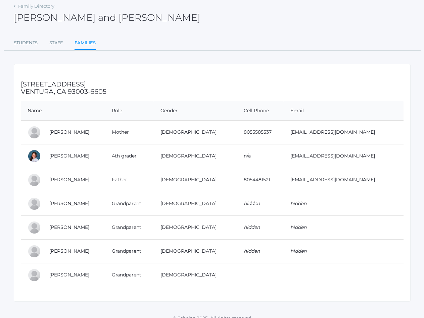
scroll to position [38, 0]
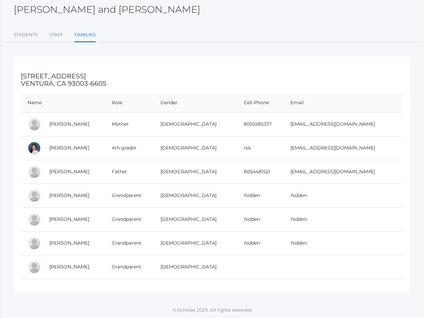
drag, startPoint x: 47, startPoint y: 172, endPoint x: 362, endPoint y: 168, distance: 315.1
click at [362, 168] on tr "[PERSON_NAME] Father [DEMOGRAPHIC_DATA] 8054481521 [EMAIL_ADDRESS][DOMAIN_NAME]" at bounding box center [212, 172] width 382 height 24
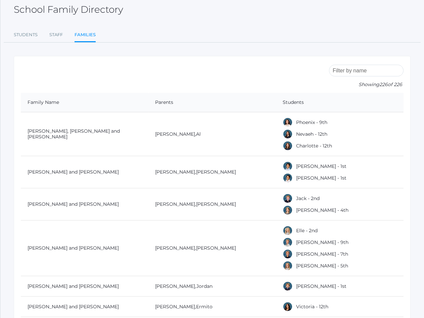
scroll to position [3939, 0]
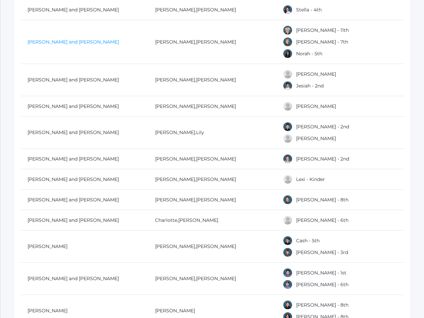
click at [36, 39] on link "[PERSON_NAME] and [PERSON_NAME]" at bounding box center [73, 42] width 91 height 6
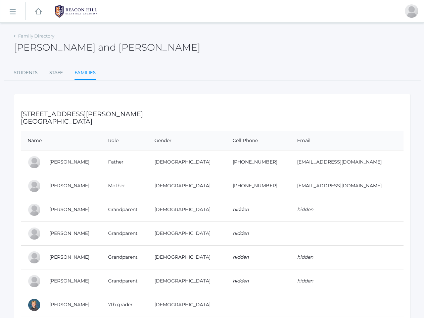
drag, startPoint x: 44, startPoint y: 162, endPoint x: 369, endPoint y: 168, distance: 325.2
click at [369, 168] on tr "[PERSON_NAME] Father [DEMOGRAPHIC_DATA] [PHONE_NUMBER] [EMAIL_ADDRESS][DOMAIN_N…" at bounding box center [212, 162] width 382 height 24
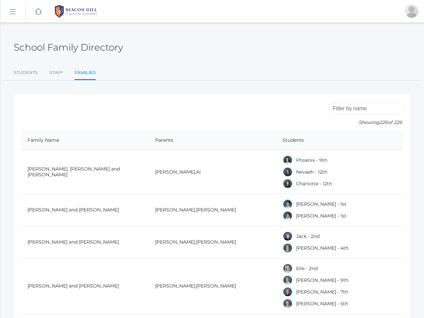
scroll to position [3939, 0]
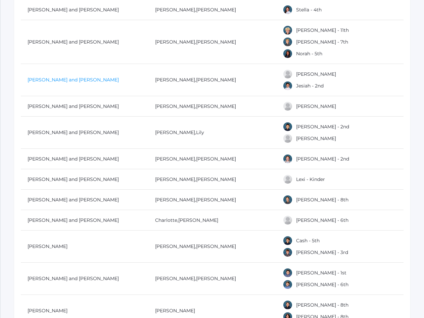
click at [41, 77] on link "[PERSON_NAME] and [PERSON_NAME]" at bounding box center [73, 80] width 91 height 6
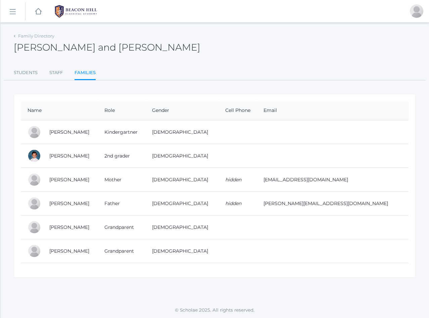
drag, startPoint x: 47, startPoint y: 204, endPoint x: 381, endPoint y: 209, distance: 334.5
click at [381, 209] on tr "[PERSON_NAME] Father [DEMOGRAPHIC_DATA] hidden [PERSON_NAME][EMAIL_ADDRESS][DOM…" at bounding box center [215, 204] width 388 height 24
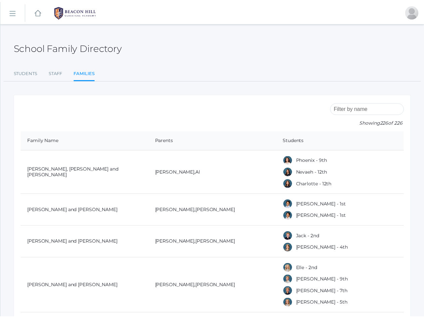
scroll to position [3939, 0]
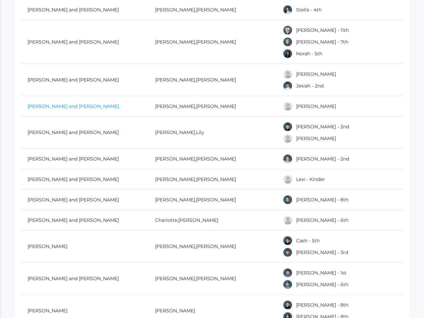
click at [55, 103] on link "[PERSON_NAME] and [PERSON_NAME]" at bounding box center [73, 106] width 91 height 6
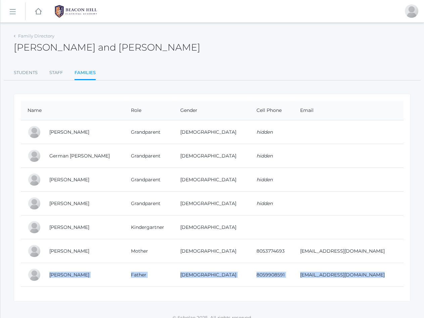
drag, startPoint x: 47, startPoint y: 278, endPoint x: 369, endPoint y: 281, distance: 322.5
click at [369, 281] on tr "[PERSON_NAME] Father [DEMOGRAPHIC_DATA] 8059908591 [EMAIL_ADDRESS][DOMAIN_NAME]" at bounding box center [212, 275] width 382 height 24
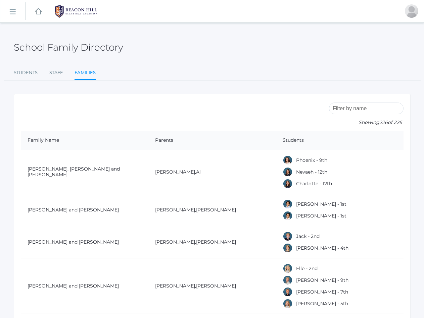
scroll to position [3939, 0]
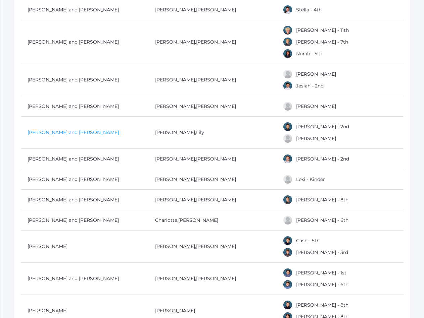
click at [51, 130] on link "[PERSON_NAME] and [PERSON_NAME]" at bounding box center [73, 133] width 91 height 6
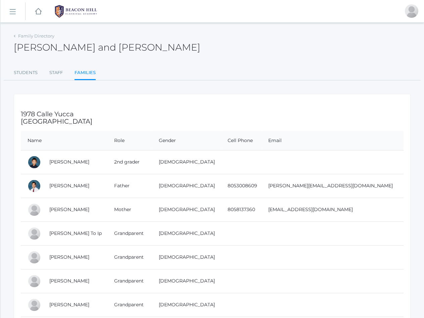
drag, startPoint x: 46, startPoint y: 187, endPoint x: 372, endPoint y: 190, distance: 326.1
click at [372, 190] on tr "[PERSON_NAME] Father [DEMOGRAPHIC_DATA] 8053008609 [PERSON_NAME][EMAIL_ADDRESS]…" at bounding box center [212, 186] width 382 height 24
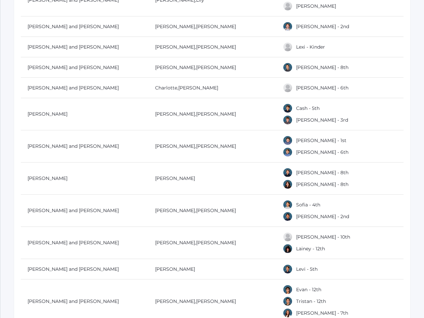
scroll to position [4072, 0]
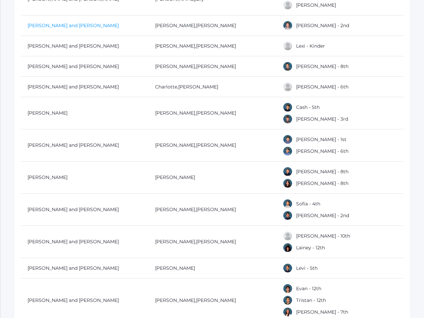
click at [63, 23] on link "[PERSON_NAME] and [PERSON_NAME]" at bounding box center [73, 25] width 91 height 6
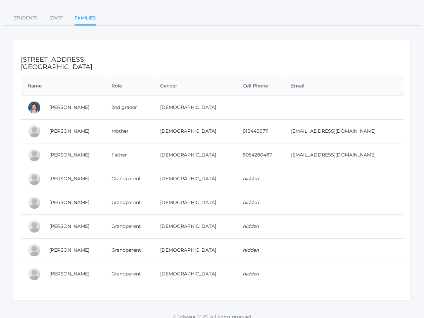
scroll to position [55, 0]
drag, startPoint x: 45, startPoint y: 154, endPoint x: 376, endPoint y: 156, distance: 331.5
click at [376, 156] on tr "[PERSON_NAME] Father [DEMOGRAPHIC_DATA] 8054280487 [EMAIL_ADDRESS][DOMAIN_NAME]" at bounding box center [212, 155] width 382 height 24
click at [379, 153] on td "[EMAIL_ADDRESS][DOMAIN_NAME]" at bounding box center [343, 155] width 119 height 24
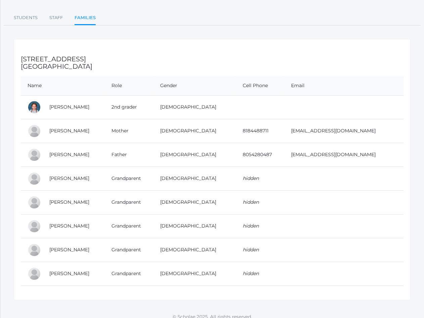
drag, startPoint x: 379, startPoint y: 153, endPoint x: 48, endPoint y: 156, distance: 331.5
click at [48, 156] on tr "[PERSON_NAME] Father [DEMOGRAPHIC_DATA] 8054280487 [EMAIL_ADDRESS][DOMAIN_NAME]" at bounding box center [212, 155] width 382 height 24
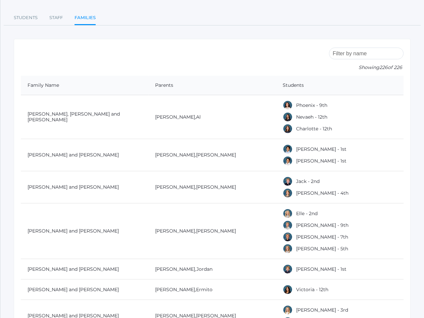
scroll to position [4072, 0]
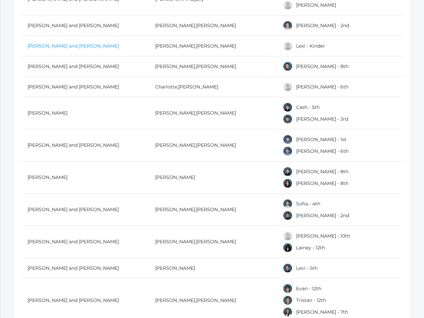
click at [46, 43] on link "[PERSON_NAME] and [PERSON_NAME]" at bounding box center [73, 46] width 91 height 6
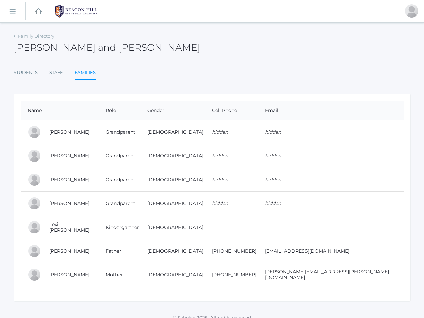
drag, startPoint x: 46, startPoint y: 253, endPoint x: 343, endPoint y: 257, distance: 297.3
click at [343, 257] on tr "[PERSON_NAME] Father [DEMOGRAPHIC_DATA] [PHONE_NUMBER] [EMAIL_ADDRESS][DOMAIN_N…" at bounding box center [212, 252] width 382 height 24
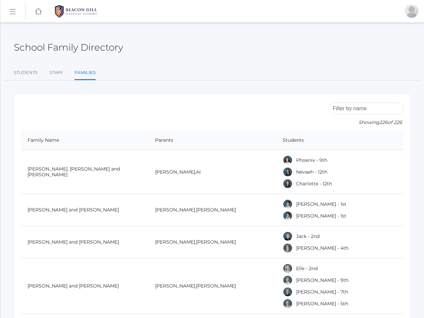
scroll to position [4072, 0]
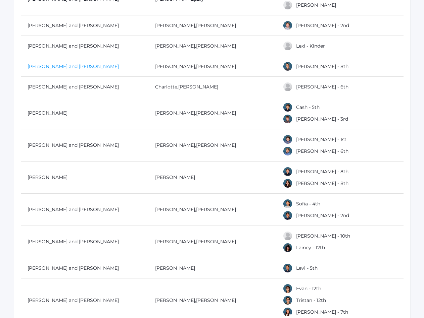
click at [46, 63] on link "[PERSON_NAME] and [PERSON_NAME]" at bounding box center [73, 66] width 91 height 6
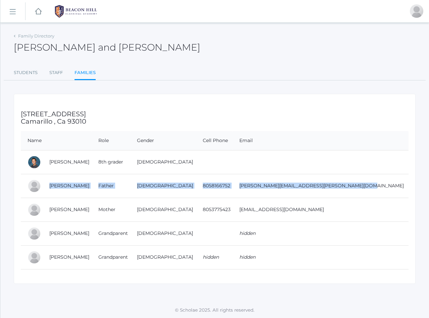
drag, startPoint x: 46, startPoint y: 186, endPoint x: 376, endPoint y: 192, distance: 330.2
click at [376, 192] on tr "[PERSON_NAME] Father [DEMOGRAPHIC_DATA] 8058166752 [PERSON_NAME][EMAIL_ADDRESS]…" at bounding box center [215, 186] width 388 height 24
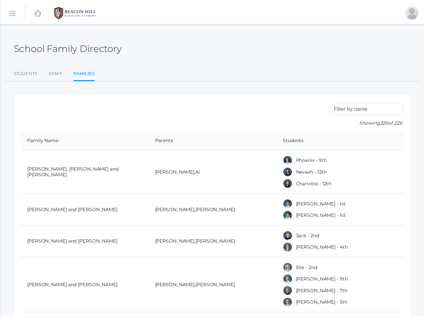
scroll to position [4072, 0]
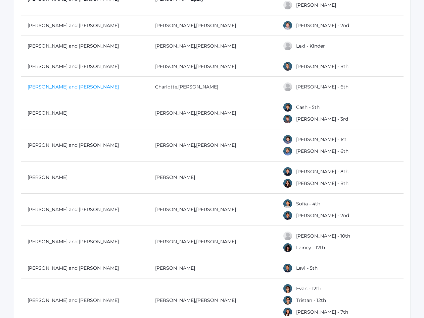
click at [74, 84] on link "[PERSON_NAME] and [PERSON_NAME]" at bounding box center [73, 87] width 91 height 6
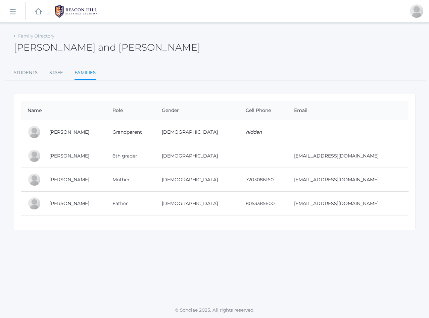
drag, startPoint x: 47, startPoint y: 205, endPoint x: 367, endPoint y: 213, distance: 320.2
click at [367, 213] on tr "[PERSON_NAME] Father [DEMOGRAPHIC_DATA] 8053385600 [EMAIL_ADDRESS][DOMAIN_NAME]" at bounding box center [215, 204] width 388 height 24
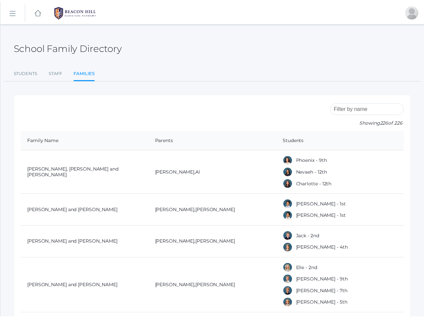
scroll to position [4072, 0]
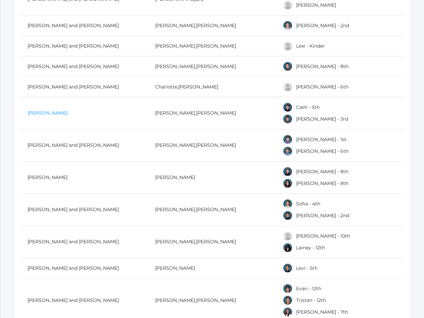
click at [36, 111] on link "[PERSON_NAME]" at bounding box center [48, 113] width 40 height 6
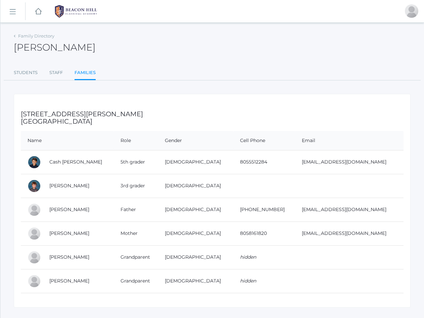
drag, startPoint x: 45, startPoint y: 209, endPoint x: 365, endPoint y: 211, distance: 320.4
click at [365, 211] on tr "[PERSON_NAME] Father [DEMOGRAPHIC_DATA] [PHONE_NUMBER] [EMAIL_ADDRESS][DOMAIN_N…" at bounding box center [212, 210] width 382 height 24
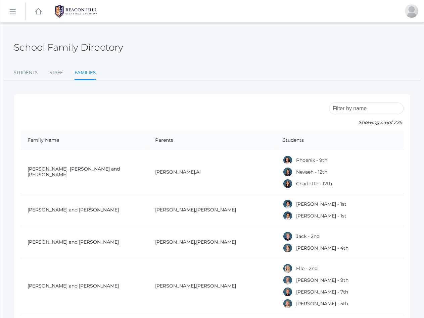
scroll to position [4072, 0]
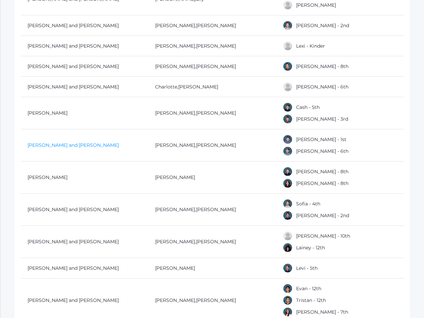
click at [52, 142] on link "[PERSON_NAME] and [PERSON_NAME]" at bounding box center [73, 145] width 91 height 6
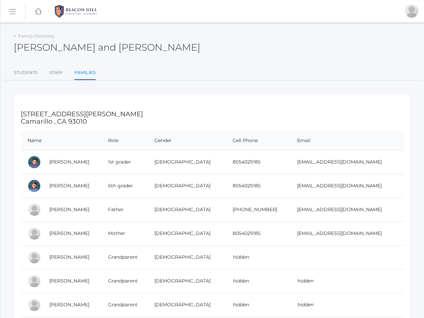
drag, startPoint x: 47, startPoint y: 213, endPoint x: 253, endPoint y: 205, distance: 206.1
click at [253, 205] on tr "[PERSON_NAME] Father [DEMOGRAPHIC_DATA] [PHONE_NUMBER] [EMAIL_ADDRESS][DOMAIN_N…" at bounding box center [212, 210] width 382 height 24
drag, startPoint x: 364, startPoint y: 210, endPoint x: 45, endPoint y: 206, distance: 319.1
click at [45, 206] on tr "[PERSON_NAME] Father [DEMOGRAPHIC_DATA] [PHONE_NUMBER] [EMAIL_ADDRESS][DOMAIN_N…" at bounding box center [212, 210] width 382 height 24
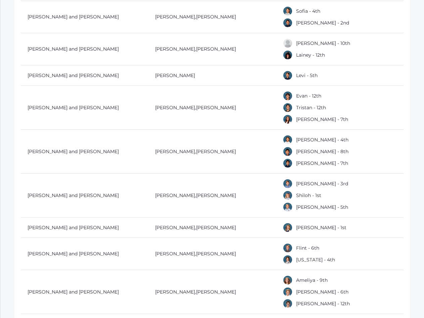
scroll to position [4265, 0]
click at [73, 13] on link "[PERSON_NAME] and [PERSON_NAME]" at bounding box center [73, 16] width 91 height 6
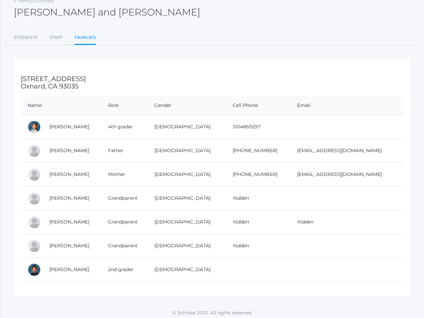
scroll to position [37, 0]
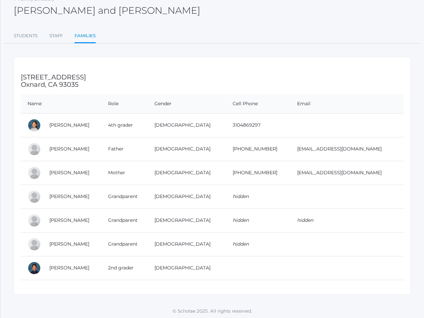
drag, startPoint x: 47, startPoint y: 151, endPoint x: 369, endPoint y: 154, distance: 322.1
click at [369, 154] on tr "[PERSON_NAME] Father [DEMOGRAPHIC_DATA] [PHONE_NUMBER] [EMAIL_ADDRESS][DOMAIN_N…" at bounding box center [212, 149] width 382 height 24
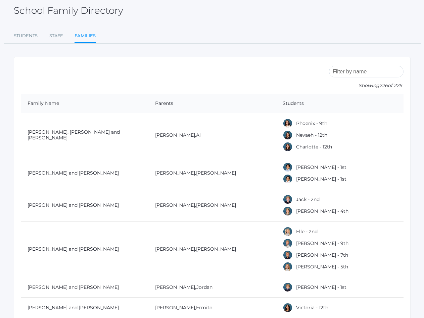
scroll to position [4265, 0]
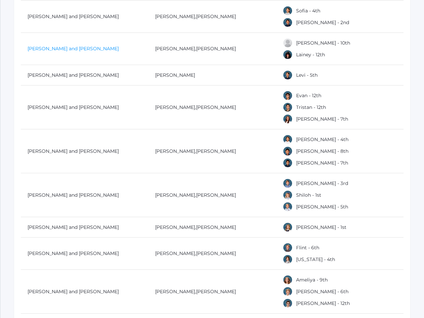
click at [39, 47] on link "[PERSON_NAME] and [PERSON_NAME]" at bounding box center [73, 49] width 91 height 6
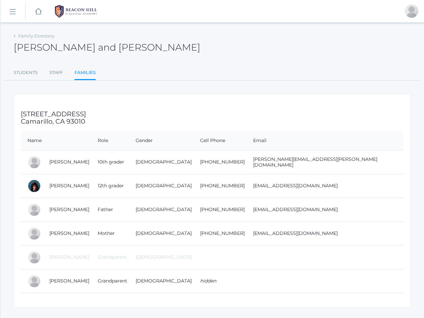
drag, startPoint x: 46, startPoint y: 211, endPoint x: 352, endPoint y: 217, distance: 306.4
click at [352, 217] on tr "[PERSON_NAME] Father [DEMOGRAPHIC_DATA] [PHONE_NUMBER] [EMAIL_ADDRESS][DOMAIN_N…" at bounding box center [212, 210] width 382 height 24
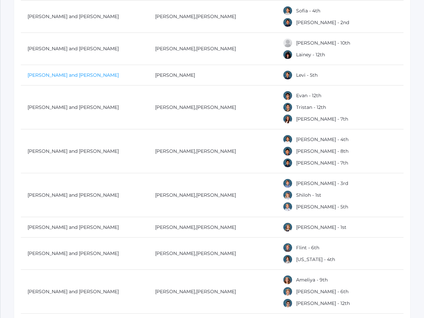
click at [34, 72] on link "[PERSON_NAME] and [PERSON_NAME]" at bounding box center [73, 75] width 91 height 6
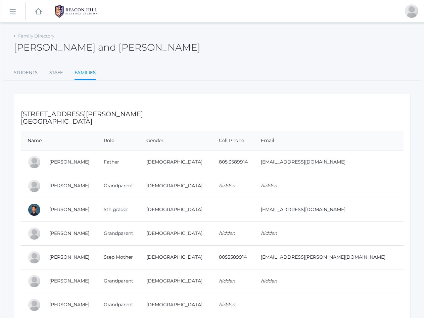
drag, startPoint x: 45, startPoint y: 162, endPoint x: 382, endPoint y: 164, distance: 336.5
click at [382, 164] on tr "[PERSON_NAME] Father [DEMOGRAPHIC_DATA] 805.3589914 [EMAIL_ADDRESS][DOMAIN_NAME]" at bounding box center [212, 162] width 382 height 24
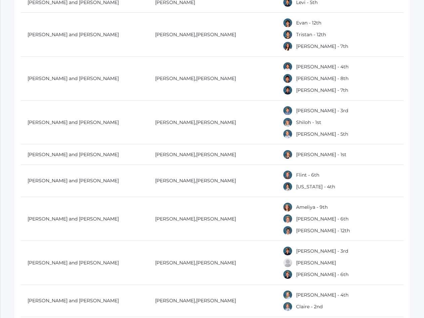
scroll to position [4339, 0]
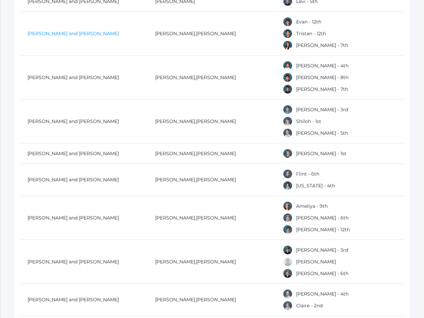
click at [72, 31] on link "[PERSON_NAME] and [PERSON_NAME]" at bounding box center [73, 34] width 91 height 6
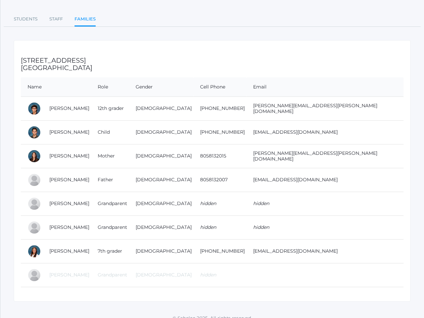
scroll to position [62, 0]
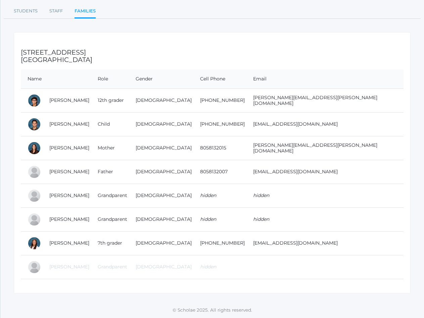
drag, startPoint x: 48, startPoint y: 170, endPoint x: 338, endPoint y: 176, distance: 289.6
click at [338, 176] on tr "[PERSON_NAME] Father [DEMOGRAPHIC_DATA] 8058132007 [EMAIL_ADDRESS][DOMAIN_NAME]" at bounding box center [212, 172] width 382 height 24
click at [338, 176] on td "[EMAIL_ADDRESS][DOMAIN_NAME]" at bounding box center [324, 172] width 157 height 24
click at [53, 132] on td "[PERSON_NAME]" at bounding box center [67, 124] width 48 height 24
drag, startPoint x: 46, startPoint y: 173, endPoint x: 347, endPoint y: 171, distance: 300.3
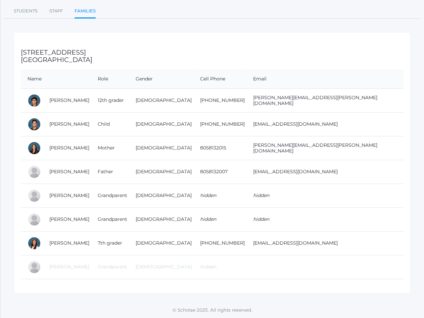
click at [347, 171] on tr "[PERSON_NAME] Father [DEMOGRAPHIC_DATA] 8058132007 [EMAIL_ADDRESS][DOMAIN_NAME]" at bounding box center [212, 172] width 382 height 24
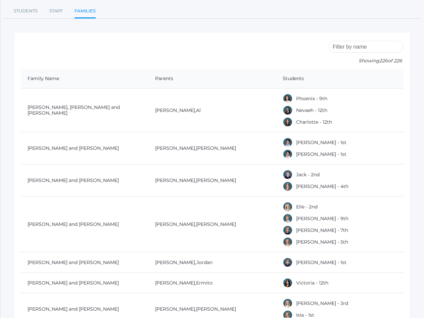
scroll to position [4339, 0]
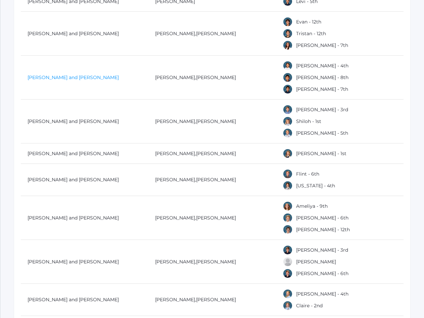
click at [30, 74] on link "[PERSON_NAME] and [PERSON_NAME]" at bounding box center [73, 77] width 91 height 6
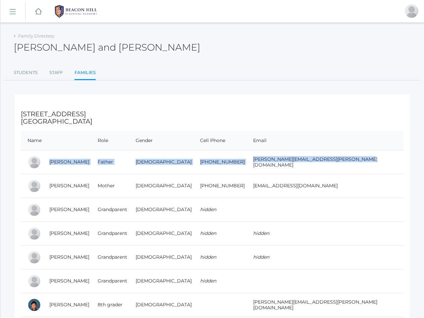
drag, startPoint x: 45, startPoint y: 160, endPoint x: 347, endPoint y: 172, distance: 302.5
click at [347, 172] on tr "[PERSON_NAME] Father [DEMOGRAPHIC_DATA] [PHONE_NUMBER] [PERSON_NAME][EMAIL_ADDR…" at bounding box center [212, 162] width 382 height 24
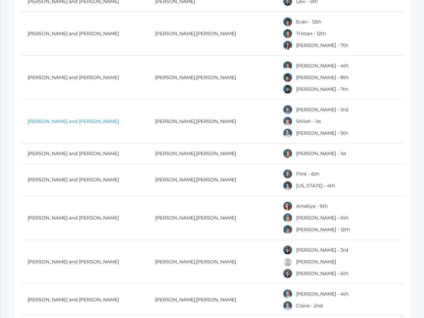
click at [51, 118] on link "[PERSON_NAME] and [PERSON_NAME]" at bounding box center [73, 121] width 91 height 6
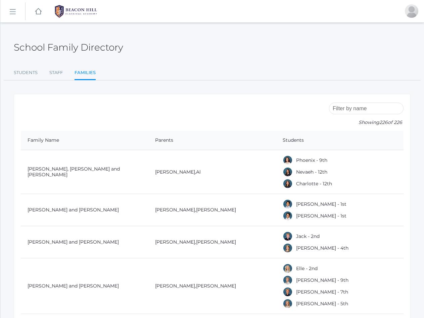
scroll to position [4766, 0]
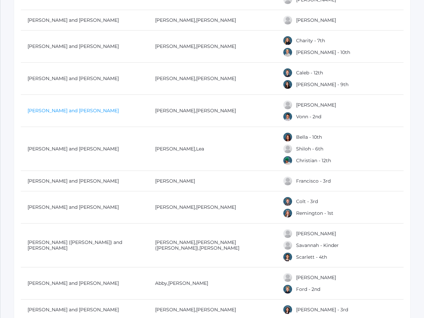
click at [47, 108] on link "[PERSON_NAME] and [PERSON_NAME]" at bounding box center [73, 111] width 91 height 6
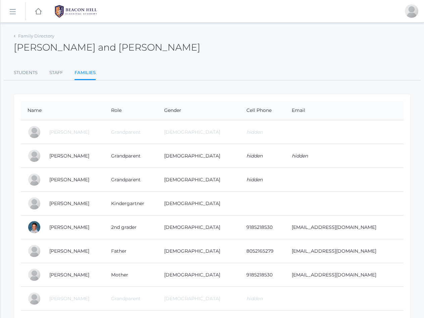
drag, startPoint x: 48, startPoint y: 253, endPoint x: 358, endPoint y: 260, distance: 310.4
click at [358, 260] on tr "Matt Mansi Father Male 8052165279 mattmansi@hotmail.com" at bounding box center [212, 252] width 382 height 24
copy tr "Matt Mansi Father Male 8052165279 mattmansi@hotmail.com"
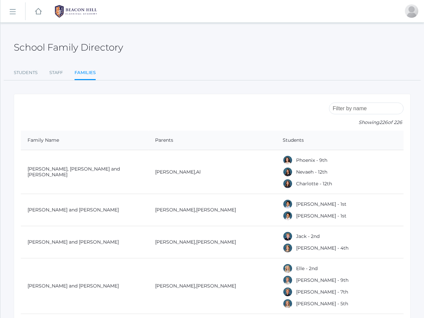
scroll to position [4766, 0]
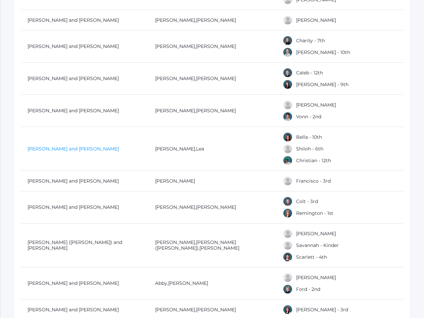
click at [40, 146] on link "[PERSON_NAME] and [PERSON_NAME]" at bounding box center [73, 149] width 91 height 6
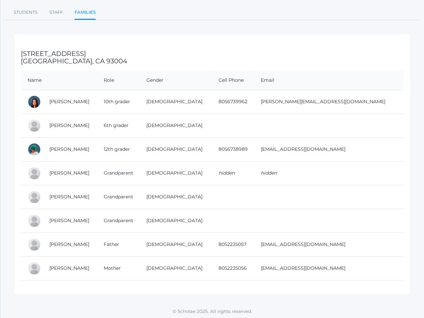
scroll to position [62, 0]
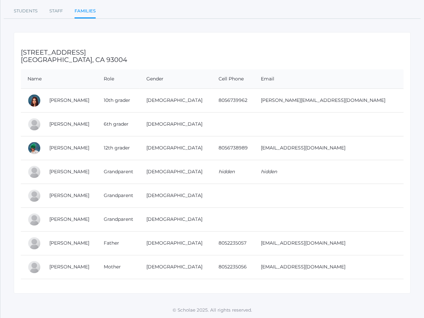
drag, startPoint x: 47, startPoint y: 244, endPoint x: 209, endPoint y: 264, distance: 163.3
click at [209, 264] on tbody "Bella Martinez 10th grader Female 8056739962 Bella.Martinez@beaconhillclassical…" at bounding box center [212, 184] width 382 height 191
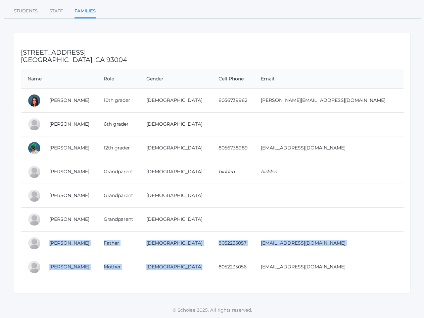
click at [356, 249] on td "jgabrielmartinez406@yahoo.com" at bounding box center [328, 244] width 149 height 24
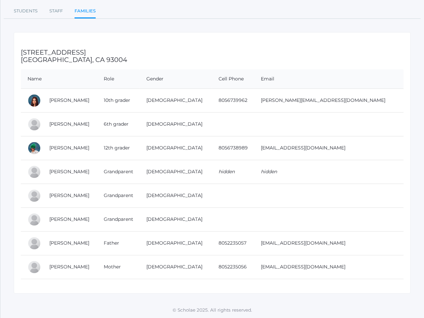
drag, startPoint x: 363, startPoint y: 243, endPoint x: 48, endPoint y: 250, distance: 315.1
click at [48, 250] on tr "Juan Martinez Father Male 8052235057 jgabrielmartinez406@yahoo.com" at bounding box center [212, 244] width 382 height 24
copy tr "Juan Martinez Father Male 8052235057 jgabrielmartinez406@yahoo.com"
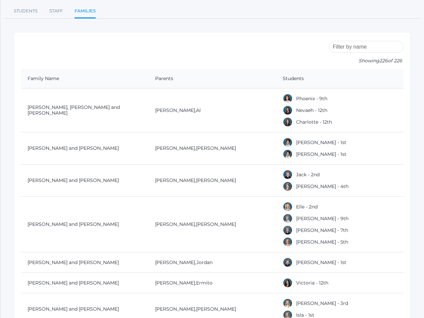
scroll to position [4766, 0]
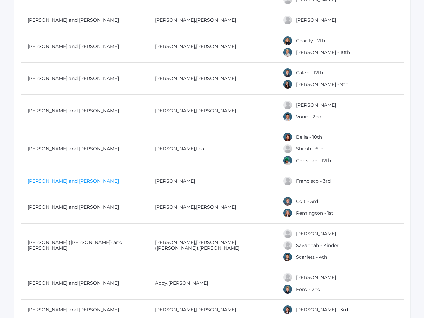
click at [58, 178] on link "[PERSON_NAME] and [PERSON_NAME]" at bounding box center [73, 181] width 91 height 6
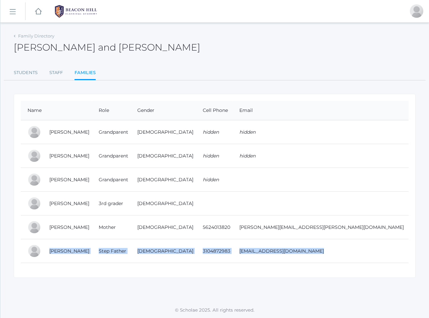
drag, startPoint x: 45, startPoint y: 253, endPoint x: 369, endPoint y: 267, distance: 323.8
click at [369, 267] on div "Name Role Gender Cell Phone Email Cheryl Marzano Grandparent Female hidden hidd…" at bounding box center [215, 186] width 402 height 184
copy table "Derrick Marzano Step Father Male 3104872983 derrickmarz@gmail.com"
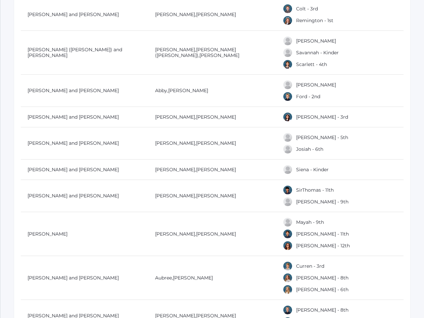
scroll to position [4959, 0]
click at [69, 11] on link "[PERSON_NAME] and [PERSON_NAME]" at bounding box center [73, 14] width 91 height 6
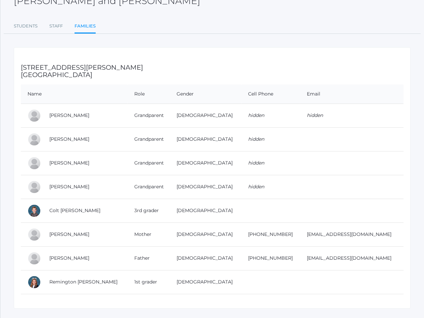
scroll to position [47, 0]
drag, startPoint x: 47, startPoint y: 260, endPoint x: 369, endPoint y: 261, distance: 322.8
click at [369, 261] on tr "Josh Mastro Father Male 805-290-9768 jwmastro@hotmail.com" at bounding box center [212, 258] width 382 height 24
copy tr "Josh Mastro Father Male 805-290-9768 jwmastro@hotmail.com"
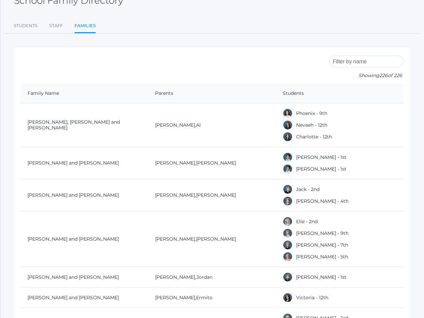
scroll to position [4959, 0]
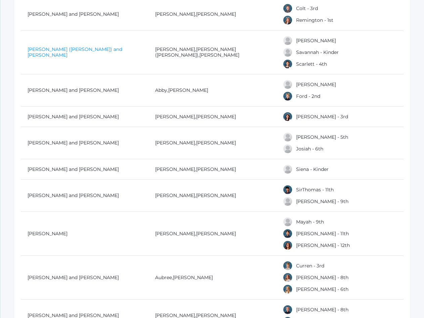
click at [45, 48] on link "[PERSON_NAME] ([PERSON_NAME]) and [PERSON_NAME]" at bounding box center [75, 52] width 95 height 12
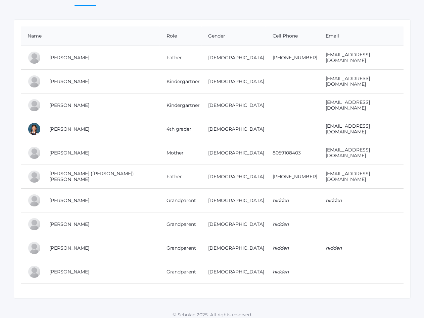
scroll to position [79, 0]
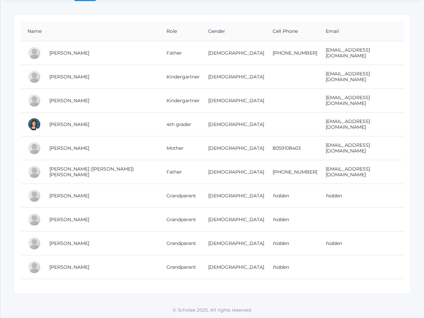
drag, startPoint x: 47, startPoint y: 174, endPoint x: 371, endPoint y: 171, distance: 324.1
click at [371, 171] on tr "Timothy (Tim) Maurer Father Male (805) 490-7667 rippeynar@gmail.com" at bounding box center [212, 172] width 382 height 24
copy tr "Timothy (Tim) Maurer Father Male (805) 490-7667 rippeynar@gmail.com"
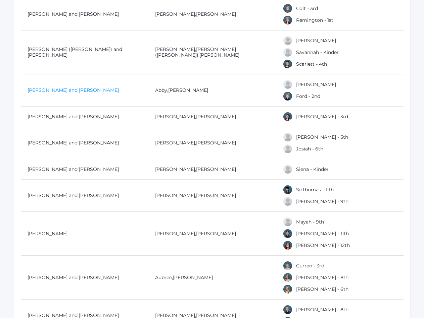
click at [44, 87] on link "[PERSON_NAME] and [PERSON_NAME]" at bounding box center [73, 90] width 91 height 6
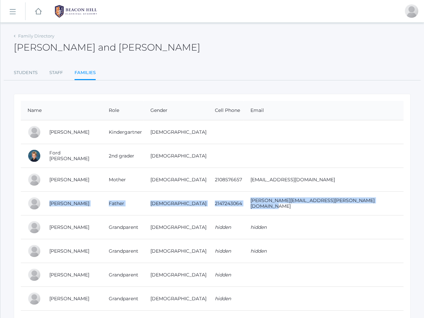
drag, startPoint x: 44, startPoint y: 203, endPoint x: 371, endPoint y: 205, distance: 327.8
click at [371, 205] on tr "Cameron McCollum Father Male 2147243064 cameron.mccollum@pepperdine.edu" at bounding box center [212, 204] width 382 height 24
copy tr "Cameron McCollum Father Male 2147243064 cameron.mccollum@pepperdine.edu"
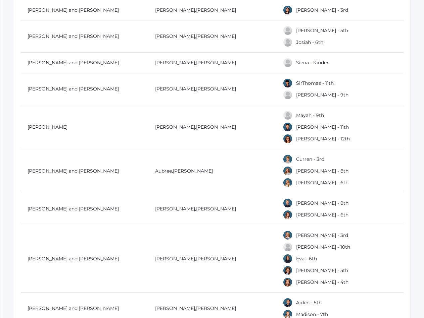
scroll to position [5067, 0]
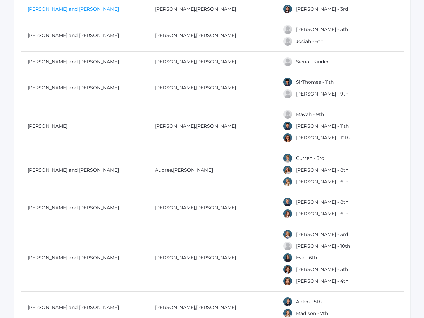
click at [69, 7] on link "[PERSON_NAME] and [PERSON_NAME]" at bounding box center [73, 9] width 91 height 6
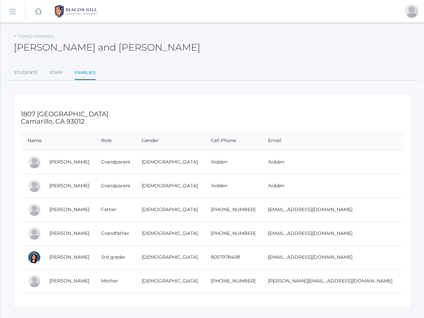
drag, startPoint x: 46, startPoint y: 211, endPoint x: 378, endPoint y: 213, distance: 332.5
click at [378, 213] on tr "Dennis Mesick Father Male 805-797-8408 Idealconcreteworx@gmail.com" at bounding box center [212, 210] width 382 height 24
copy tr "Dennis Mesick Father Male 805-797-8408 Idealconcreteworx@gmail.com"
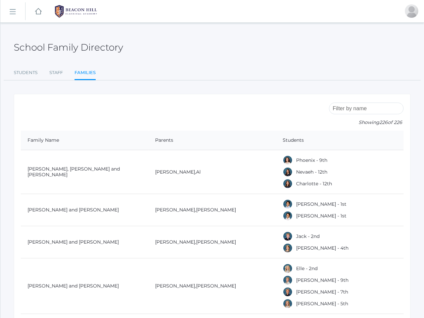
scroll to position [5067, 0]
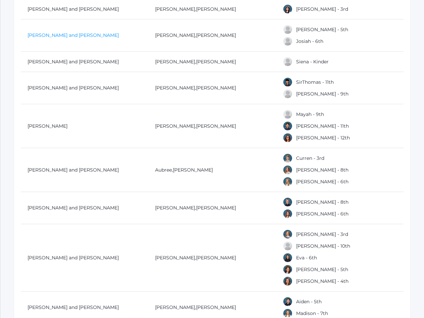
click at [43, 32] on link "[PERSON_NAME] and [PERSON_NAME]" at bounding box center [73, 35] width 91 height 6
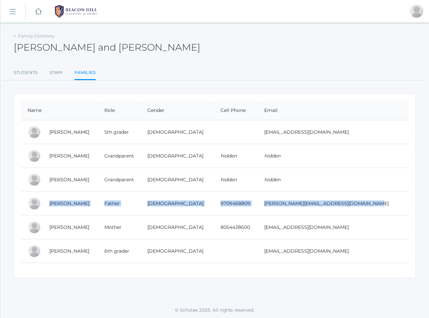
drag, startPoint x: 46, startPoint y: 201, endPoint x: 372, endPoint y: 206, distance: 326.5
click at [372, 206] on tr "Adam Mik Father Male 9709468809 adam_mik@hotmail.com" at bounding box center [215, 204] width 388 height 24
copy tr "Adam Mik Father Male 9709468809 adam_mik@hotmail.com"
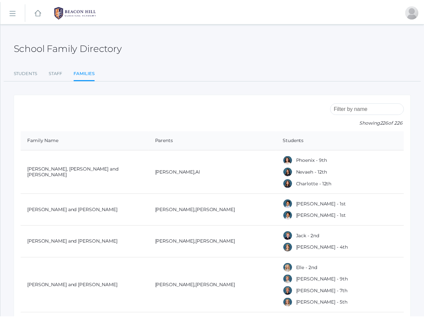
scroll to position [5067, 0]
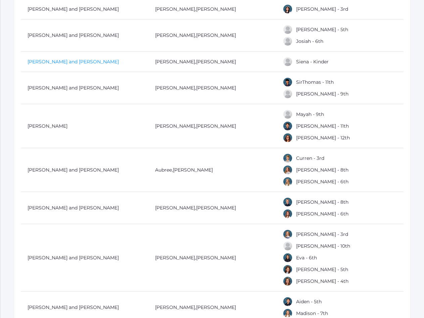
click at [34, 59] on link "[PERSON_NAME] and [PERSON_NAME]" at bounding box center [73, 62] width 91 height 6
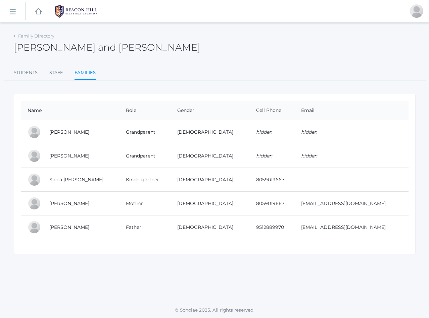
drag, startPoint x: 46, startPoint y: 229, endPoint x: 365, endPoint y: 233, distance: 319.8
click at [365, 233] on tr "Samuel Mikhail Father Male 9512889970 smikh001@gmail.com" at bounding box center [215, 228] width 388 height 24
copy tr "Samuel Mikhail Father Male 9512889970 smikh001@gmail.com"
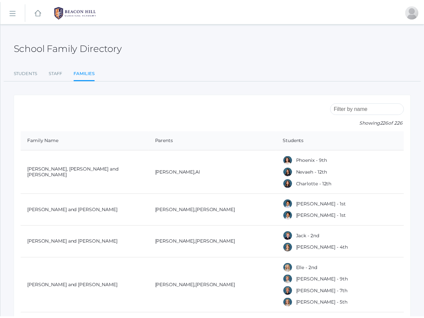
scroll to position [5067, 0]
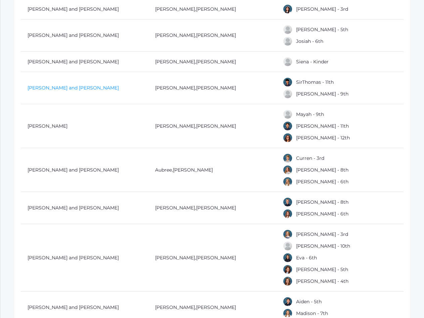
click at [35, 85] on link "[PERSON_NAME] and [PERSON_NAME]" at bounding box center [73, 88] width 91 height 6
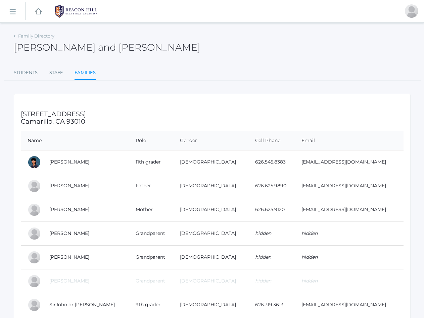
drag, startPoint x: 47, startPoint y: 187, endPoint x: 370, endPoint y: 192, distance: 323.1
click at [370, 192] on tr "Donald Mohr Father Male 626.625.9890 donmohr777@yahoo.com" at bounding box center [212, 186] width 382 height 24
copy tr "Donald Mohr Father Male 626.625.9890 donmohr777@yahoo.com"
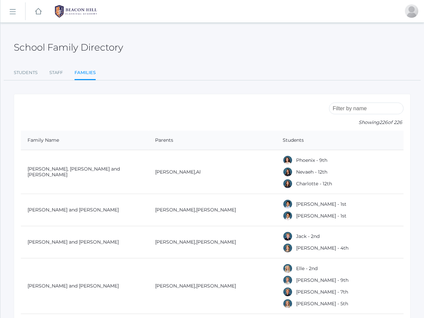
scroll to position [5067, 0]
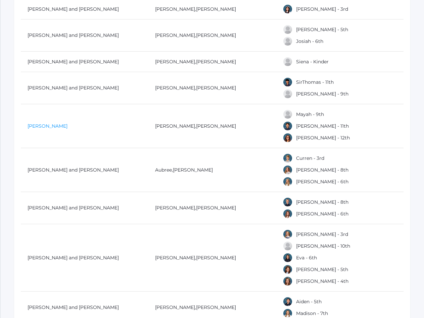
click at [62, 124] on link "[PERSON_NAME]" at bounding box center [48, 126] width 40 height 6
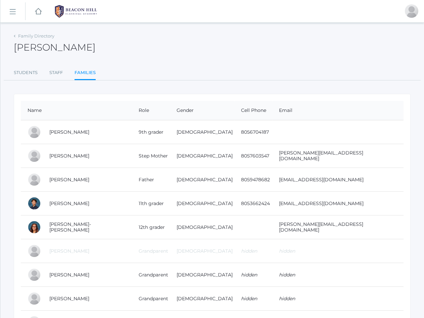
drag, startPoint x: 47, startPoint y: 181, endPoint x: 336, endPoint y: 187, distance: 289.3
click at [336, 187] on tr "Edward Simeon Father Male 8059478682 sejsimeon@yahoo.com" at bounding box center [212, 180] width 382 height 24
click at [361, 179] on td "sejsimeon@yahoo.com" at bounding box center [337, 180] width 131 height 24
drag, startPoint x: 361, startPoint y: 179, endPoint x: 46, endPoint y: 179, distance: 314.4
click at [46, 179] on tr "Edward Simeon Father Male 8059478682 sejsimeon@yahoo.com" at bounding box center [212, 180] width 382 height 24
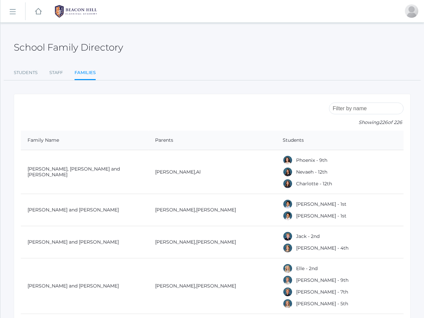
scroll to position [5067, 0]
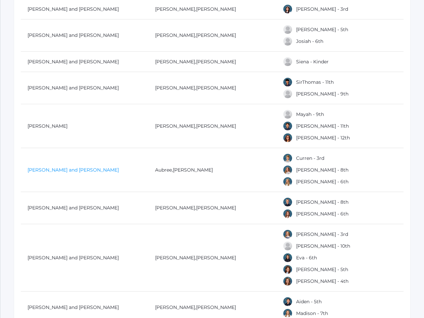
click at [64, 167] on link "[PERSON_NAME] and [PERSON_NAME]" at bounding box center [73, 170] width 91 height 6
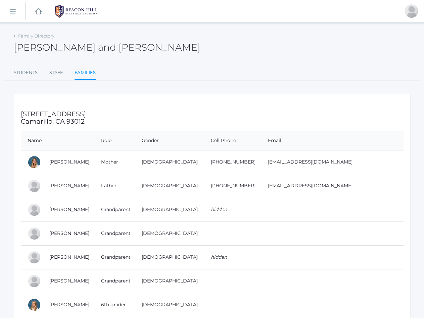
drag, startPoint x: 45, startPoint y: 186, endPoint x: 360, endPoint y: 188, distance: 314.7
click at [360, 188] on tr "Kyle Morrell Father Male 805-233-5913 kylemmorrell@yahoo.com" at bounding box center [212, 186] width 382 height 24
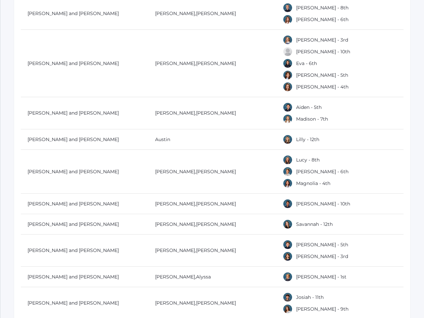
scroll to position [5262, 0]
click at [64, 10] on link "[PERSON_NAME] and [PERSON_NAME]" at bounding box center [73, 13] width 91 height 6
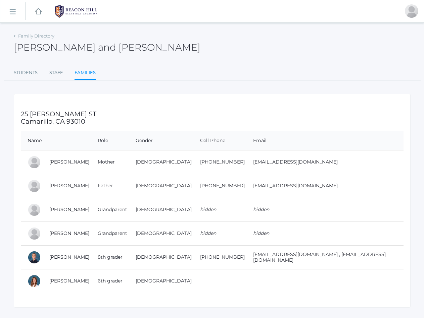
drag, startPoint x: 46, startPoint y: 187, endPoint x: 317, endPoint y: 188, distance: 271.1
click at [317, 188] on tr "Jesse Mota Father Male 805-402-8584 motarevolution@gmail.com" at bounding box center [212, 186] width 382 height 24
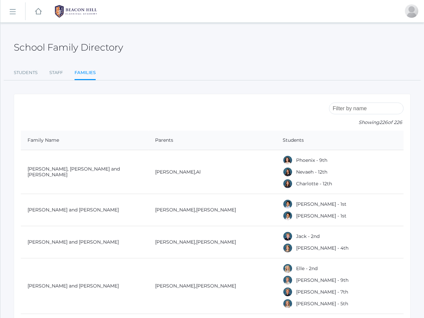
scroll to position [5262, 0]
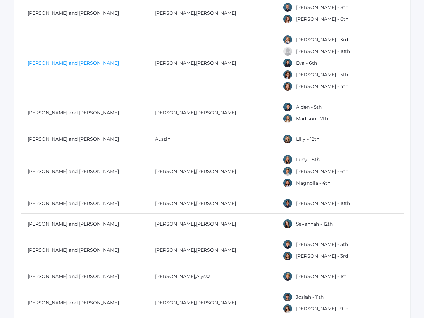
click at [72, 60] on link "[PERSON_NAME] and [PERSON_NAME]" at bounding box center [73, 63] width 91 height 6
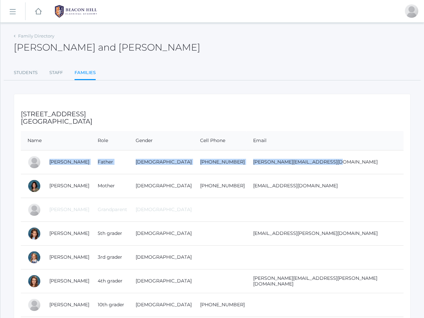
drag, startPoint x: 46, startPoint y: 164, endPoint x: 348, endPoint y: 169, distance: 302.7
click at [348, 169] on tr "Jonathan Noyes Father Male 818-590-9140 Jon@str.org" at bounding box center [212, 162] width 382 height 24
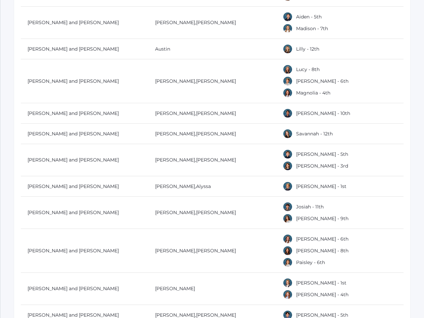
scroll to position [5353, 0]
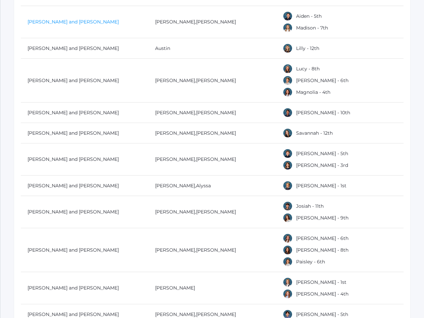
click at [72, 19] on link "[PERSON_NAME] and [PERSON_NAME]" at bounding box center [73, 22] width 91 height 6
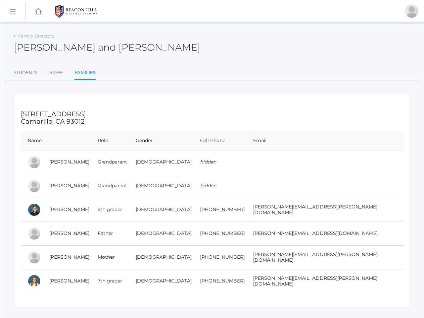
drag, startPoint x: 44, startPoint y: 238, endPoint x: 367, endPoint y: 238, distance: 323.1
click at [367, 238] on tr "Luis Oceguera Father Male 805-273-1973 oceguera.luis19@gmail.com" at bounding box center [212, 234] width 382 height 24
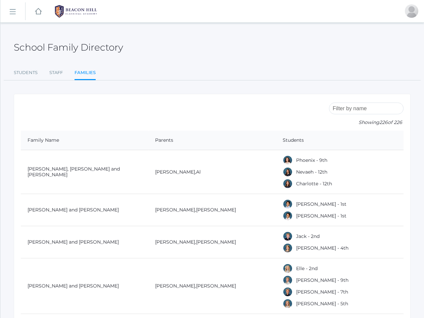
scroll to position [5353, 0]
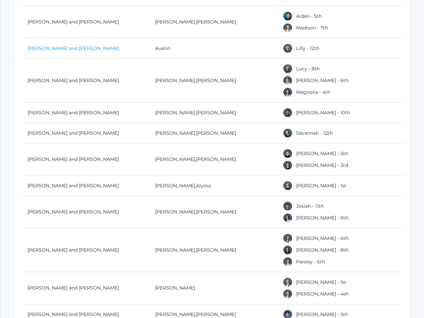
click at [45, 45] on link "[PERSON_NAME] and [PERSON_NAME]" at bounding box center [73, 48] width 91 height 6
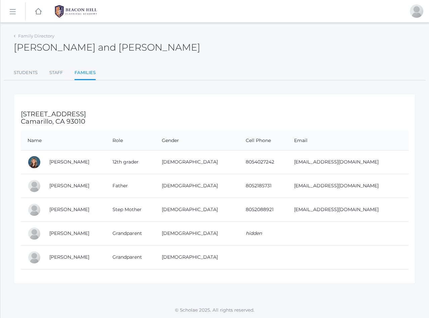
drag, startPoint x: 45, startPoint y: 185, endPoint x: 344, endPoint y: 189, distance: 298.6
click at [344, 189] on tr "Austin Olivares Father Male 8052185731 ao1salesrep@gmail.com" at bounding box center [215, 186] width 388 height 24
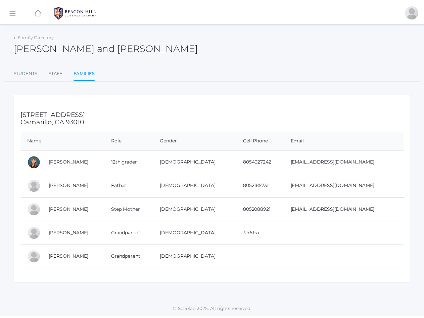
scroll to position [5353, 0]
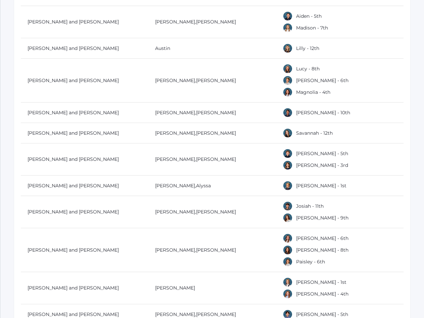
click at [53, 73] on td "[PERSON_NAME] and [PERSON_NAME]" at bounding box center [84, 81] width 127 height 44
click at [53, 78] on link "[PERSON_NAME] and [PERSON_NAME]" at bounding box center [73, 81] width 91 height 6
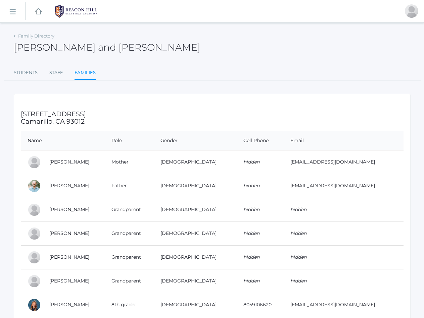
drag, startPoint x: 45, startPoint y: 185, endPoint x: 363, endPoint y: 189, distance: 317.8
click at [363, 189] on tr "Travis Oram Father Male hidden travisoram@gmail.com" at bounding box center [212, 186] width 382 height 24
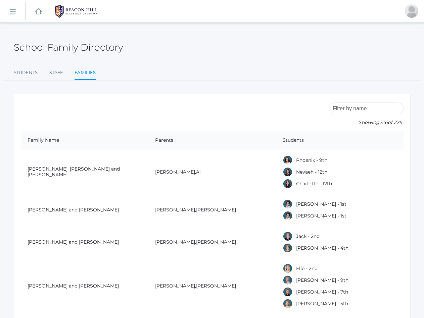
scroll to position [5353, 0]
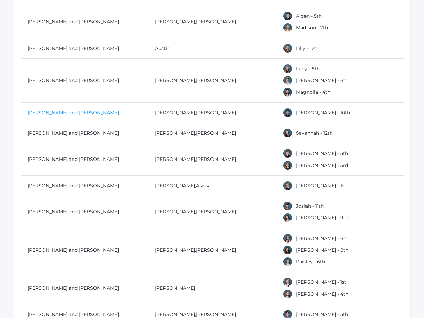
click at [64, 110] on link "[PERSON_NAME] and [PERSON_NAME]" at bounding box center [73, 113] width 91 height 6
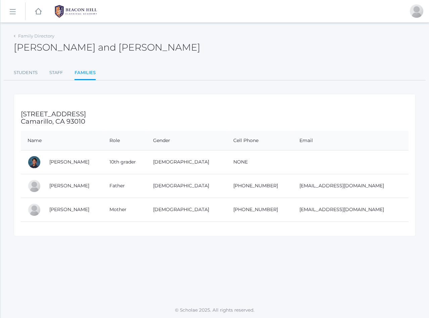
drag, startPoint x: 44, startPoint y: 187, endPoint x: 374, endPoint y: 191, distance: 330.2
click at [374, 191] on tr "Patrick Ortega Father Male 310 418 8631 patortega@hotmail.com" at bounding box center [215, 186] width 388 height 24
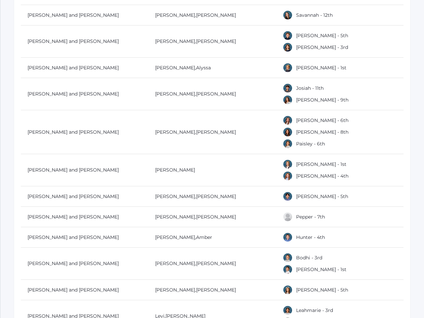
scroll to position [5471, 0]
click at [64, 13] on link "[PERSON_NAME] and [PERSON_NAME]" at bounding box center [73, 15] width 91 height 6
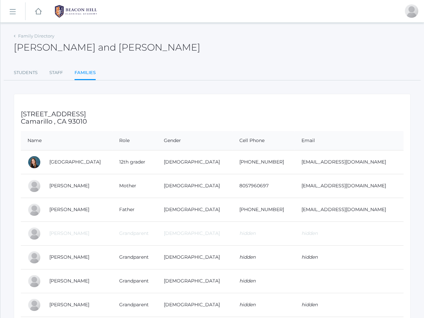
drag, startPoint x: 47, startPoint y: 209, endPoint x: 369, endPoint y: 213, distance: 322.1
click at [369, 213] on tr "John Park Father Male 805-443-3513 Parkplaceusa@yahoo.com" at bounding box center [212, 210] width 382 height 24
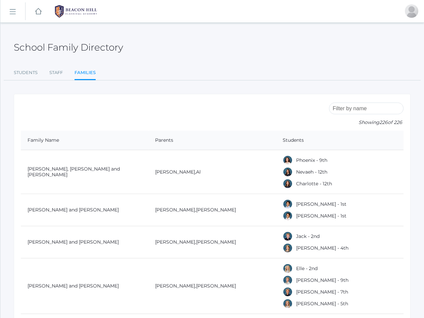
scroll to position [5471, 0]
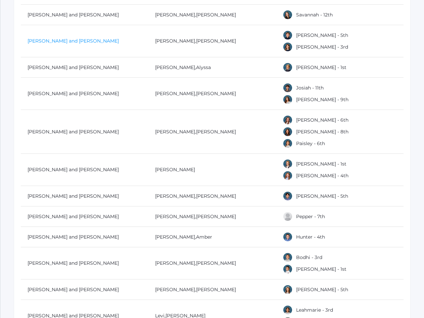
click at [32, 38] on link "[PERSON_NAME] and [PERSON_NAME]" at bounding box center [73, 41] width 91 height 6
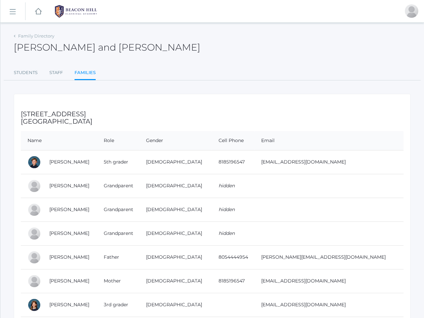
drag, startPoint x: 47, startPoint y: 260, endPoint x: 363, endPoint y: 262, distance: 316.1
click at [363, 262] on tr "Jared Pedersen Father Male 8054444954 pedersen.jared01@gmail.com" at bounding box center [212, 258] width 382 height 24
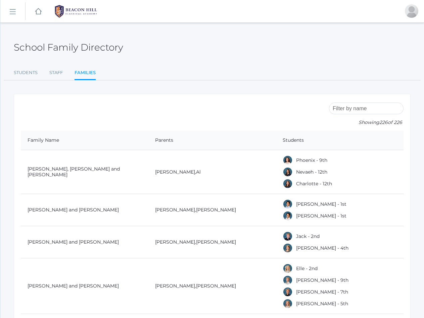
scroll to position [5471, 0]
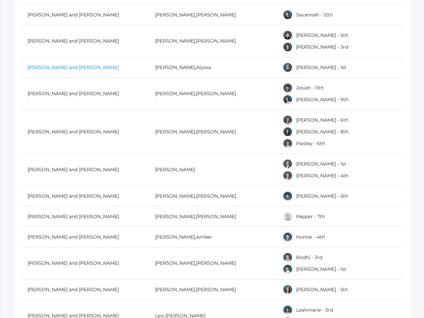
click at [45, 65] on link "[PERSON_NAME] and [PERSON_NAME]" at bounding box center [73, 67] width 91 height 6
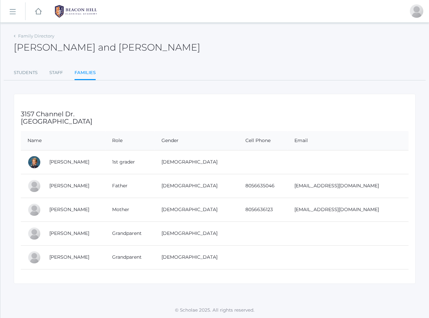
drag, startPoint x: 48, startPoint y: 185, endPoint x: 366, endPoint y: 181, distance: 318.1
click at [366, 181] on tr "Matthew Pedrick Father Male 8056635046 matthewpedrick@gmail.com" at bounding box center [215, 186] width 388 height 24
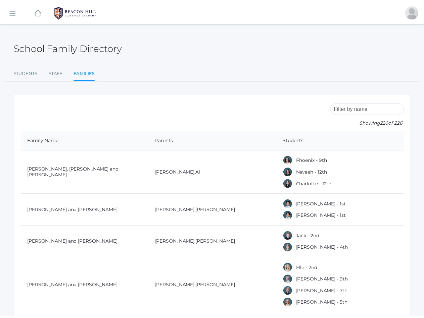
scroll to position [5471, 0]
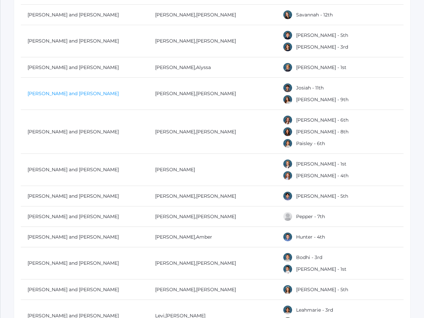
click at [48, 91] on link "[PERSON_NAME] and [PERSON_NAME]" at bounding box center [73, 94] width 91 height 6
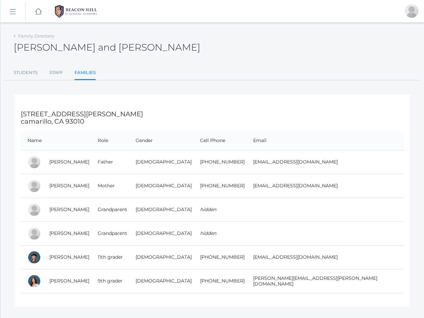
drag, startPoint x: 44, startPoint y: 164, endPoint x: 349, endPoint y: 169, distance: 304.7
click at [349, 169] on tr "Joseph Pereyra Father Male 805-280-2813 joepereyra173@gmail.com" at bounding box center [212, 162] width 382 height 24
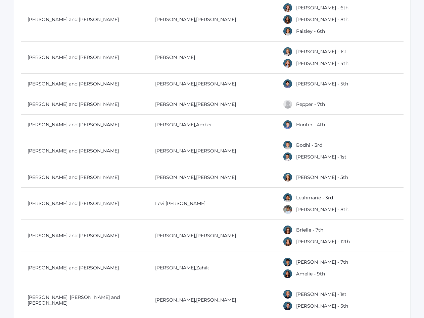
scroll to position [5584, 0]
click at [48, 16] on link "[PERSON_NAME] and [PERSON_NAME]" at bounding box center [73, 19] width 91 height 6
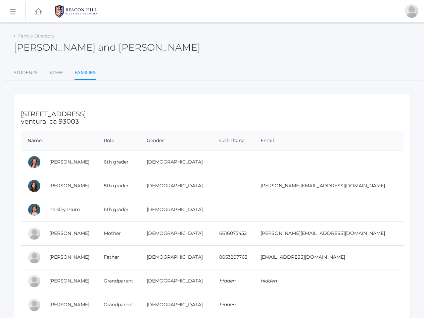
drag, startPoint x: 46, startPoint y: 261, endPoint x: 337, endPoint y: 253, distance: 290.3
click at [337, 253] on tr "Ryan Plum Father Male 8053207763 plumr21@gmail.com" at bounding box center [212, 258] width 382 height 24
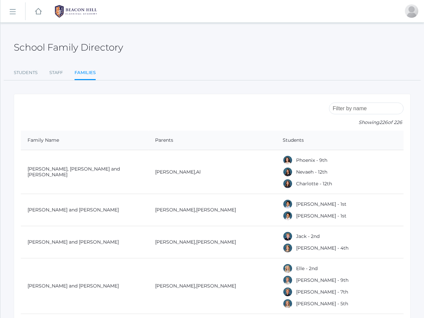
scroll to position [5584, 0]
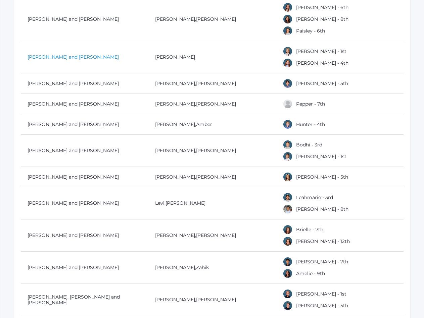
click at [37, 54] on link "[PERSON_NAME] and [PERSON_NAME]" at bounding box center [73, 57] width 91 height 6
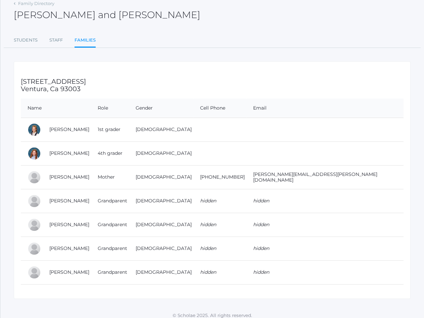
scroll to position [38, 0]
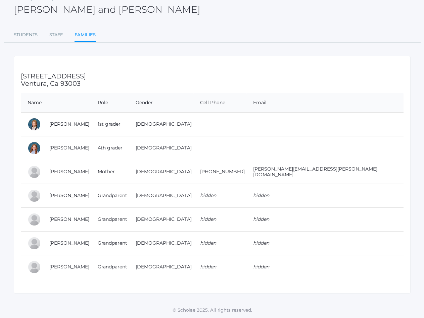
drag, startPoint x: 47, startPoint y: 173, endPoint x: 368, endPoint y: 173, distance: 320.8
click at [368, 173] on tr "Heather Porter Mother Female 805-407-6567 heather.porter@beaconhillclassical.org" at bounding box center [212, 172] width 382 height 24
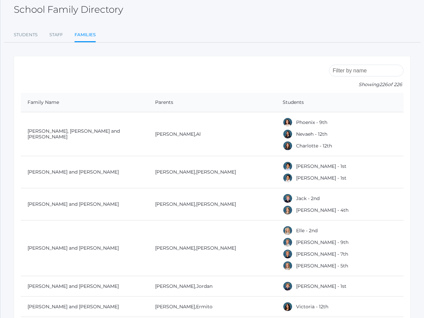
scroll to position [5584, 0]
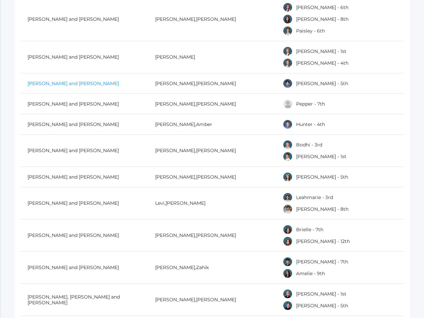
click at [50, 81] on link "[PERSON_NAME] and [PERSON_NAME]" at bounding box center [73, 84] width 91 height 6
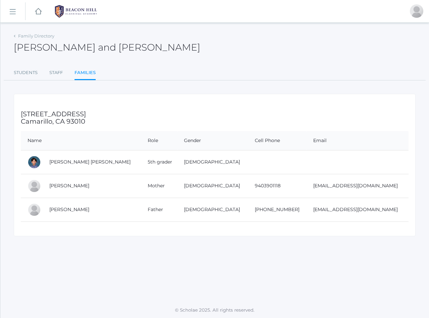
drag, startPoint x: 47, startPoint y: 212, endPoint x: 362, endPoint y: 212, distance: 315.1
click at [362, 212] on tr "James Purser Father Male 940-312-2294 jpurser79@hotmail.com" at bounding box center [215, 210] width 388 height 24
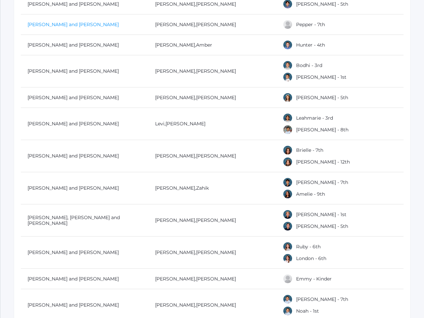
scroll to position [5669, 0]
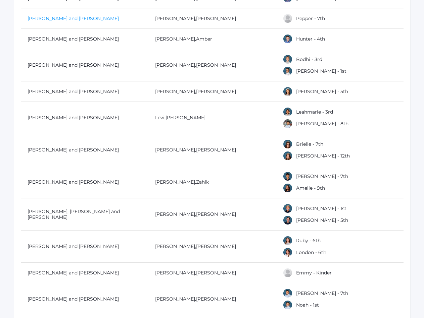
click at [62, 15] on link "[PERSON_NAME] and [PERSON_NAME]" at bounding box center [73, 18] width 91 height 6
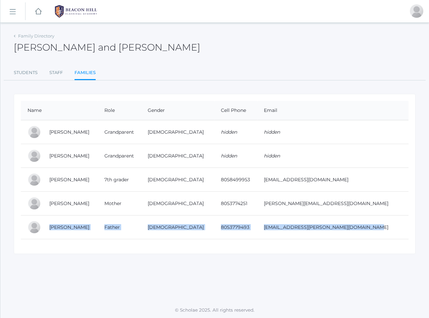
drag, startPoint x: 47, startPoint y: 227, endPoint x: 376, endPoint y: 229, distance: 329.2
click at [376, 229] on tr "Joel Ramirez Father Male 8053779493 alpha.joel@yahoo.com" at bounding box center [215, 228] width 388 height 24
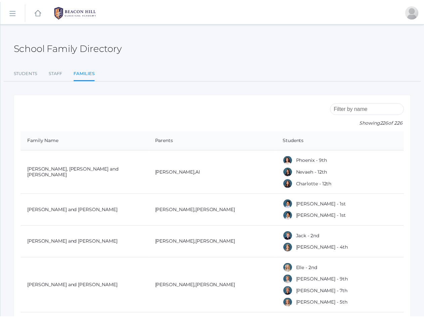
scroll to position [5669, 0]
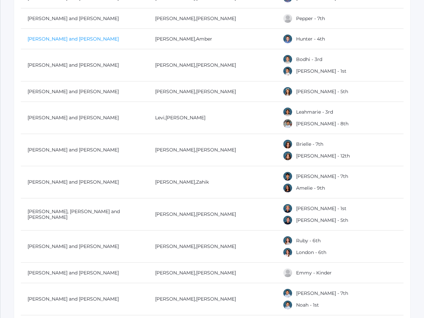
click at [47, 36] on link "[PERSON_NAME] and [PERSON_NAME]" at bounding box center [73, 39] width 91 height 6
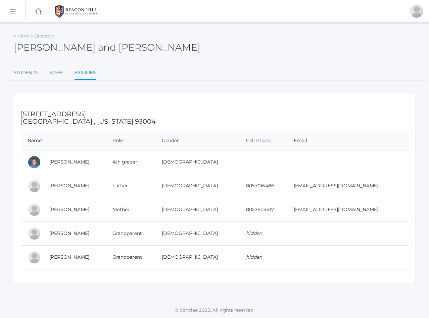
drag, startPoint x: 47, startPoint y: 185, endPoint x: 356, endPoint y: 193, distance: 308.4
click at [356, 193] on tr "Andrew Reid Father Male 8057016486 Areid@westmont.edu" at bounding box center [215, 186] width 388 height 24
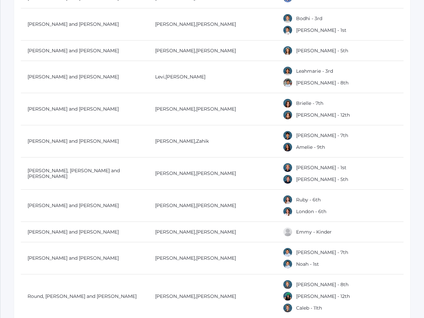
scroll to position [5710, 0]
click at [67, 21] on link "[PERSON_NAME] and [PERSON_NAME]" at bounding box center [73, 24] width 91 height 6
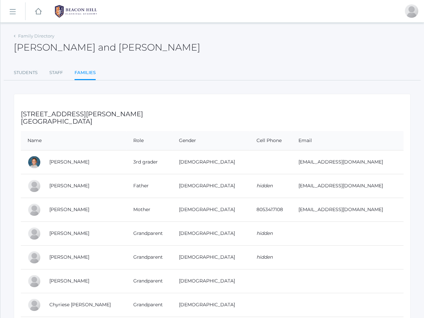
drag, startPoint x: 44, startPoint y: 187, endPoint x: 363, endPoint y: 185, distance: 319.4
click at [363, 185] on tr "Joseph Reyes Father Male hidden thewingmanhair@gmail.com" at bounding box center [212, 186] width 382 height 24
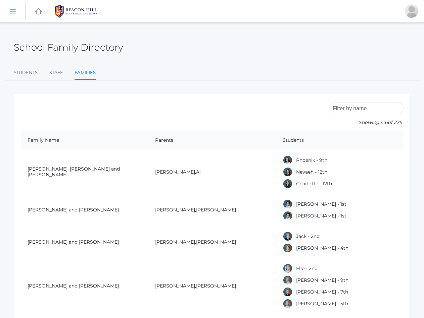
scroll to position [5710, 0]
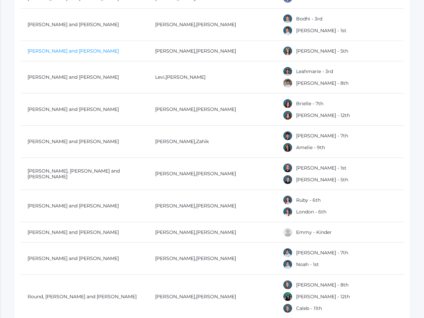
click at [40, 49] on link "[PERSON_NAME] and [PERSON_NAME]" at bounding box center [73, 51] width 91 height 6
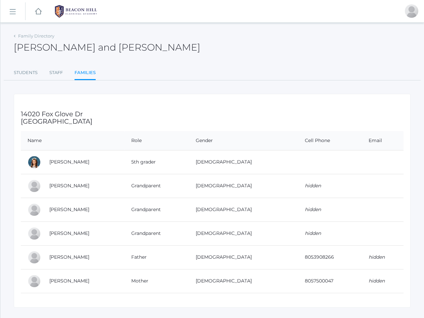
click at [47, 258] on td "Greg Reynolds" at bounding box center [84, 258] width 82 height 24
drag, startPoint x: 47, startPoint y: 258, endPoint x: 386, endPoint y: 260, distance: 339.2
click at [386, 260] on tr "Greg Reynolds Father Male 8053908266 hidden" at bounding box center [212, 258] width 382 height 24
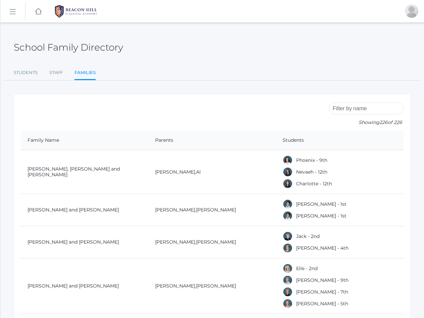
scroll to position [5710, 0]
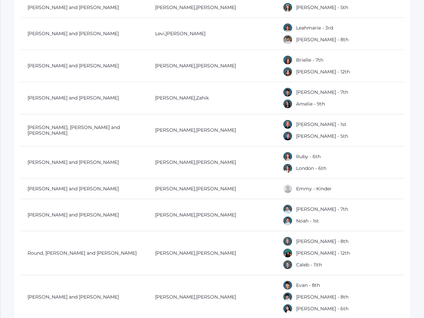
scroll to position [5753, 0]
click at [50, 31] on link "[PERSON_NAME] and [PERSON_NAME]" at bounding box center [73, 34] width 91 height 6
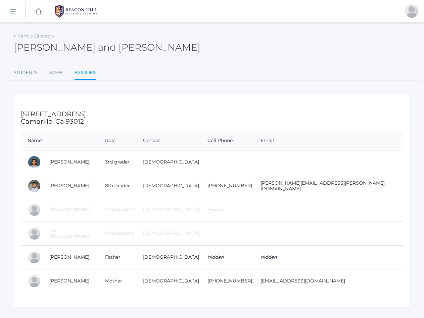
drag, startPoint x: 45, startPoint y: 284, endPoint x: 359, endPoint y: 288, distance: 314.1
click at [359, 288] on tr "Angela Rillo Mother Female 805 832 9665 Angelarillo83@yahoo.com" at bounding box center [212, 281] width 382 height 24
copy tr "Angela Rillo Mother Female 805 832 9665 Angelarillo83@yahoo.com"
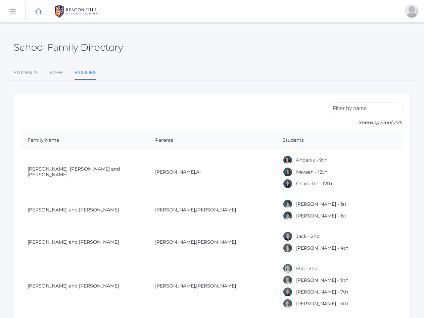
scroll to position [5753, 0]
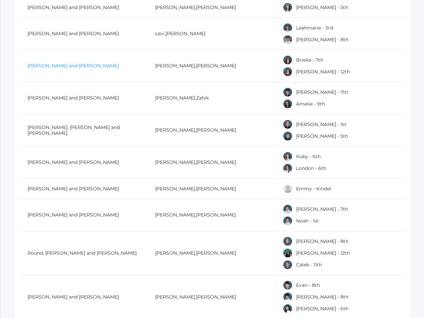
click at [51, 63] on link "[PERSON_NAME] and [PERSON_NAME]" at bounding box center [73, 66] width 91 height 6
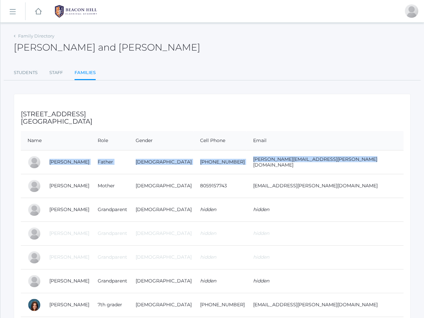
drag, startPoint x: 44, startPoint y: 161, endPoint x: 338, endPoint y: 167, distance: 293.6
click at [338, 167] on tr "Brent Riskey Father Male 805-915-8350 Brent.riskey@gmail.com" at bounding box center [212, 162] width 382 height 24
copy tr "Brent Riskey Father Male 805-915-8350 Brent.riskey@gmail.com"
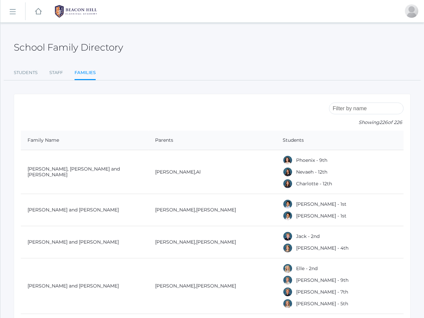
scroll to position [5753, 0]
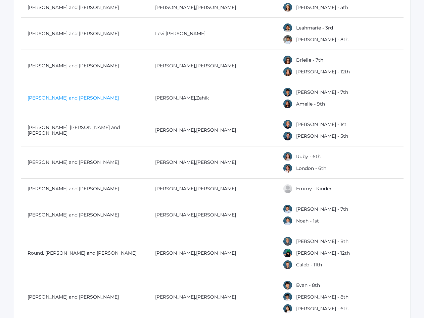
click at [39, 95] on link "[PERSON_NAME] and [PERSON_NAME]" at bounding box center [73, 98] width 91 height 6
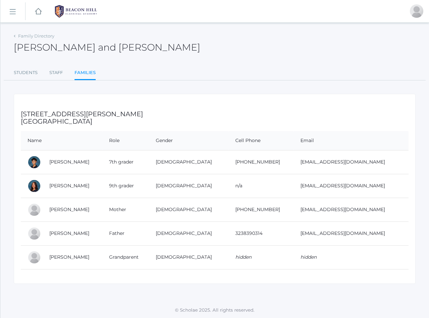
drag, startPoint x: 47, startPoint y: 234, endPoint x: 363, endPoint y: 237, distance: 315.7
click at [363, 237] on tr "Zahik Rizvi Father Male 3238390314 ZRlending@gmail.com" at bounding box center [215, 234] width 388 height 24
copy tr "Zahik Rizvi Father Male 3238390314 ZRlending@gmail.com"
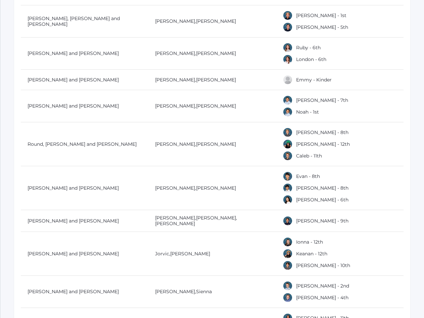
scroll to position [5864, 0]
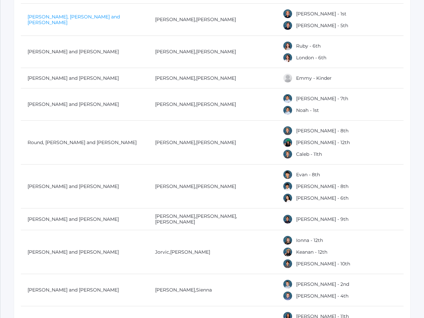
click at [57, 15] on link "[PERSON_NAME], [PERSON_NAME] and [PERSON_NAME]" at bounding box center [74, 20] width 92 height 12
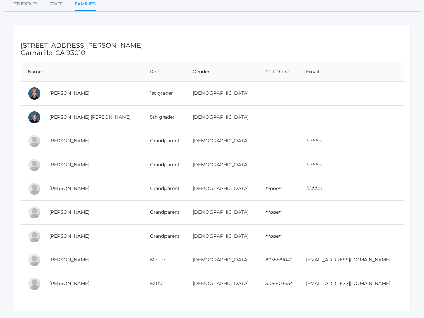
scroll to position [86, 0]
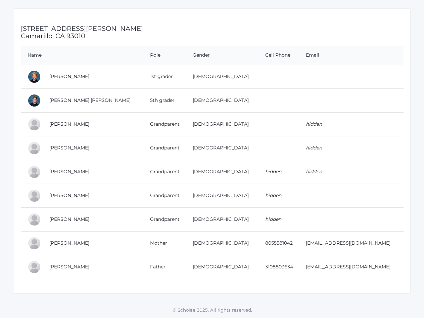
drag, startPoint x: 48, startPoint y: 267, endPoint x: 354, endPoint y: 273, distance: 305.4
click at [354, 273] on tr "Kane Roberts Father Male 3108803634 kanecroberts4@gmail.com" at bounding box center [212, 267] width 382 height 24
copy tr "Kane Roberts Father Male 3108803634 kanecroberts4@gmail.com"
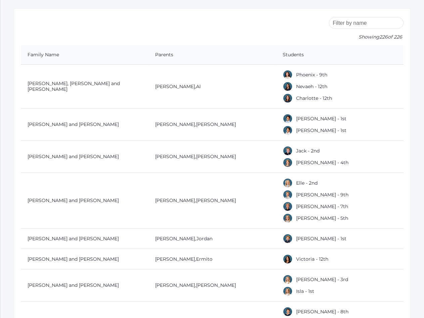
scroll to position [5864, 0]
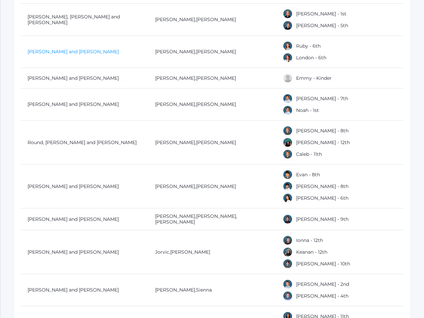
click at [36, 51] on link "[PERSON_NAME] and [PERSON_NAME]" at bounding box center [73, 52] width 91 height 6
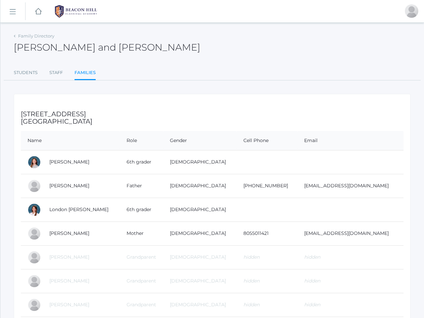
drag, startPoint x: 45, startPoint y: 185, endPoint x: 362, endPoint y: 189, distance: 317.4
click at [362, 189] on tr "Brent Robison Father Male 661-706-6428 brent_w_robison@gmail.com" at bounding box center [212, 186] width 382 height 24
copy tr "Brent Robison Father Male 661-706-6428 brent_w_robison@gmail.com"
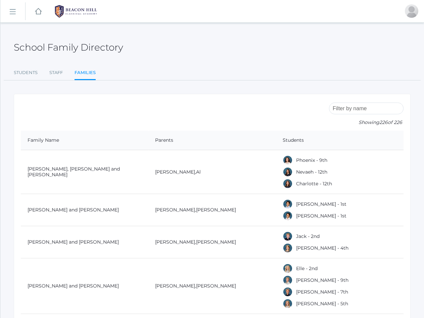
scroll to position [5864, 0]
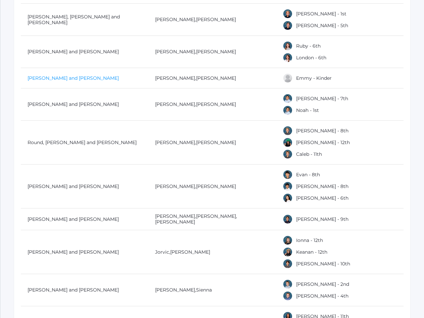
click at [37, 75] on link "[PERSON_NAME] and [PERSON_NAME]" at bounding box center [73, 78] width 91 height 6
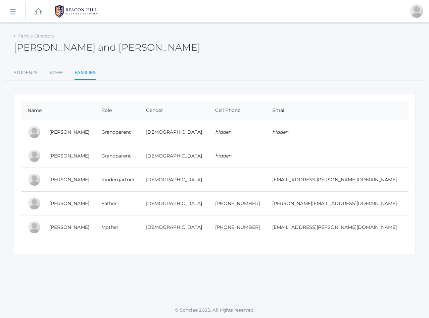
click at [45, 203] on td "Nicholas Rodarte" at bounding box center [69, 204] width 52 height 24
drag, startPoint x: 45, startPoint y: 203, endPoint x: 383, endPoint y: 204, distance: 338.2
click at [383, 204] on tr "Nicholas Rodarte Father Male (818)825-1262 Nick@rodarteconstruction.la" at bounding box center [215, 204] width 388 height 24
copy tr "Nicholas Rodarte Father Male (818)825-1262 Nick@rodarteconstruction.la"
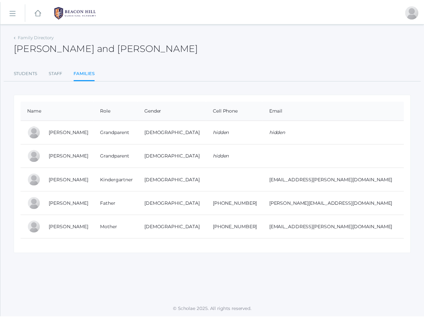
scroll to position [5864, 0]
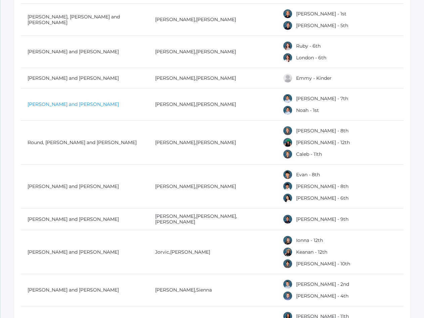
click at [40, 101] on link "[PERSON_NAME] and [PERSON_NAME]" at bounding box center [73, 104] width 91 height 6
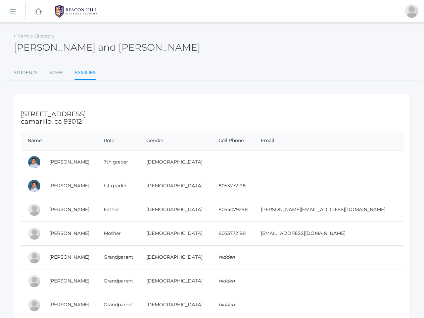
click at [47, 209] on td "Mauricio Rosas" at bounding box center [70, 210] width 54 height 24
drag, startPoint x: 47, startPoint y: 209, endPoint x: 378, endPoint y: 214, distance: 331.2
click at [378, 214] on tr "Mauricio Rosas Father Male 8054079298 morris@mekaniksplus.com" at bounding box center [212, 210] width 382 height 24
copy tr "Mauricio Rosas Father Male 8054079298 morris@mekaniksplus.com"
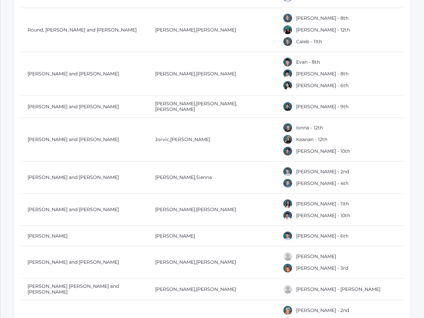
scroll to position [5977, 0]
click at [87, 27] on link "Round, [PERSON_NAME] and [PERSON_NAME]" at bounding box center [82, 30] width 109 height 6
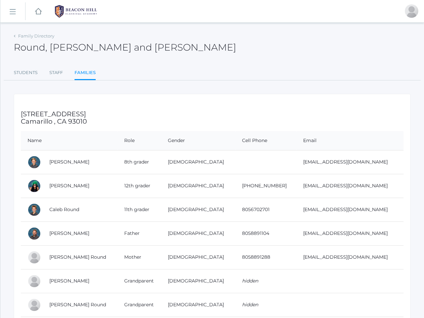
click at [87, 26] on div "icons/ui/navigation/hamburger Created with Sketch. icons/ui/navigation/home Cre…" at bounding box center [212, 190] width 424 height 380
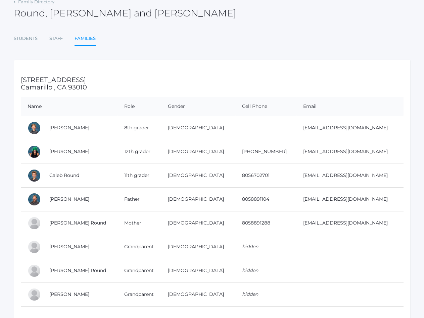
scroll to position [36, 0]
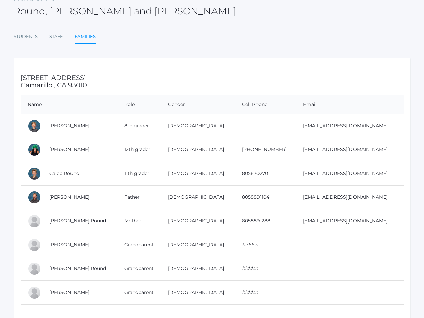
drag, startPoint x: 47, startPoint y: 198, endPoint x: 367, endPoint y: 195, distance: 320.4
click at [367, 195] on tr "Matthew Round Father Male 8058891104 matt@beaconhillclassical.org" at bounding box center [212, 198] width 382 height 24
copy tr "Matthew Round Father Male 8058891104 matt@beaconhillclassical.org"
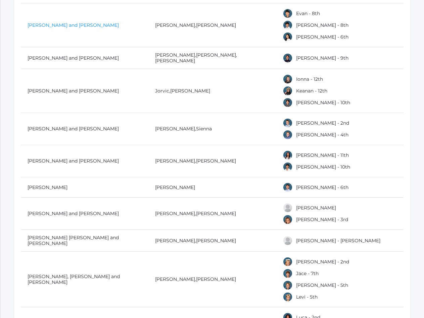
scroll to position [6026, 0]
click at [49, 22] on link "[PERSON_NAME] and [PERSON_NAME]" at bounding box center [73, 25] width 91 height 6
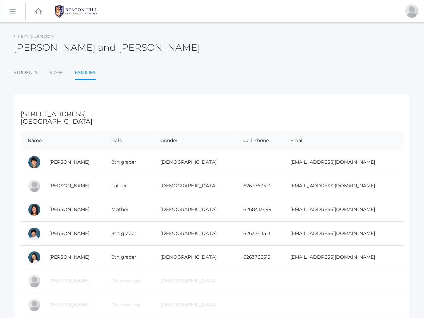
drag, startPoint x: 45, startPoint y: 187, endPoint x: 376, endPoint y: 191, distance: 331.5
click at [376, 191] on tr "John Ryu Father Male 6263763513 jryu.od@gmail.com" at bounding box center [212, 186] width 382 height 24
click at [99, 193] on td "John Ryu" at bounding box center [74, 186] width 62 height 24
drag, startPoint x: 45, startPoint y: 187, endPoint x: 351, endPoint y: 195, distance: 306.1
click at [351, 195] on tr "John Ryu Father Male 6263763513 jryu.od@gmail.com" at bounding box center [212, 186] width 382 height 24
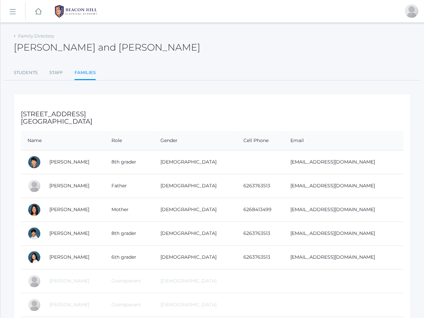
copy tr "John Ryu Father Male 6263763513 jryu.od@gmail.com"
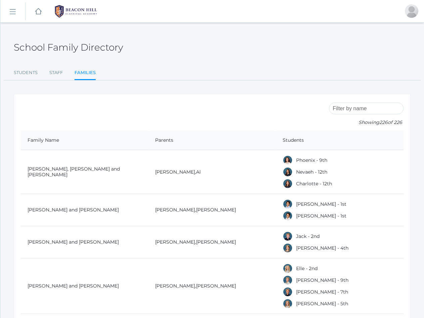
scroll to position [6026, 0]
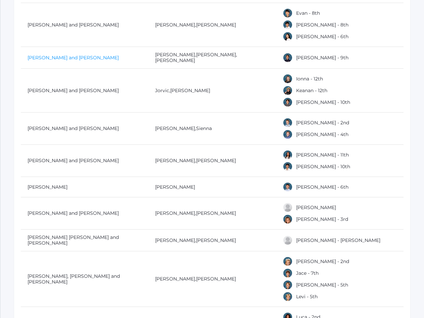
click at [55, 55] on link "[PERSON_NAME] and [PERSON_NAME]" at bounding box center [73, 58] width 91 height 6
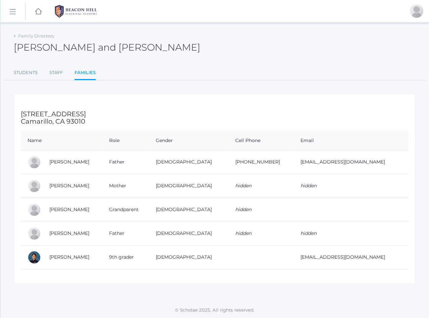
drag, startPoint x: 45, startPoint y: 162, endPoint x: 328, endPoint y: 169, distance: 283.9
click at [328, 169] on tr "Antonio Sabato Father Male 310-433-3347 bwayne7@aol.com" at bounding box center [215, 162] width 388 height 24
copy tr "Antonio Sabato Father Male 310-433-3347 bwayne7@aol.com"
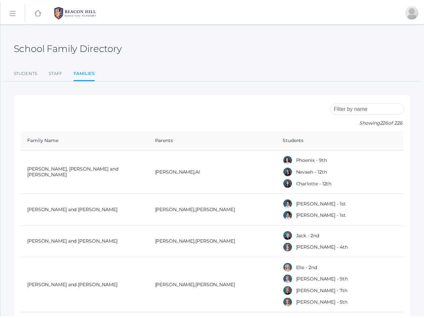
scroll to position [6026, 0]
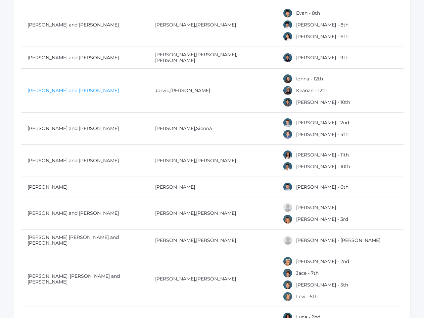
click at [51, 88] on link "[PERSON_NAME] and [PERSON_NAME]" at bounding box center [73, 91] width 91 height 6
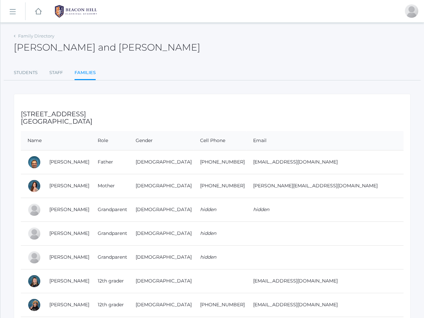
click at [47, 163] on td "Jorvic Salazar" at bounding box center [67, 162] width 48 height 24
drag, startPoint x: 47, startPoint y: 163, endPoint x: 347, endPoint y: 160, distance: 300.0
click at [347, 160] on tr "Jorvic Salazar Father Male 805-338-1596 jorvic@beaconhillclassical.org" at bounding box center [212, 162] width 382 height 24
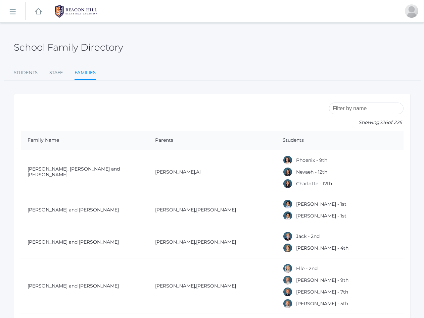
scroll to position [6026, 0]
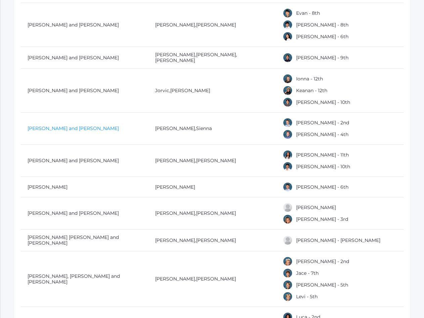
click at [49, 125] on link "[PERSON_NAME] and [PERSON_NAME]" at bounding box center [73, 128] width 91 height 6
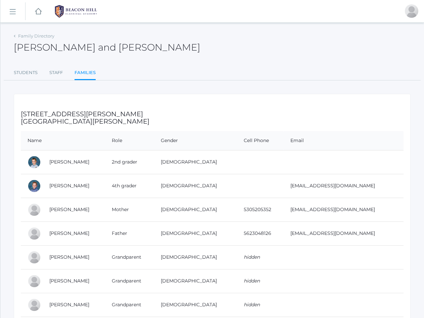
click at [49, 120] on h3 "2457 Blanchard Place Santa Rosa Valley, CA 93012" at bounding box center [212, 118] width 382 height 14
click at [47, 234] on td "Derek Sandeman" at bounding box center [74, 234] width 62 height 24
drag, startPoint x: 47, startPoint y: 234, endPoint x: 381, endPoint y: 233, distance: 333.8
click at [381, 233] on tr "Derek Sandeman Father Male 5623048126 dereksandeman@hotmail.com" at bounding box center [212, 234] width 382 height 24
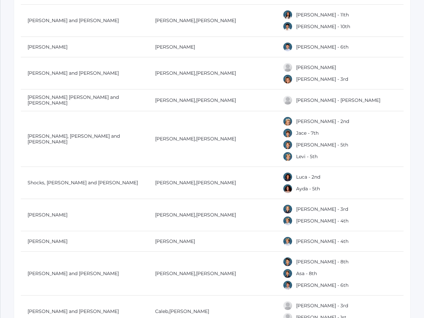
scroll to position [6166, 0]
click at [45, 17] on link "[PERSON_NAME] and [PERSON_NAME]" at bounding box center [73, 20] width 91 height 6
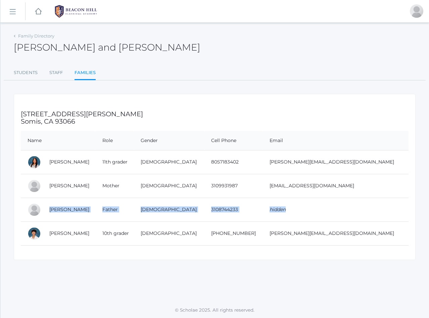
drag, startPoint x: 45, startPoint y: 212, endPoint x: 311, endPoint y: 211, distance: 266.7
click at [311, 211] on tr "David Scheinfarb Father Male 3108744233 hidden" at bounding box center [215, 210] width 388 height 24
drag, startPoint x: 46, startPoint y: 187, endPoint x: 369, endPoint y: 184, distance: 323.5
click at [369, 184] on tr "Inge Scheinfarb Mother Female 3109931987 neverland@sbcglobal.net" at bounding box center [215, 186] width 388 height 24
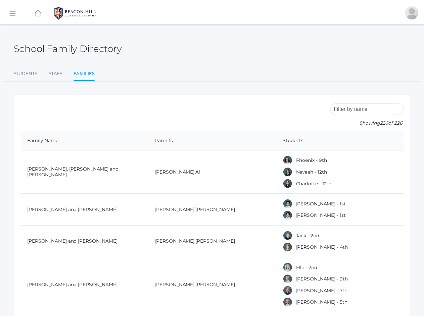
scroll to position [6166, 0]
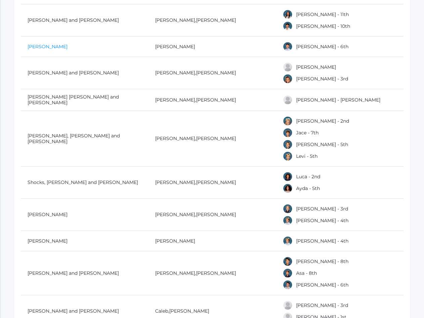
click at [61, 44] on link "[PERSON_NAME]" at bounding box center [48, 47] width 40 height 6
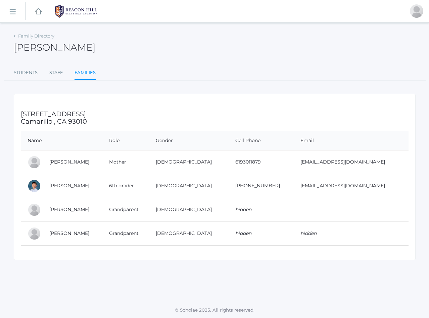
drag, startPoint x: 42, startPoint y: 164, endPoint x: 383, endPoint y: 161, distance: 341.6
click at [383, 161] on tr "Casey Scott-Deeb Mother Female 6193011879 piccasey@gmail.com" at bounding box center [215, 162] width 388 height 24
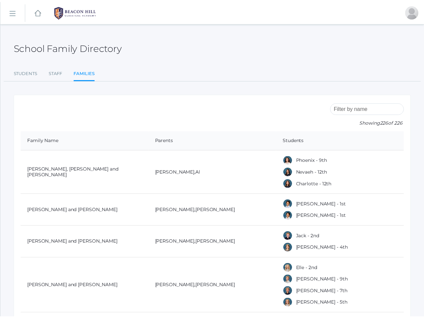
scroll to position [6166, 0]
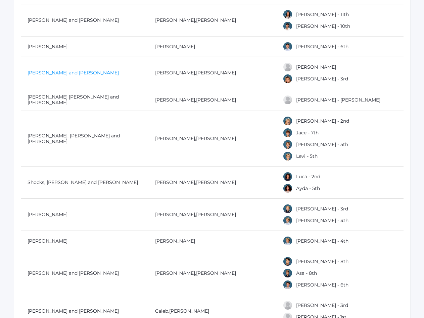
click at [37, 70] on link "[PERSON_NAME] and [PERSON_NAME]" at bounding box center [73, 73] width 91 height 6
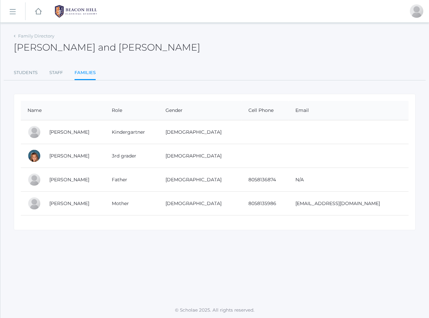
click at [45, 183] on td "Vince Scrudato" at bounding box center [74, 180] width 62 height 24
drag, startPoint x: 47, startPoint y: 180, endPoint x: 312, endPoint y: 180, distance: 265.4
click at [312, 180] on tr "Vince Scrudato Father Male 8058136874 N/A" at bounding box center [215, 180] width 388 height 24
click at [312, 180] on td "N/A" at bounding box center [349, 180] width 120 height 24
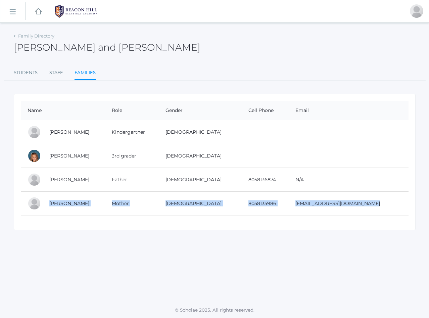
drag, startPoint x: 47, startPoint y: 205, endPoint x: 373, endPoint y: 217, distance: 326.3
click at [373, 217] on div "Name Role Gender Cell Phone Email Vincent Scrudato Kindergartner Male Isabella …" at bounding box center [215, 162] width 402 height 137
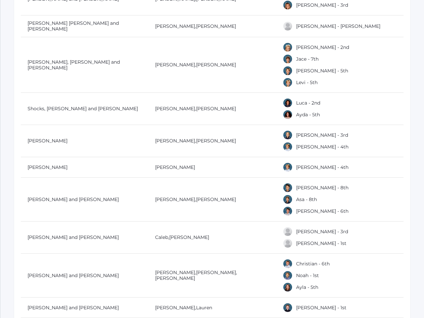
scroll to position [6242, 0]
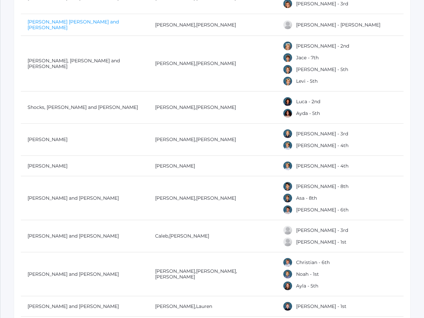
click at [71, 19] on link "[PERSON_NAME] [PERSON_NAME] and [PERSON_NAME]" at bounding box center [73, 25] width 91 height 12
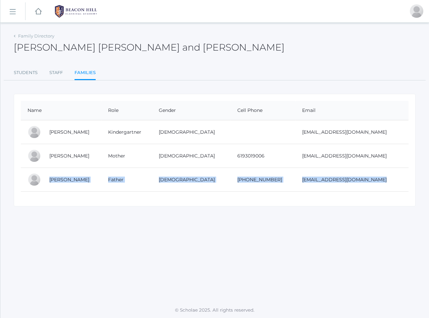
drag, startPoint x: 47, startPoint y: 179, endPoint x: 371, endPoint y: 194, distance: 324.1
click at [371, 194] on div "Name Role Gender Cell Phone Email Ian Serafini Pozzi Kindergartner Male tfannin…" at bounding box center [215, 150] width 402 height 113
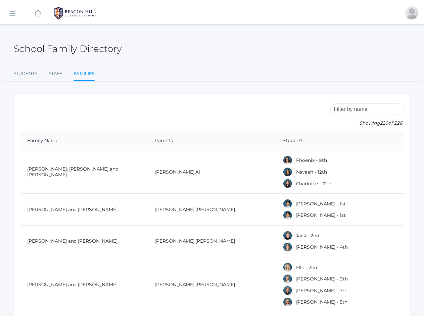
scroll to position [6242, 0]
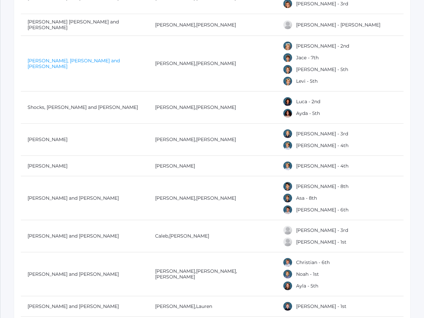
click at [51, 58] on link "[PERSON_NAME], [PERSON_NAME] and [PERSON_NAME]" at bounding box center [74, 64] width 92 height 12
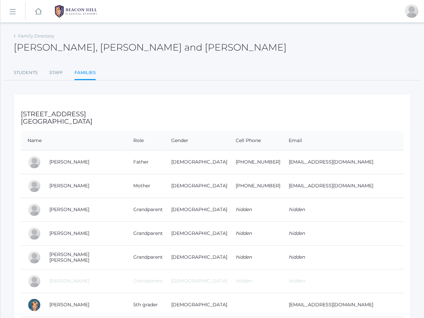
drag, startPoint x: 47, startPoint y: 163, endPoint x: 355, endPoint y: 167, distance: 308.0
click at [355, 167] on tr "Taylor Sergey Father Male 805-358-6653 Tsergey42@yahoo.com" at bounding box center [212, 162] width 382 height 24
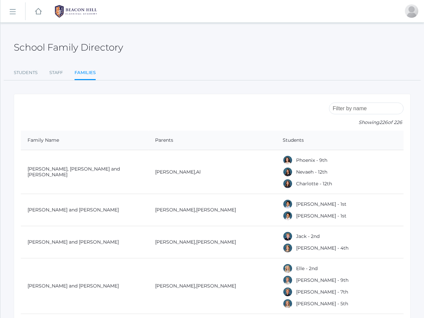
scroll to position [6242, 0]
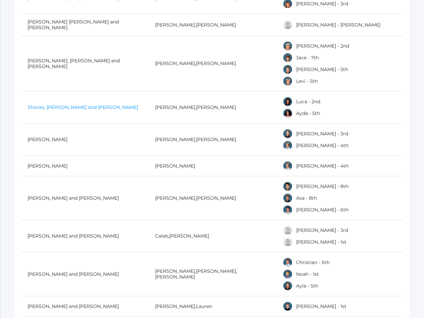
click at [37, 104] on link "Shocks, [PERSON_NAME] and [PERSON_NAME]" at bounding box center [83, 107] width 110 height 6
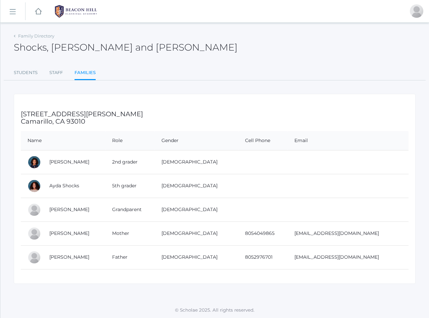
drag, startPoint x: 47, startPoint y: 257, endPoint x: 370, endPoint y: 260, distance: 323.1
click at [370, 260] on tr "ADRIAN SHOCKS Father Male 8052976701 ASHOCKS16@apu.edu" at bounding box center [215, 258] width 388 height 24
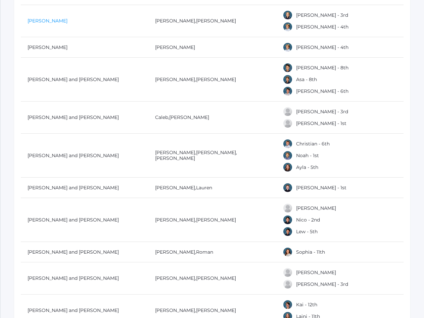
scroll to position [6361, 0]
click at [57, 17] on link "[PERSON_NAME]" at bounding box center [48, 20] width 40 height 6
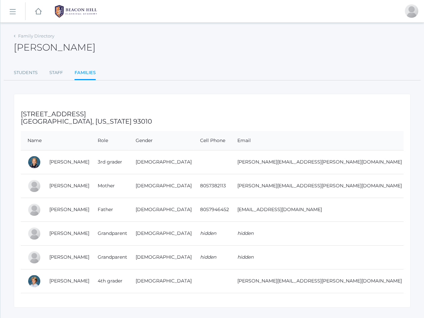
drag, startPoint x: 44, startPoint y: 210, endPoint x: 364, endPoint y: 212, distance: 320.1
click at [364, 212] on tr "Greg Sigwing Father Male 8057946452 gregsigwing@gmail.com" at bounding box center [212, 210] width 382 height 24
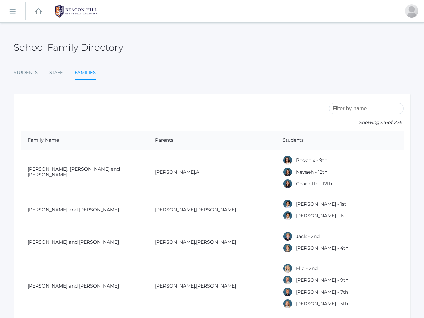
scroll to position [6361, 0]
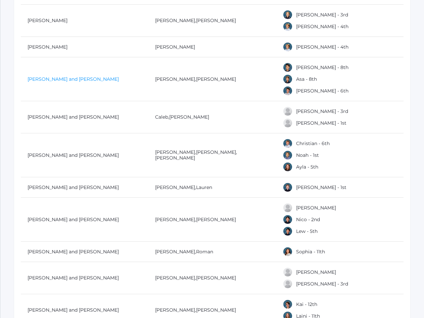
click at [46, 76] on link "[PERSON_NAME] and [PERSON_NAME]" at bounding box center [73, 79] width 91 height 6
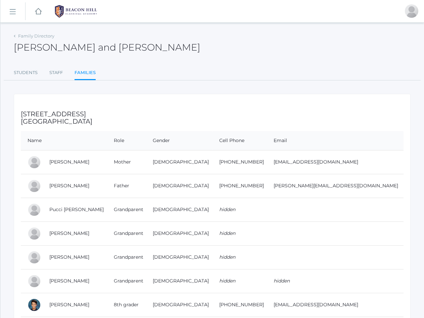
drag, startPoint x: 47, startPoint y: 189, endPoint x: 384, endPoint y: 187, distance: 336.9
click at [384, 187] on tr "Taylor Simpson Father Male 805-218-2613 taylor@simpsonarchitecture.com" at bounding box center [212, 186] width 382 height 24
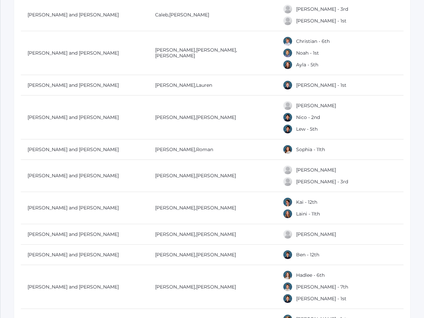
scroll to position [6463, 0]
click at [56, 11] on link "[PERSON_NAME] and [PERSON_NAME]" at bounding box center [73, 14] width 91 height 6
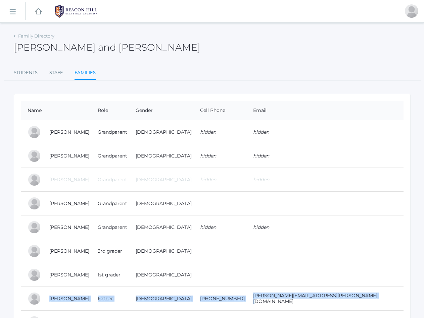
drag, startPoint x: 49, startPoint y: 302, endPoint x: 375, endPoint y: 301, distance: 326.1
click at [375, 301] on tr "Caleb Smith Father Male 830-237-2103 smith.caleb.m@gmail.com" at bounding box center [212, 299] width 382 height 24
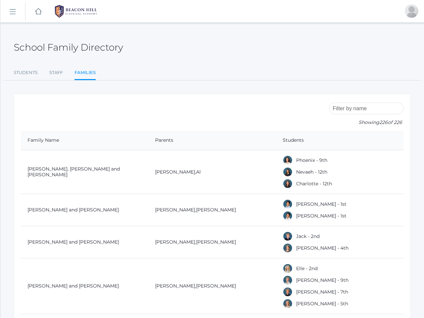
scroll to position [6463, 0]
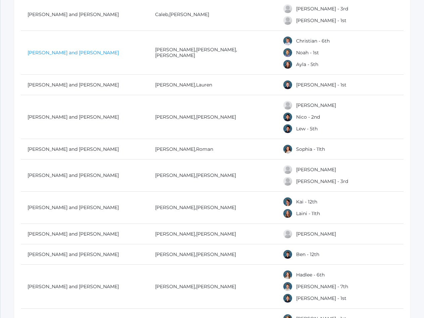
click at [57, 50] on link "[PERSON_NAME] and [PERSON_NAME]" at bounding box center [73, 53] width 91 height 6
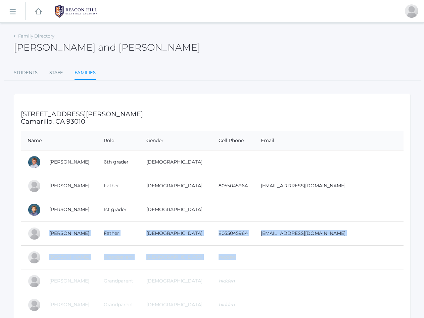
drag, startPoint x: 44, startPoint y: 232, endPoint x: 357, endPoint y: 247, distance: 314.0
click at [357, 247] on tbody "Christian Smith 6th grader Male Shawn E Smith Father Male 8055045964 ssmith7171…" at bounding box center [212, 317] width 382 height 334
drag, startPoint x: 359, startPoint y: 237, endPoint x: 347, endPoint y: 237, distance: 12.4
click at [347, 237] on td "ssmith71710@gmail.com" at bounding box center [328, 234] width 149 height 24
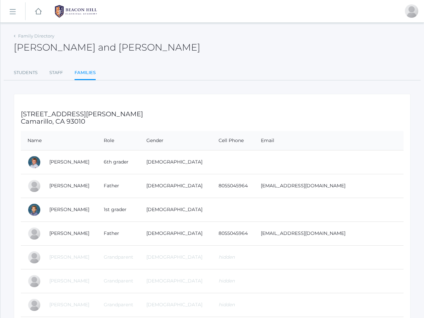
drag, startPoint x: 347, startPoint y: 237, endPoint x: 46, endPoint y: 237, distance: 301.0
click at [46, 237] on tr "Shawn Smith Father Male 8055045964 ssmith71710@gmail.com" at bounding box center [212, 234] width 382 height 24
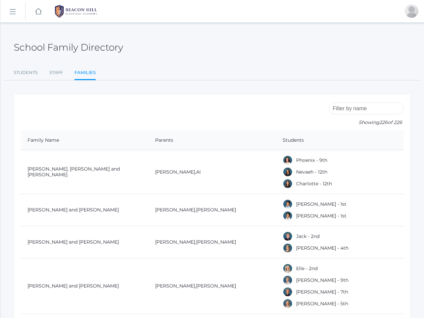
scroll to position [6463, 0]
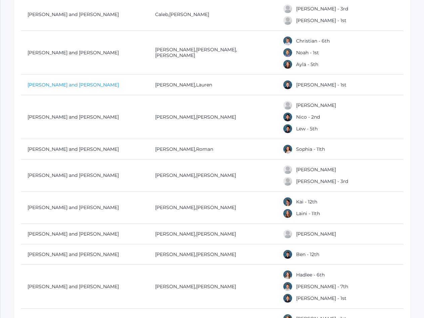
click at [44, 82] on link "[PERSON_NAME] and [PERSON_NAME]" at bounding box center [73, 85] width 91 height 6
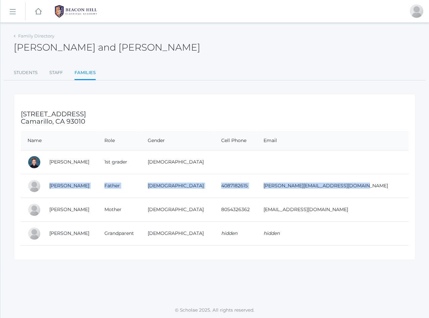
drag, startPoint x: 45, startPoint y: 187, endPoint x: 383, endPoint y: 192, distance: 337.9
click at [383, 192] on tr "Zach Smith Father Male 4087182615 zach@smithlp.com" at bounding box center [215, 186] width 388 height 24
click at [375, 187] on td "zach@smithlp.com" at bounding box center [333, 186] width 152 height 24
drag, startPoint x: 375, startPoint y: 187, endPoint x: 48, endPoint y: 185, distance: 327.8
click at [48, 185] on tr "Zach Smith Father Male 4087182615 zach@smithlp.com" at bounding box center [215, 186] width 388 height 24
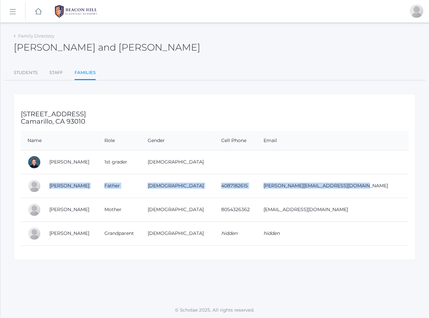
click at [12, 10] on rect at bounding box center [12, 11] width 11 height 11
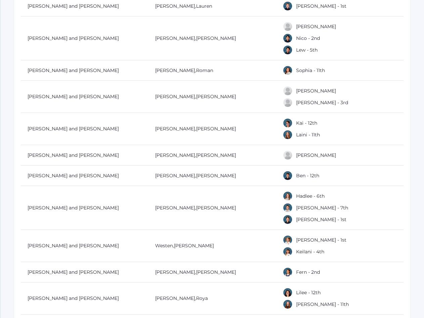
scroll to position [6543, 0]
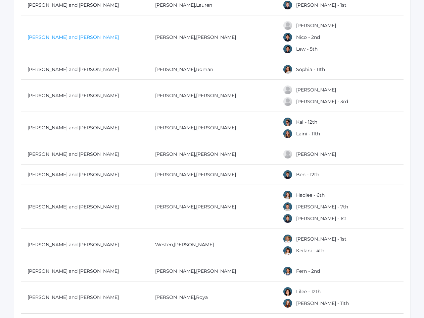
click at [79, 34] on link "[PERSON_NAME] and [PERSON_NAME]" at bounding box center [73, 37] width 91 height 6
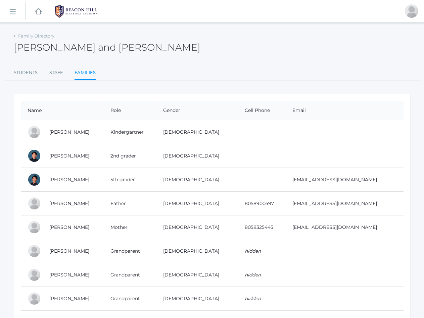
drag, startPoint x: 47, startPoint y: 204, endPoint x: 371, endPoint y: 207, distance: 324.5
click at [371, 207] on tr "Lew Soratorio Father Male 8058900597 teamsoratorio@gmail.com" at bounding box center [212, 204] width 382 height 24
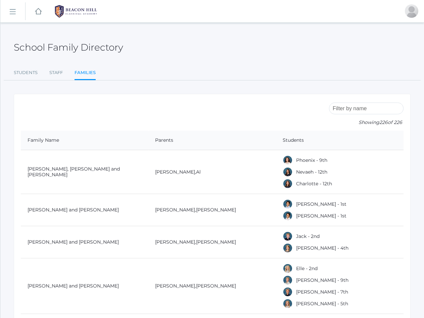
scroll to position [6543, 0]
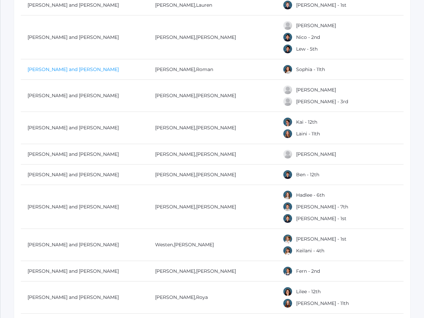
click at [78, 66] on link "[PERSON_NAME] and [PERSON_NAME]" at bounding box center [73, 69] width 91 height 6
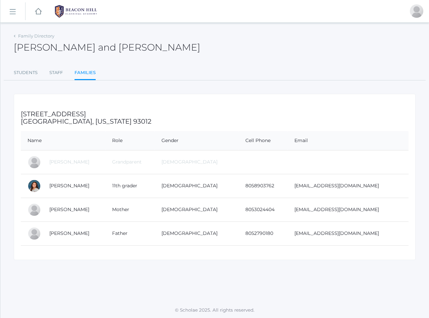
drag, startPoint x: 47, startPoint y: 235, endPoint x: 375, endPoint y: 235, distance: 328.5
click at [375, 235] on tr "Roman Spandrio Father Male 8052790180 roman.spandrio@beaconhillclassical.org" at bounding box center [215, 234] width 388 height 24
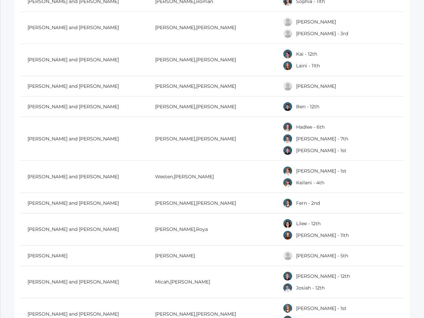
scroll to position [6612, 0]
click at [73, 24] on link "[PERSON_NAME] and [PERSON_NAME]" at bounding box center [73, 27] width 91 height 6
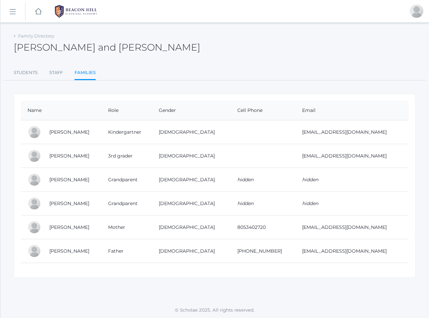
drag, startPoint x: 44, startPoint y: 252, endPoint x: 364, endPoint y: 258, distance: 319.5
click at [364, 258] on tr "Evan Sponseller Father Male 805 340-3638 Evanjsponseller@gmail.com" at bounding box center [215, 252] width 388 height 24
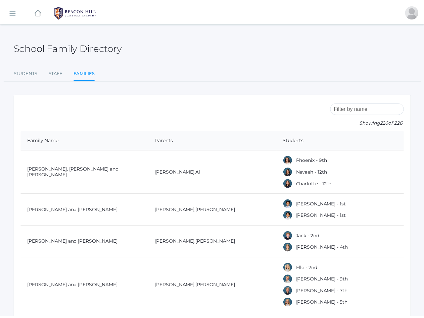
scroll to position [6612, 0]
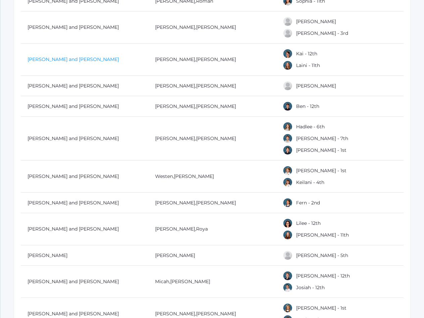
click at [47, 56] on link "[PERSON_NAME] and [PERSON_NAME]" at bounding box center [73, 59] width 91 height 6
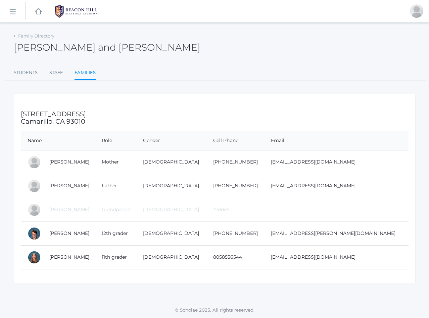
drag, startPoint x: 47, startPoint y: 186, endPoint x: 361, endPoint y: 187, distance: 313.4
click at [361, 187] on tr "Ryan Sutherland Father Male 805-901-0563 sssutherland@yahoo.com" at bounding box center [215, 186] width 388 height 24
click at [74, 187] on link "Ryan Sutherland" at bounding box center [69, 186] width 40 height 6
drag, startPoint x: 48, startPoint y: 183, endPoint x: 360, endPoint y: 191, distance: 312.5
click at [360, 191] on tr "Ryan Sutherland Father Male 805-901-0563 sssutherland@yahoo.com" at bounding box center [215, 186] width 388 height 24
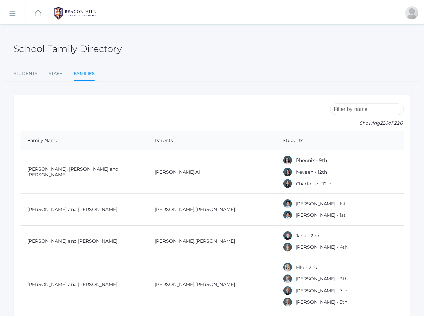
scroll to position [6612, 0]
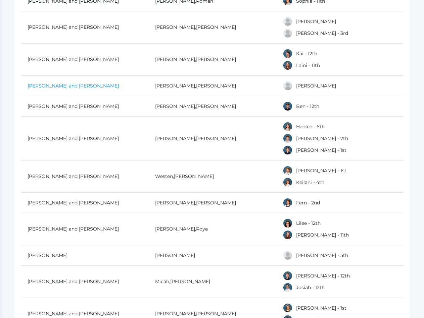
click at [54, 83] on link "[PERSON_NAME] and [PERSON_NAME]" at bounding box center [73, 86] width 91 height 6
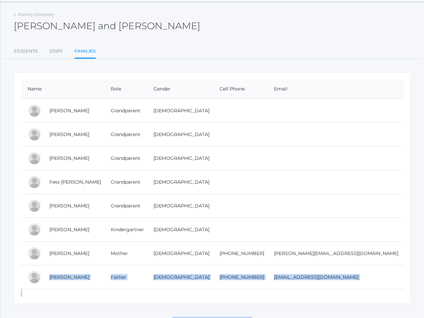
scroll to position [27, 0]
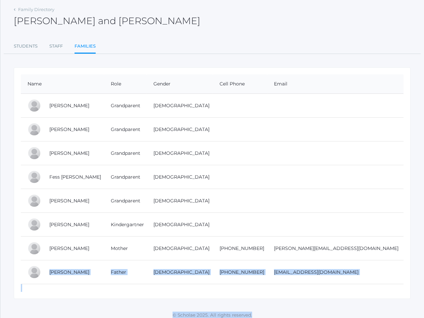
drag, startPoint x: 47, startPoint y: 303, endPoint x: 368, endPoint y: 275, distance: 322.0
click at [368, 275] on tr "Jonathan Swift Father Male 805-797-2102 swifty988@gmail.com" at bounding box center [212, 273] width 382 height 24
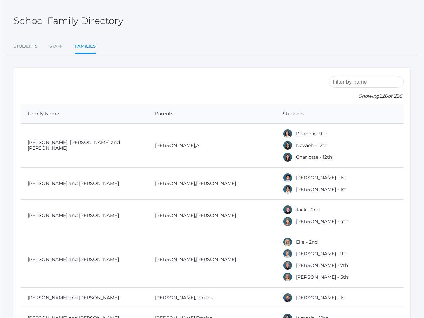
scroll to position [6612, 0]
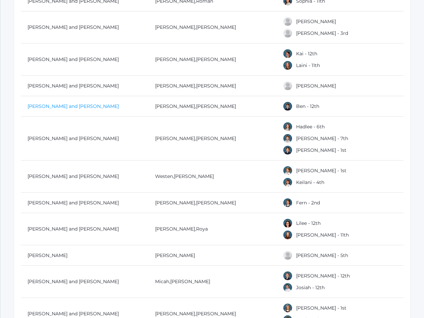
click at [47, 103] on link "[PERSON_NAME] and [PERSON_NAME]" at bounding box center [73, 106] width 91 height 6
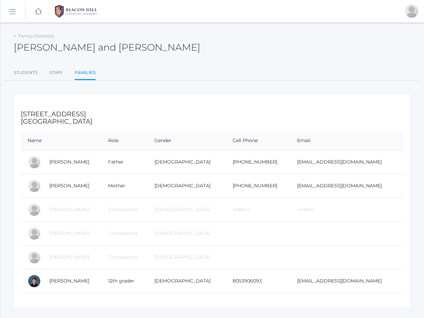
drag, startPoint x: 44, startPoint y: 163, endPoint x: 349, endPoint y: 169, distance: 305.7
click at [349, 169] on tr "Brent Tapia Father Male 805-390-6093 brmajj@yahoo.com" at bounding box center [212, 162] width 382 height 24
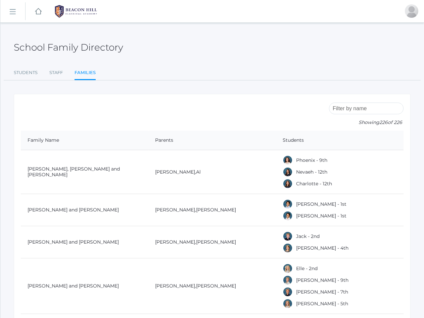
scroll to position [6612, 0]
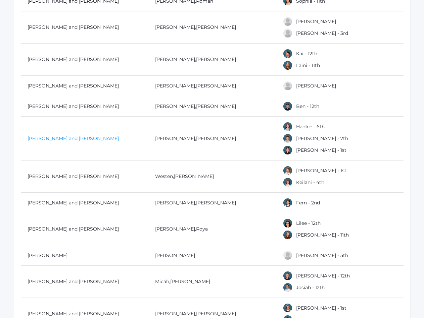
click at [41, 136] on link "[PERSON_NAME] and [PERSON_NAME]" at bounding box center [73, 139] width 91 height 6
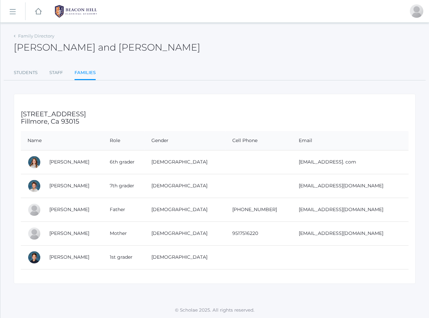
drag, startPoint x: 46, startPoint y: 211, endPoint x: 354, endPoint y: 213, distance: 307.7
click at [354, 213] on tr "Travis Taylor Father Male 805 2311143 Travistaylor3@gmail.com" at bounding box center [215, 210] width 388 height 24
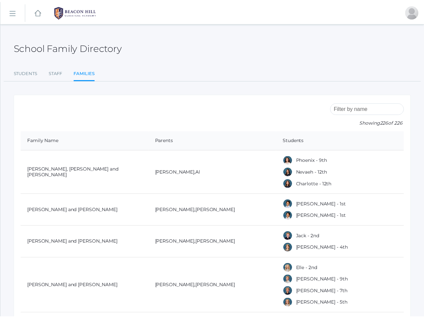
scroll to position [6612, 0]
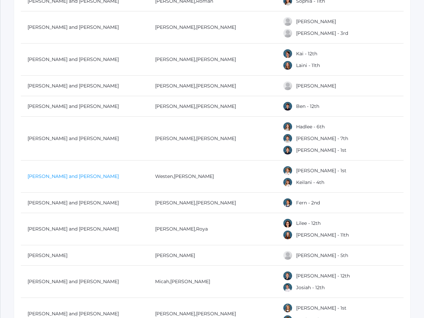
click at [45, 173] on link "[PERSON_NAME] and [PERSON_NAME]" at bounding box center [73, 176] width 91 height 6
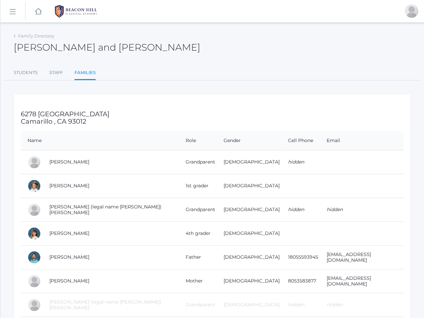
drag, startPoint x: 47, startPoint y: 259, endPoint x: 390, endPoint y: 262, distance: 342.9
click at [390, 262] on tr "Westen Taylor Father Male 18055593945 westen@beaconhillclassical.org" at bounding box center [212, 258] width 382 height 24
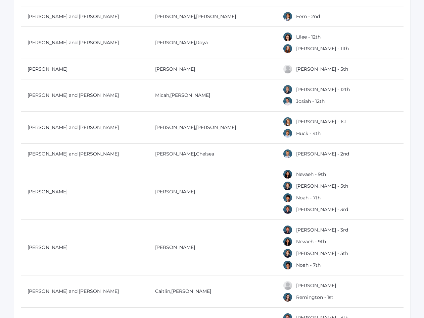
scroll to position [6799, 0]
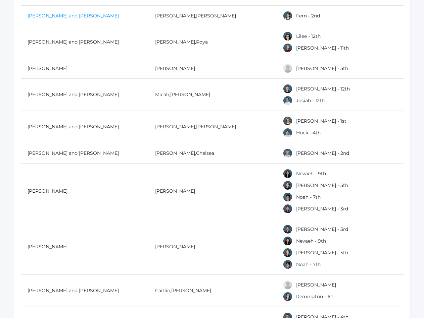
click at [62, 13] on link "[PERSON_NAME] and [PERSON_NAME]" at bounding box center [73, 16] width 91 height 6
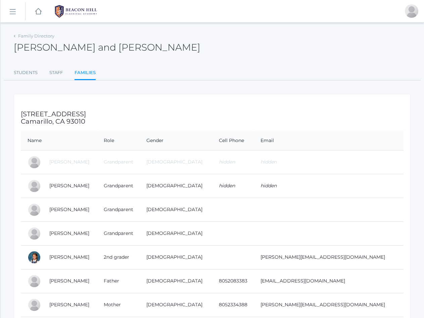
drag, startPoint x: 47, startPoint y: 281, endPoint x: 363, endPoint y: 284, distance: 315.4
click at [363, 284] on tr "Ryan Teffeteller Father Male 8052083383 rteff2313@gmail.com" at bounding box center [212, 281] width 382 height 24
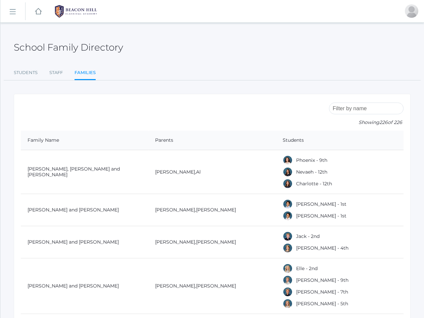
scroll to position [6799, 0]
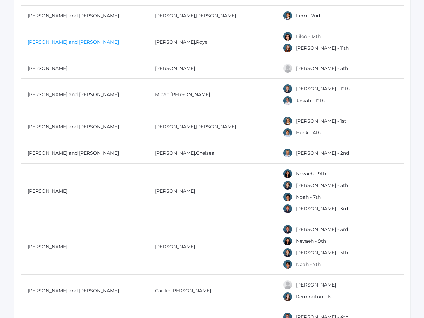
click at [51, 39] on link "[PERSON_NAME] and [PERSON_NAME]" at bounding box center [73, 42] width 91 height 6
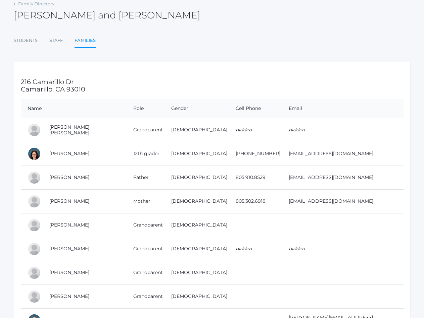
scroll to position [33, 0]
drag, startPoint x: 46, startPoint y: 179, endPoint x: 335, endPoint y: 182, distance: 288.6
click at [335, 182] on tr "Chris Tekaat Father Male 805.910.8529 tekaat805@gmail.com" at bounding box center [212, 177] width 382 height 24
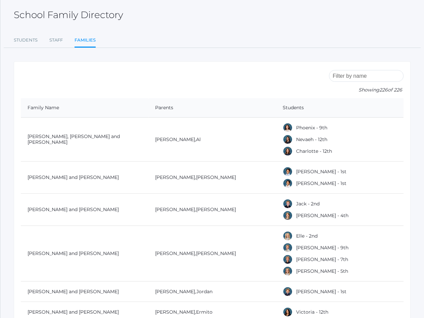
scroll to position [6799, 0]
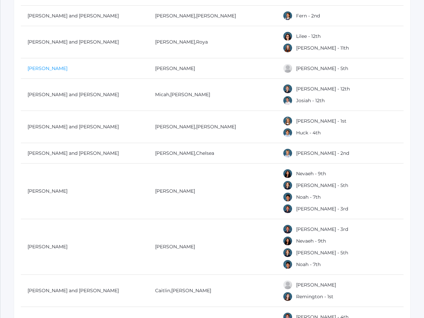
click at [37, 65] on link "[PERSON_NAME]" at bounding box center [48, 68] width 40 height 6
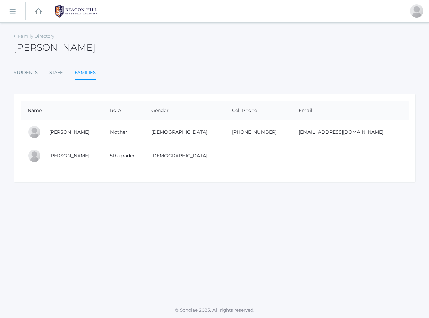
drag, startPoint x: 46, startPoint y: 133, endPoint x: 365, endPoint y: 134, distance: 319.4
click at [365, 134] on tr "Nicole Tesoro Mother Female 818-577-3495 nicoliosisenator@gmail.com" at bounding box center [215, 132] width 388 height 24
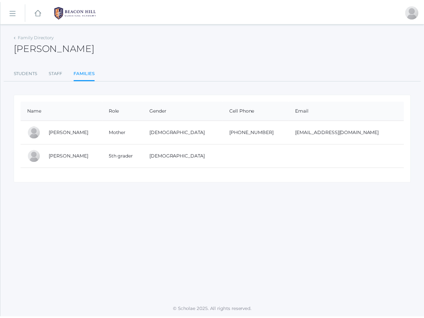
scroll to position [6799, 0]
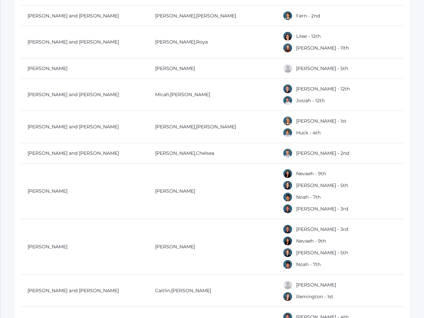
click at [64, 92] on td "[PERSON_NAME] and [PERSON_NAME]" at bounding box center [84, 95] width 127 height 32
click at [76, 92] on link "[PERSON_NAME] and [PERSON_NAME]" at bounding box center [73, 95] width 91 height 6
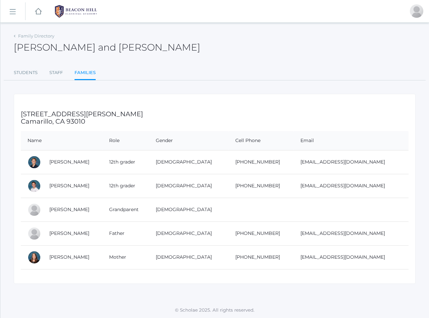
drag, startPoint x: 46, startPoint y: 233, endPoint x: 349, endPoint y: 237, distance: 303.0
click at [349, 237] on tr "Micah Thomas Father Male 805-910-8316 Micahcoe@gmail.com" at bounding box center [215, 234] width 388 height 24
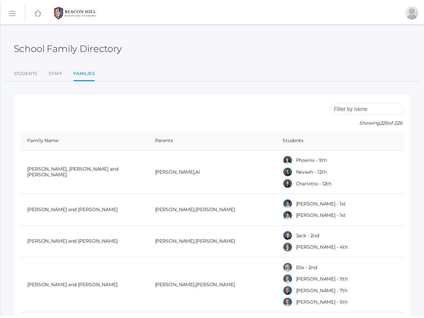
scroll to position [6799, 0]
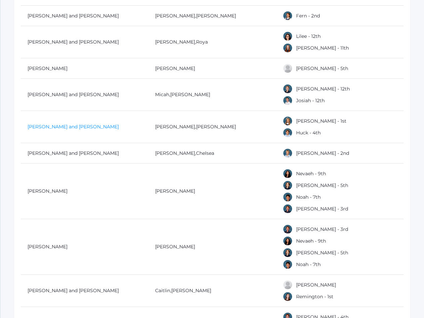
click at [88, 124] on link "[PERSON_NAME] and [PERSON_NAME]" at bounding box center [73, 127] width 91 height 6
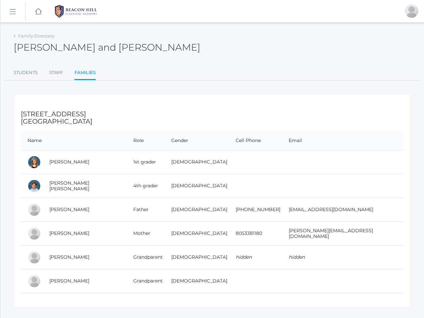
drag, startPoint x: 49, startPoint y: 210, endPoint x: 359, endPoint y: 219, distance: 310.5
click at [359, 219] on tr "Andy Thompson Father Male 805-402-8786 Athompson@outlook.com" at bounding box center [212, 210] width 382 height 24
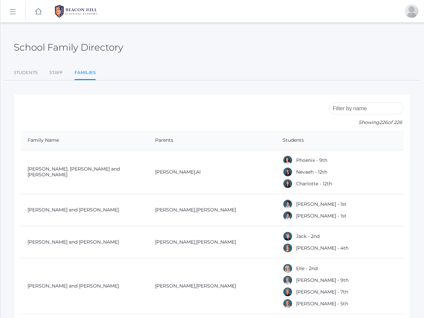
scroll to position [6799, 0]
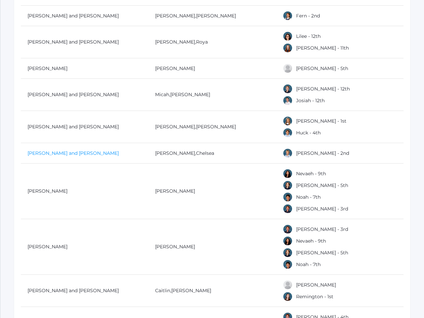
click at [48, 150] on link "[PERSON_NAME] and [PERSON_NAME]" at bounding box center [73, 153] width 91 height 6
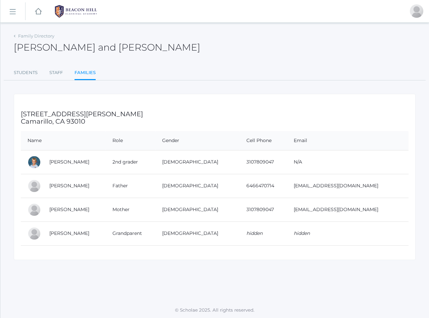
drag, startPoint x: 46, startPoint y: 186, endPoint x: 374, endPoint y: 191, distance: 328.2
click at [374, 191] on tr "John Tiedemann Father Male 6466470714 Johnatiedemann@gmail.com" at bounding box center [215, 186] width 388 height 24
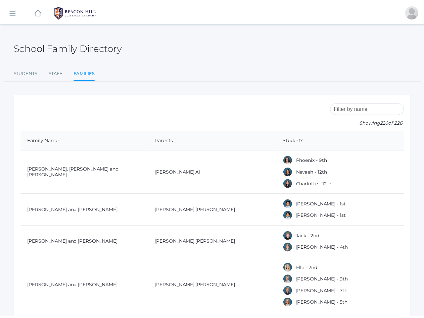
scroll to position [6799, 0]
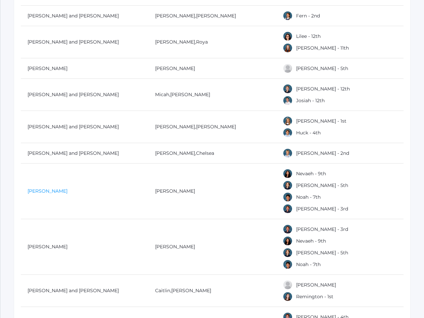
click at [51, 188] on link "[PERSON_NAME]" at bounding box center [48, 191] width 40 height 6
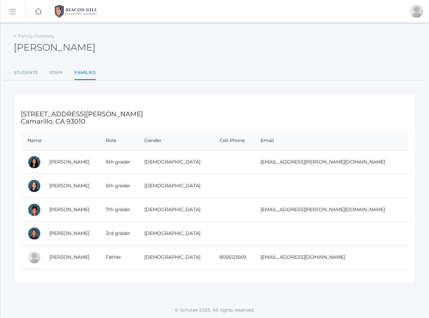
drag, startPoint x: 45, startPoint y: 258, endPoint x: 345, endPoint y: 260, distance: 300.0
click at [345, 260] on tr "Jeff Torok Father Male 8056121669 thetorokgroup@gmail.com" at bounding box center [215, 258] width 388 height 24
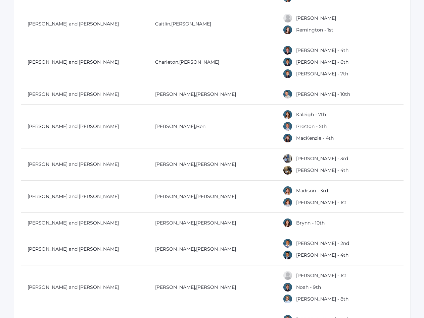
scroll to position [7066, 0]
click at [61, 20] on link "[PERSON_NAME] and [PERSON_NAME]" at bounding box center [73, 23] width 91 height 6
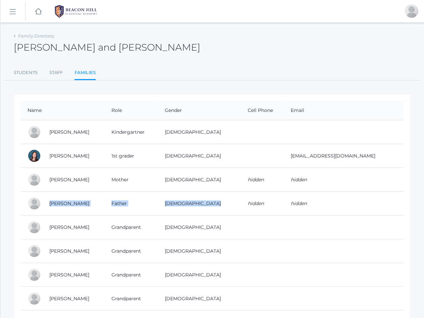
drag, startPoint x: 44, startPoint y: 202, endPoint x: 252, endPoint y: 203, distance: 207.4
click at [252, 203] on tr "Seth Tourje Father Male hidden hidden" at bounding box center [212, 204] width 382 height 24
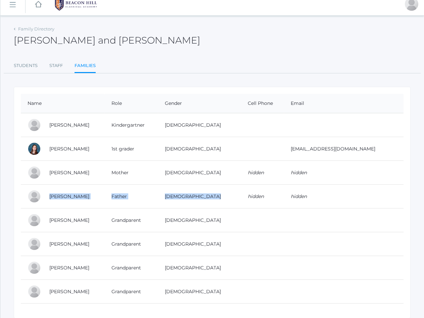
scroll to position [7, 0]
drag, startPoint x: 44, startPoint y: 149, endPoint x: 378, endPoint y: 151, distance: 334.9
click at [378, 151] on tr "Remmie Tourje 1st grader Female caittourje@gmail.com" at bounding box center [212, 150] width 382 height 24
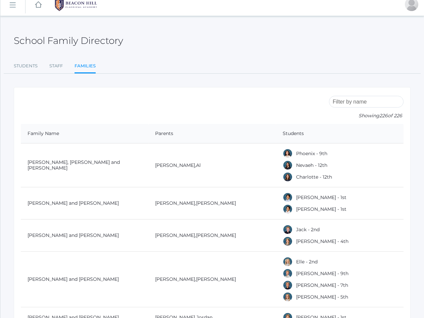
scroll to position [7066, 0]
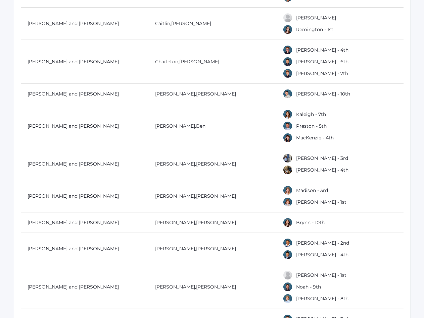
click at [51, 58] on td "[PERSON_NAME] and [PERSON_NAME]" at bounding box center [84, 62] width 127 height 44
click at [49, 59] on link "[PERSON_NAME] and [PERSON_NAME]" at bounding box center [73, 62] width 91 height 6
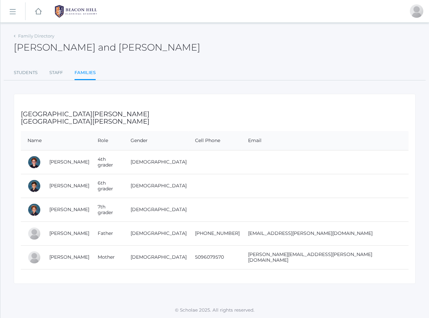
drag, startPoint x: 47, startPoint y: 234, endPoint x: 374, endPoint y: 238, distance: 327.5
click at [374, 238] on tr "Charleton Trumpower Father Male 503-929-0911 charleton.trumpower@gmail.com" at bounding box center [215, 234] width 388 height 24
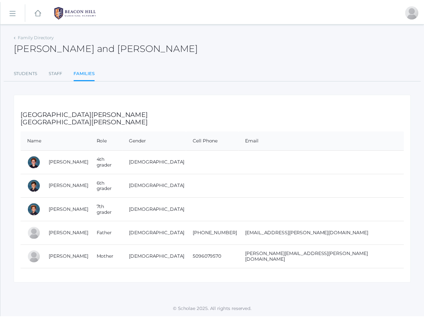
scroll to position [7066, 0]
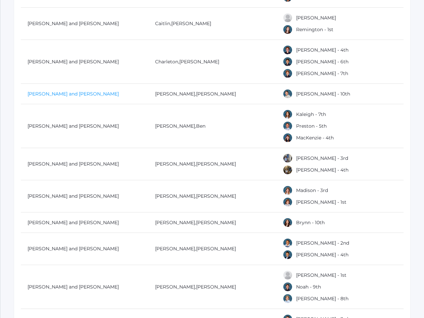
click at [46, 91] on link "[PERSON_NAME] and [PERSON_NAME]" at bounding box center [73, 94] width 91 height 6
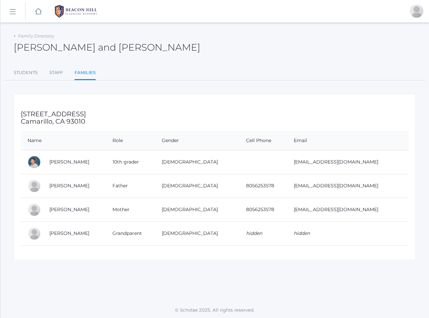
drag, startPoint x: 48, startPoint y: 188, endPoint x: 387, endPoint y: 199, distance: 339.0
click at [387, 199] on tbody "Vincent Turk 10th grader Male sarajaneturk@yahoo.com Michael Turk Father Male 8…" at bounding box center [215, 197] width 388 height 95
click at [377, 194] on td "sarajaneturk@yahoo.com" at bounding box center [347, 186] width 121 height 24
drag, startPoint x: 377, startPoint y: 194, endPoint x: 43, endPoint y: 190, distance: 334.5
click at [43, 190] on tr "Michael Turk Father Male 8056253578 sarajaneturk@yahoo.com" at bounding box center [215, 186] width 388 height 24
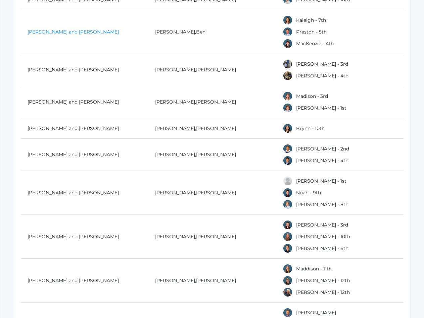
scroll to position [7163, 0]
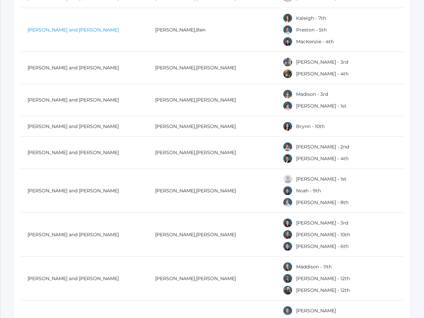
click at [77, 27] on link "[PERSON_NAME] and [PERSON_NAME]" at bounding box center [73, 30] width 91 height 6
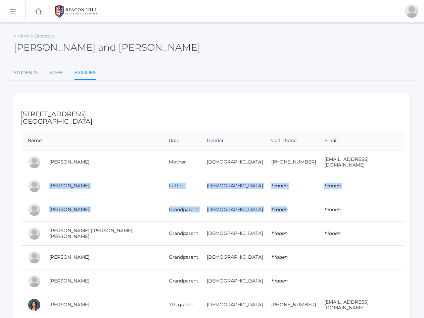
drag, startPoint x: 46, startPoint y: 185, endPoint x: 283, endPoint y: 198, distance: 236.9
click at [283, 198] on tbody "Kameron Veenendaal Mother Female 818-274-6490 KLVeenendaal@gmail.com Ben Veenen…" at bounding box center [212, 257] width 382 height 214
drag, startPoint x: 48, startPoint y: 164, endPoint x: 372, endPoint y: 167, distance: 323.8
click at [372, 167] on tr "Kameron Veenendaal Mother Female 818-274-6490 KLVeenendaal@gmail.com" at bounding box center [212, 162] width 382 height 24
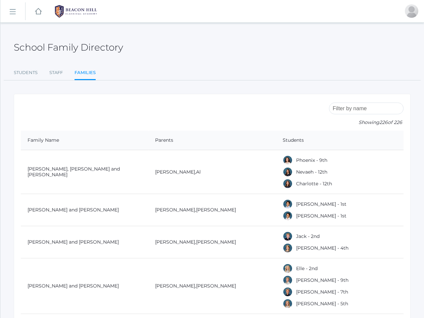
scroll to position [7163, 0]
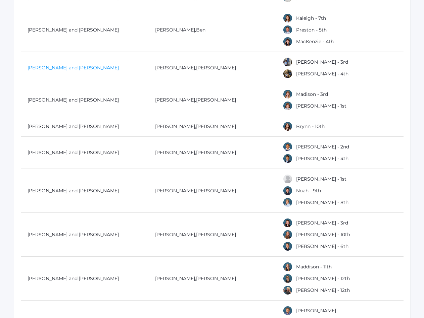
click at [84, 65] on link "[PERSON_NAME] and [PERSON_NAME]" at bounding box center [73, 68] width 91 height 6
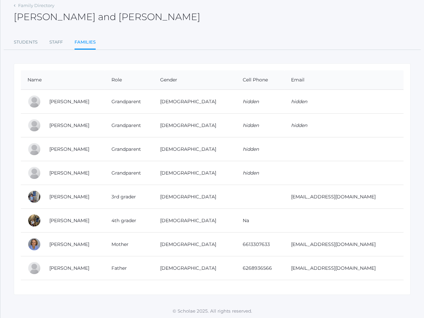
scroll to position [32, 0]
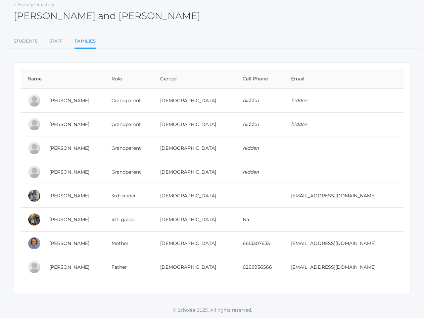
drag, startPoint x: 45, startPoint y: 266, endPoint x: 376, endPoint y: 274, distance: 331.2
click at [376, 274] on tr "Vincent Velasquez Father Male 6268936566 vinnyvelas@gmail.com" at bounding box center [212, 268] width 382 height 24
click at [94, 269] on td "Vincent Velasquez" at bounding box center [74, 268] width 62 height 24
drag, startPoint x: 47, startPoint y: 267, endPoint x: 362, endPoint y: 271, distance: 315.8
click at [362, 271] on tr "Vincent Velasquez Father Male 6268936566 vinnyvelas@gmail.com" at bounding box center [212, 268] width 382 height 24
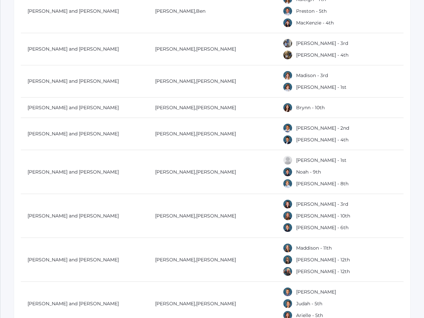
scroll to position [7185, 0]
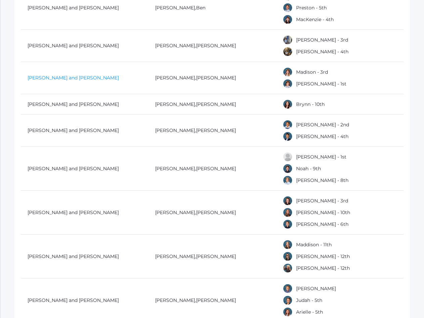
click at [69, 75] on link "[PERSON_NAME] and [PERSON_NAME]" at bounding box center [73, 78] width 91 height 6
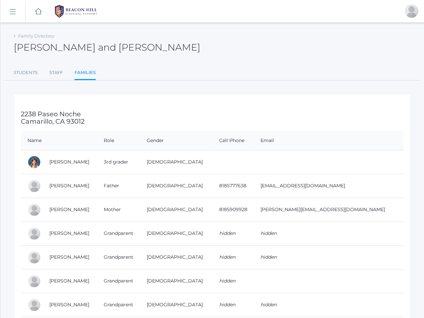
drag, startPoint x: 44, startPoint y: 186, endPoint x: 340, endPoint y: 195, distance: 296.7
click at [340, 195] on tr "Joshua Vick Father Male 8185777638 jvick17@gmail.com" at bounding box center [212, 186] width 382 height 24
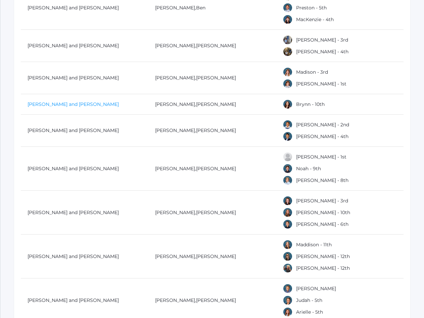
click at [39, 101] on link "[PERSON_NAME] and [PERSON_NAME]" at bounding box center [73, 104] width 91 height 6
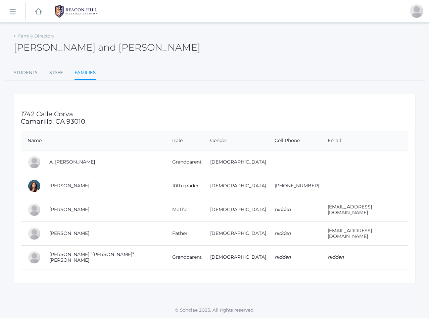
drag, startPoint x: 45, startPoint y: 233, endPoint x: 375, endPoint y: 239, distance: 330.9
click at [375, 239] on tr "Matthew Vos Father Male hidden mattvos@gmail.com" at bounding box center [215, 234] width 388 height 24
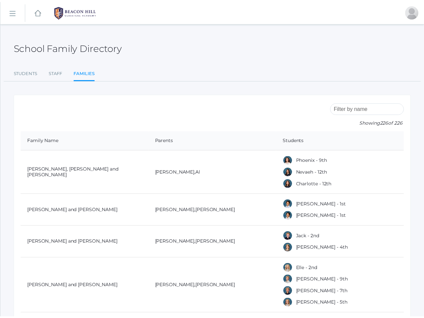
scroll to position [7185, 0]
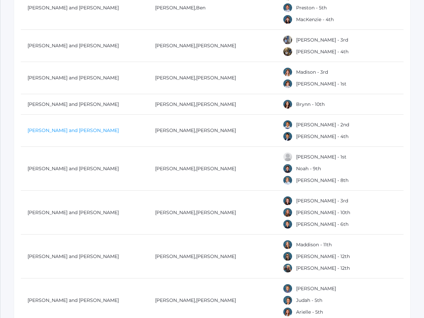
click at [42, 127] on link "[PERSON_NAME] and [PERSON_NAME]" at bounding box center [73, 130] width 91 height 6
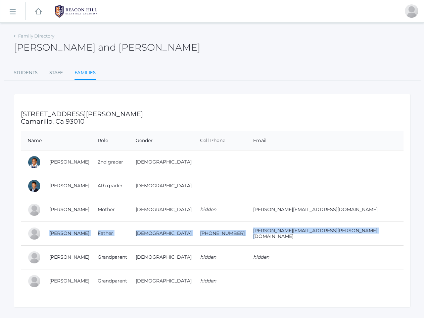
drag, startPoint x: 46, startPoint y: 233, endPoint x: 355, endPoint y: 237, distance: 309.4
click at [355, 237] on tr "Jason Waite Father Male 815-768-7190 jason.w.waite@gmail.com" at bounding box center [212, 234] width 382 height 24
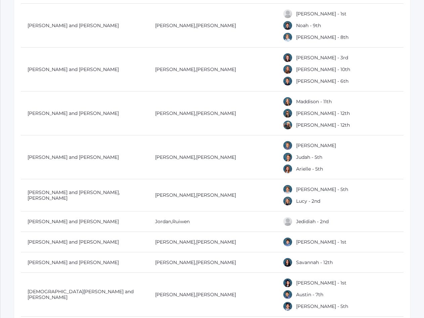
scroll to position [7329, 0]
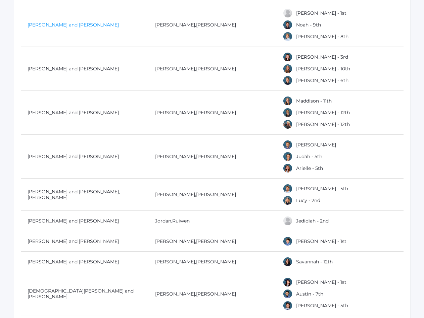
click at [65, 22] on link "[PERSON_NAME] and [PERSON_NAME]" at bounding box center [73, 25] width 91 height 6
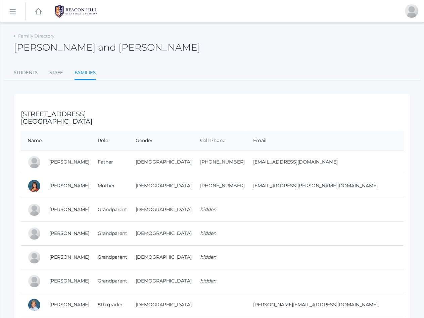
drag, startPoint x: 46, startPoint y: 162, endPoint x: 341, endPoint y: 154, distance: 294.4
click at [341, 154] on tr "Chris Wallock Father Male 805-559-0916 cjwallock@gmail.com" at bounding box center [212, 162] width 382 height 24
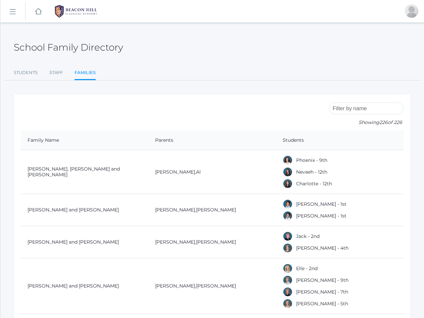
scroll to position [7329, 0]
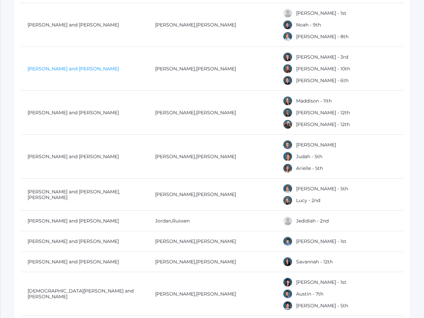
click at [39, 66] on link "[PERSON_NAME] and [PERSON_NAME]" at bounding box center [73, 69] width 91 height 6
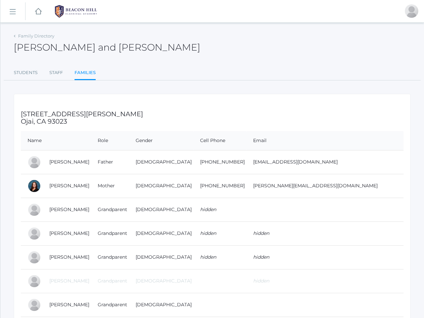
drag, startPoint x: 46, startPoint y: 160, endPoint x: 345, endPoint y: 160, distance: 298.9
click at [345, 160] on tr "Scott Watters Father Male 805-512-1766 walden617@hotmail.com" at bounding box center [212, 162] width 382 height 24
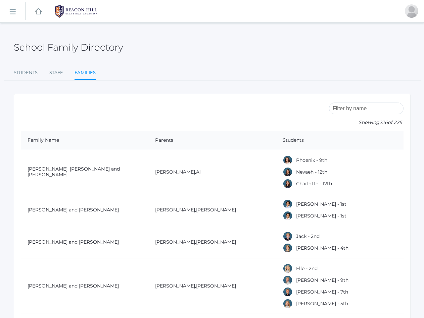
scroll to position [7329, 0]
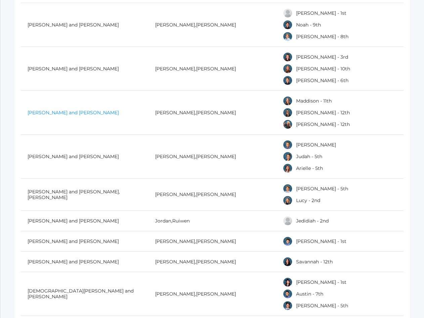
click at [50, 110] on link "[PERSON_NAME] and [PERSON_NAME]" at bounding box center [73, 113] width 91 height 6
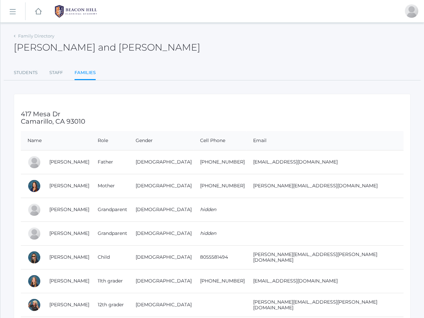
drag, startPoint x: 45, startPoint y: 165, endPoint x: 332, endPoint y: 156, distance: 287.3
click at [332, 156] on tr "Jason Webster Father Male 909-322-2695 websterjl03@aol.com" at bounding box center [212, 162] width 382 height 24
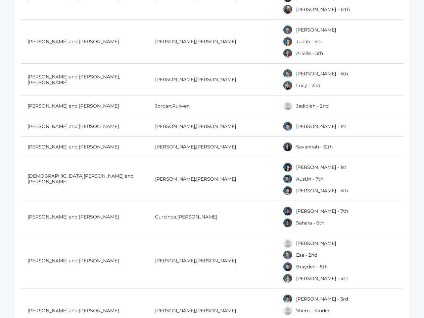
scroll to position [7449, 0]
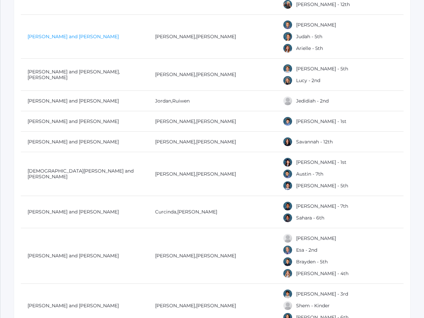
click at [61, 31] on td "[PERSON_NAME] and [PERSON_NAME]" at bounding box center [84, 37] width 127 height 44
click at [61, 34] on link "[PERSON_NAME] and [PERSON_NAME]" at bounding box center [73, 37] width 91 height 6
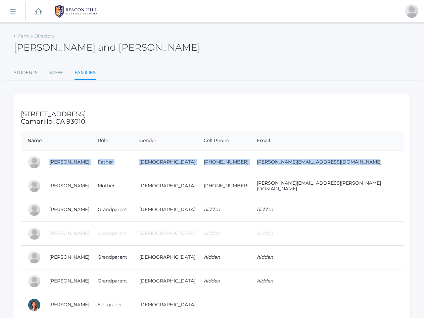
drag, startPoint x: 47, startPoint y: 161, endPoint x: 345, endPoint y: 163, distance: 298.6
click at [345, 163] on tr "Aaron White Father Male 424-202-1718 aaron.white@gmail.com" at bounding box center [212, 162] width 382 height 24
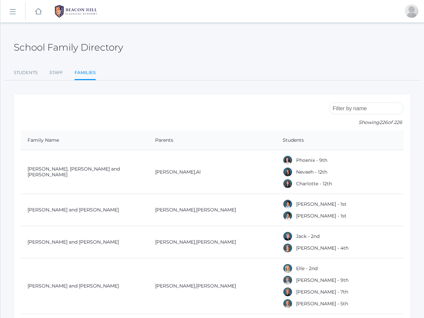
scroll to position [7449, 0]
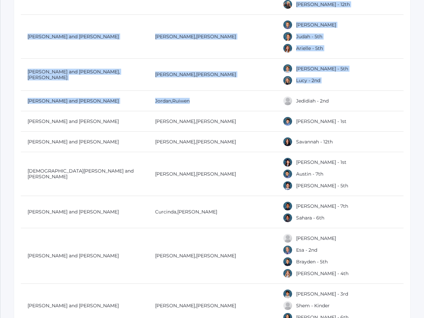
drag, startPoint x: 19, startPoint y: 71, endPoint x: 214, endPoint y: 86, distance: 195.5
click at [216, 77] on td "Jessica , Jonathon" at bounding box center [211, 75] width 127 height 32
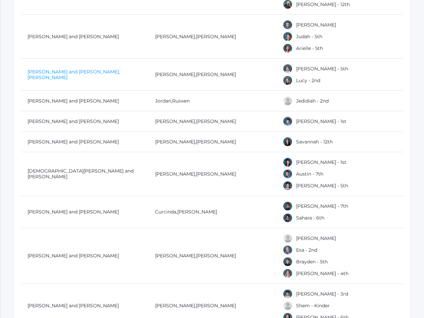
click at [116, 69] on link "[PERSON_NAME] and [PERSON_NAME], [PERSON_NAME]" at bounding box center [74, 75] width 92 height 12
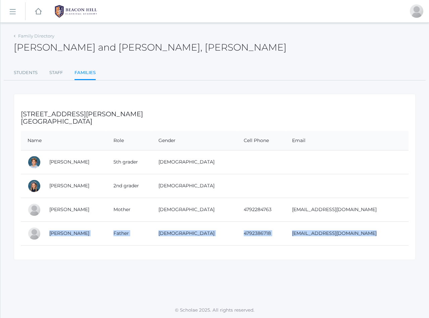
drag, startPoint x: 48, startPoint y: 234, endPoint x: 368, endPoint y: 247, distance: 321.1
click at [368, 247] on div "24337 Baxter Drive Malibu, CA 90265 Name Role Gender Cell Phone Email Zade Wils…" at bounding box center [215, 177] width 402 height 166
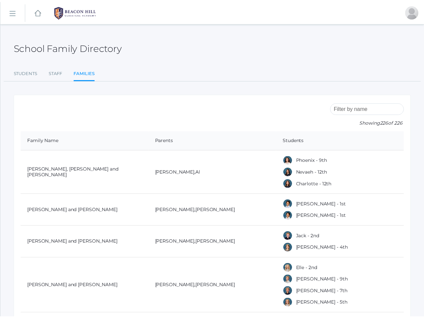
scroll to position [7449, 0]
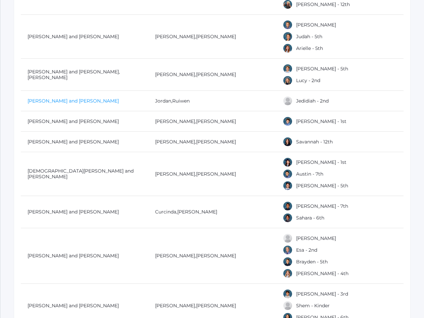
click at [51, 98] on link "[PERSON_NAME] and [PERSON_NAME]" at bounding box center [73, 101] width 91 height 6
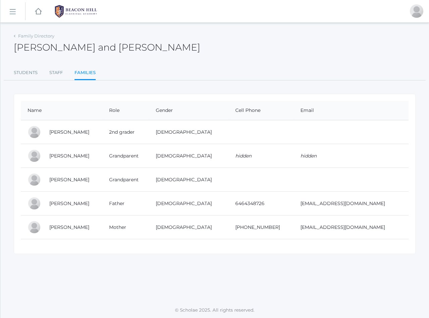
drag, startPoint x: 45, startPoint y: 205, endPoint x: 375, endPoint y: 213, distance: 330.2
click at [375, 213] on tr "Jordan Winder Father Male 6464348726 jordanandruiwen@gmail.com" at bounding box center [215, 204] width 388 height 24
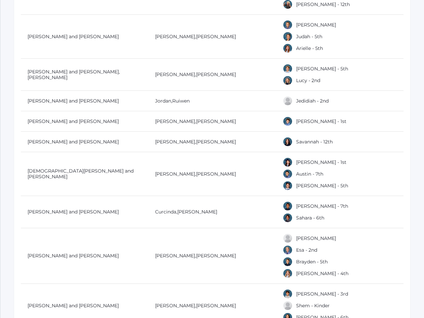
scroll to position [7488, 0]
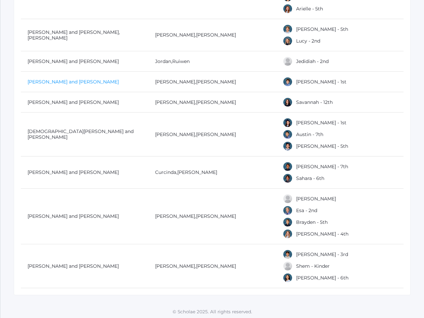
click at [73, 79] on link "[PERSON_NAME] and [PERSON_NAME]" at bounding box center [73, 82] width 91 height 6
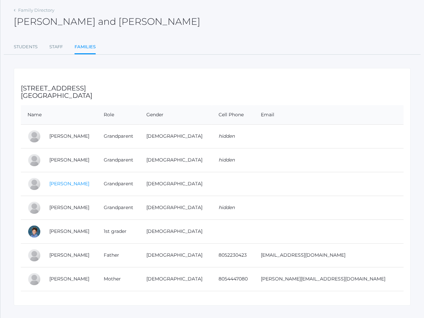
scroll to position [38, 0]
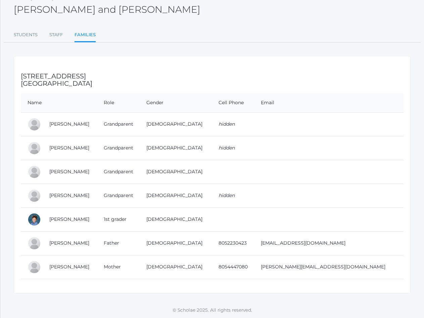
drag, startPoint x: 47, startPoint y: 242, endPoint x: 371, endPoint y: 240, distance: 323.4
click at [371, 240] on tr "Brenton Woodruff Father Male 8052230423 brentonwoodruff@yahoo.com" at bounding box center [212, 244] width 382 height 24
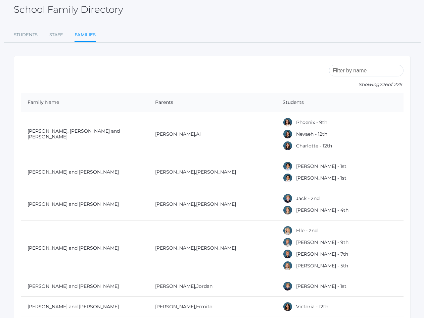
scroll to position [7488, 0]
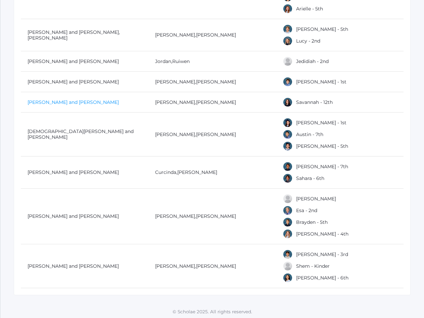
click at [48, 99] on link "[PERSON_NAME] and [PERSON_NAME]" at bounding box center [73, 102] width 91 height 6
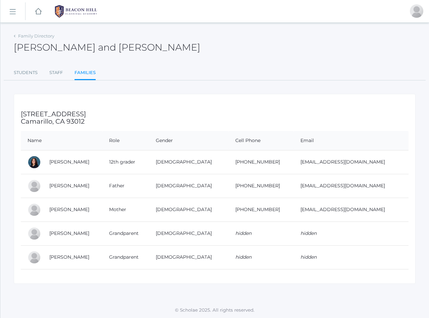
drag, startPoint x: 47, startPoint y: 185, endPoint x: 358, endPoint y: 192, distance: 311.4
click at [358, 192] on tr "Robert Worsley Father Male 805-728-5031 Rootnoterob@yahoo.com" at bounding box center [215, 186] width 388 height 24
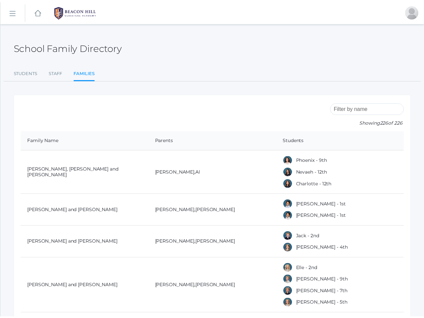
scroll to position [7488, 0]
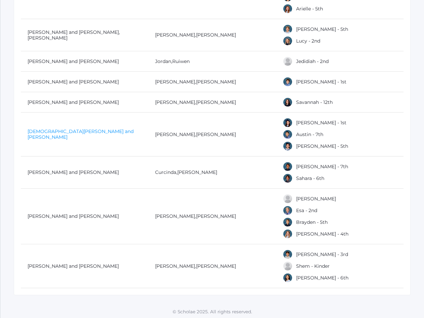
click at [51, 129] on link "[DEMOGRAPHIC_DATA][PERSON_NAME] and [PERSON_NAME]" at bounding box center [81, 135] width 106 height 12
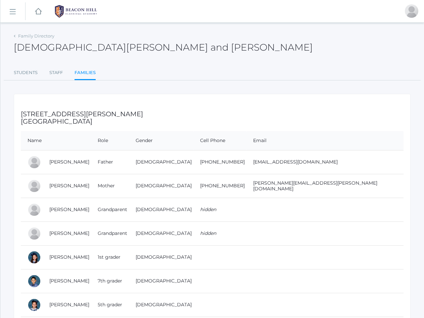
scroll to position [38, 0]
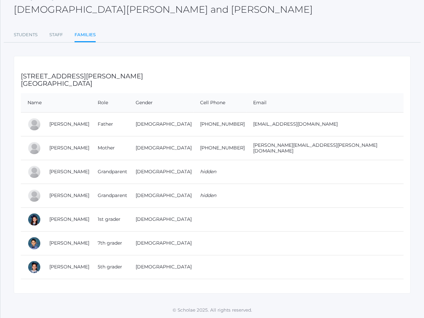
drag, startPoint x: 45, startPoint y: 127, endPoint x: 379, endPoint y: 130, distance: 333.8
click at [379, 130] on tr "Victor Yepiskoposyan Father Male 818-482-6165 AureaConstruction@gmail.com" at bounding box center [212, 124] width 382 height 24
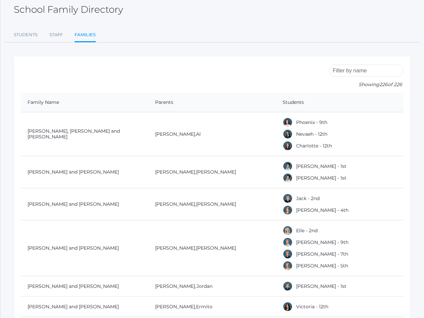
scroll to position [7488, 0]
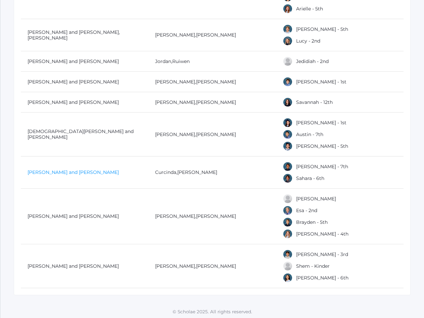
click at [41, 169] on link "[PERSON_NAME] and [PERSON_NAME]" at bounding box center [73, 172] width 91 height 6
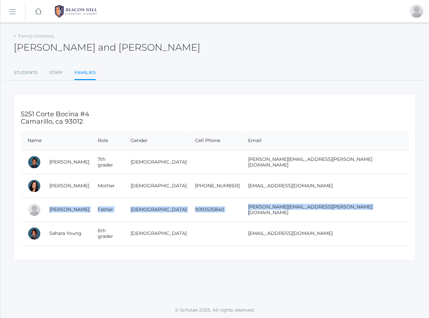
drag, startPoint x: 48, startPoint y: 209, endPoint x: 343, endPoint y: 218, distance: 294.7
click at [343, 218] on tr "Stephen Young Father Male 9093535840 steve.t.young@gmail.com" at bounding box center [215, 210] width 388 height 24
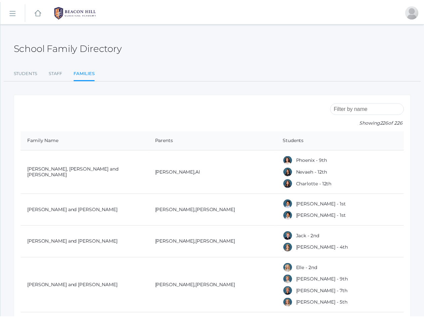
scroll to position [7488, 0]
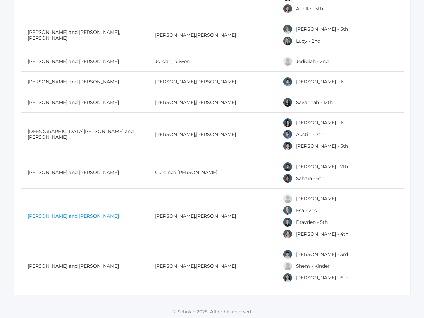
click at [39, 213] on link "[PERSON_NAME] and [PERSON_NAME]" at bounding box center [73, 216] width 91 height 6
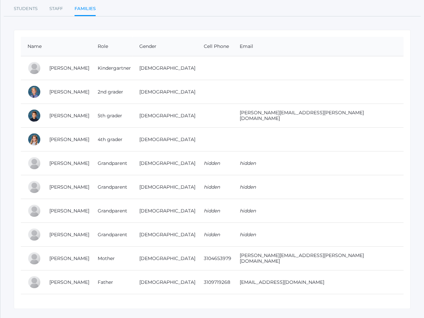
scroll to position [79, 0]
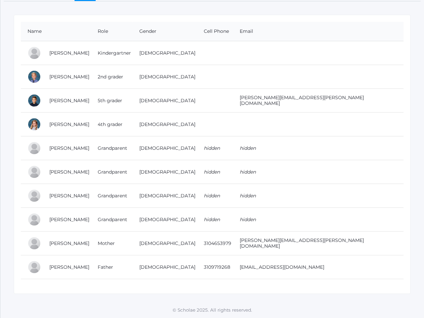
drag, startPoint x: 47, startPoint y: 271, endPoint x: 368, endPoint y: 259, distance: 321.3
click at [368, 259] on tr "Tyler Zacharia Father Male 3109719268 Tylerzacharia@gmail.com" at bounding box center [212, 268] width 382 height 24
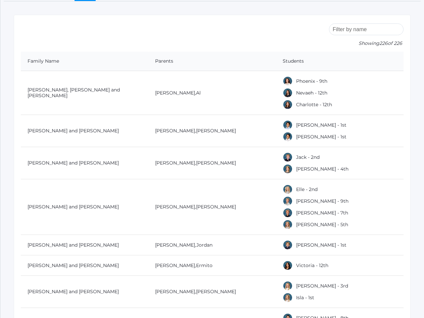
scroll to position [7488, 0]
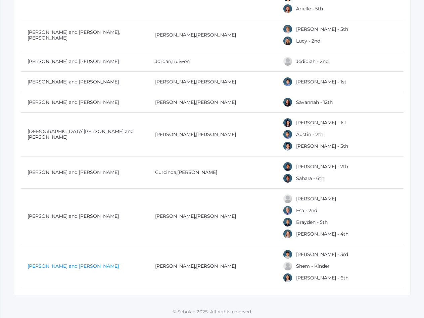
click at [48, 263] on link "[PERSON_NAME] and [PERSON_NAME]" at bounding box center [73, 266] width 91 height 6
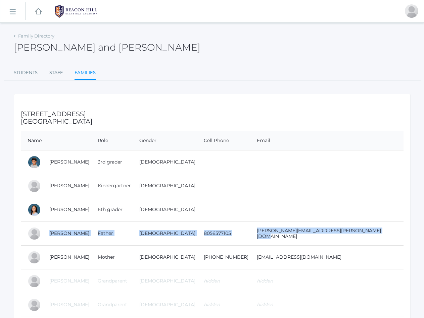
drag, startPoint x: 47, startPoint y: 234, endPoint x: 368, endPoint y: 237, distance: 321.1
click at [368, 237] on tr "Bradley Zeller Father Male 8056577105 bradley.r.zeller@gmail.com" at bounding box center [212, 234] width 382 height 24
